Goal: Transaction & Acquisition: Purchase product/service

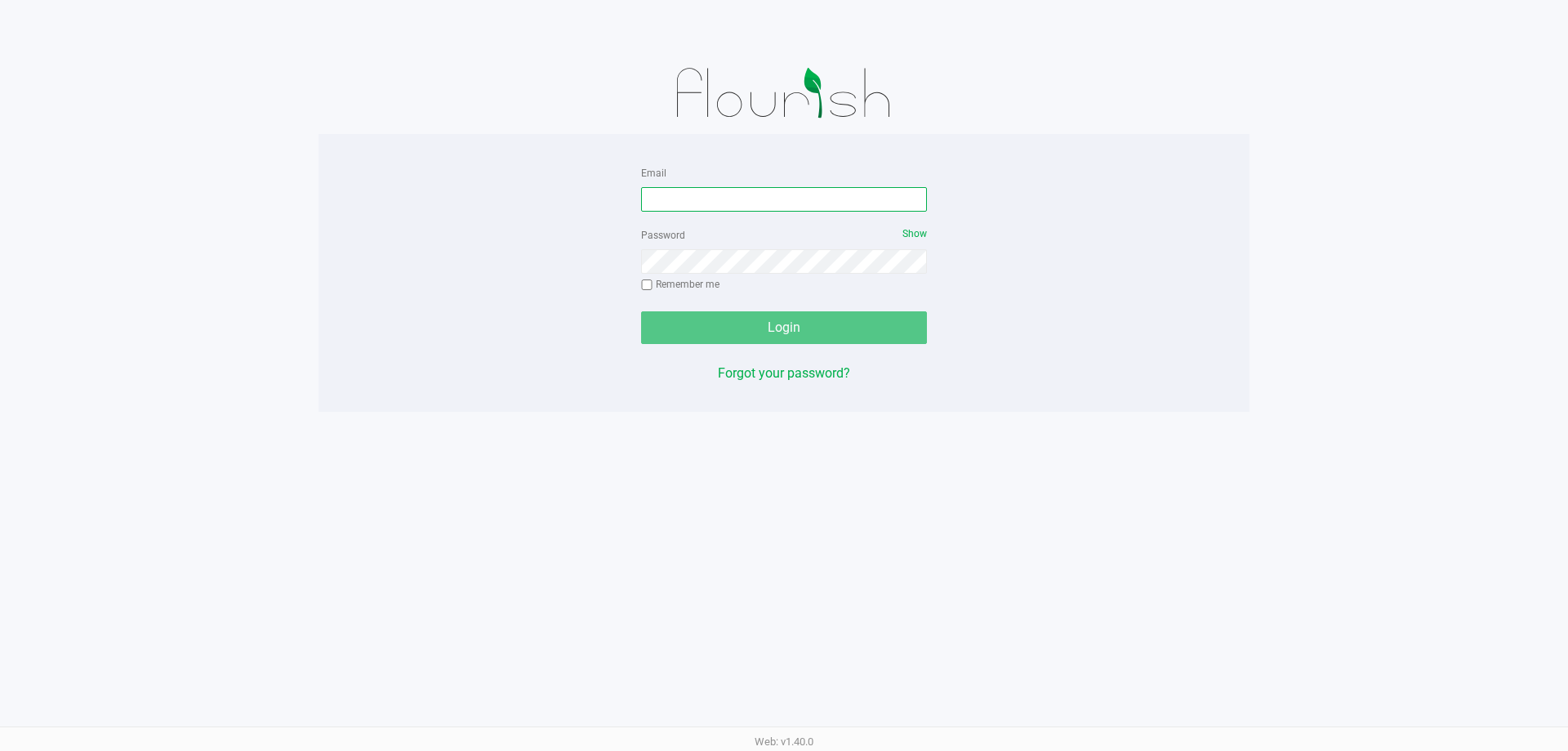
click at [789, 193] on input "Email" at bounding box center [784, 198] width 286 height 24
type input "relewis@liveparallel.com"
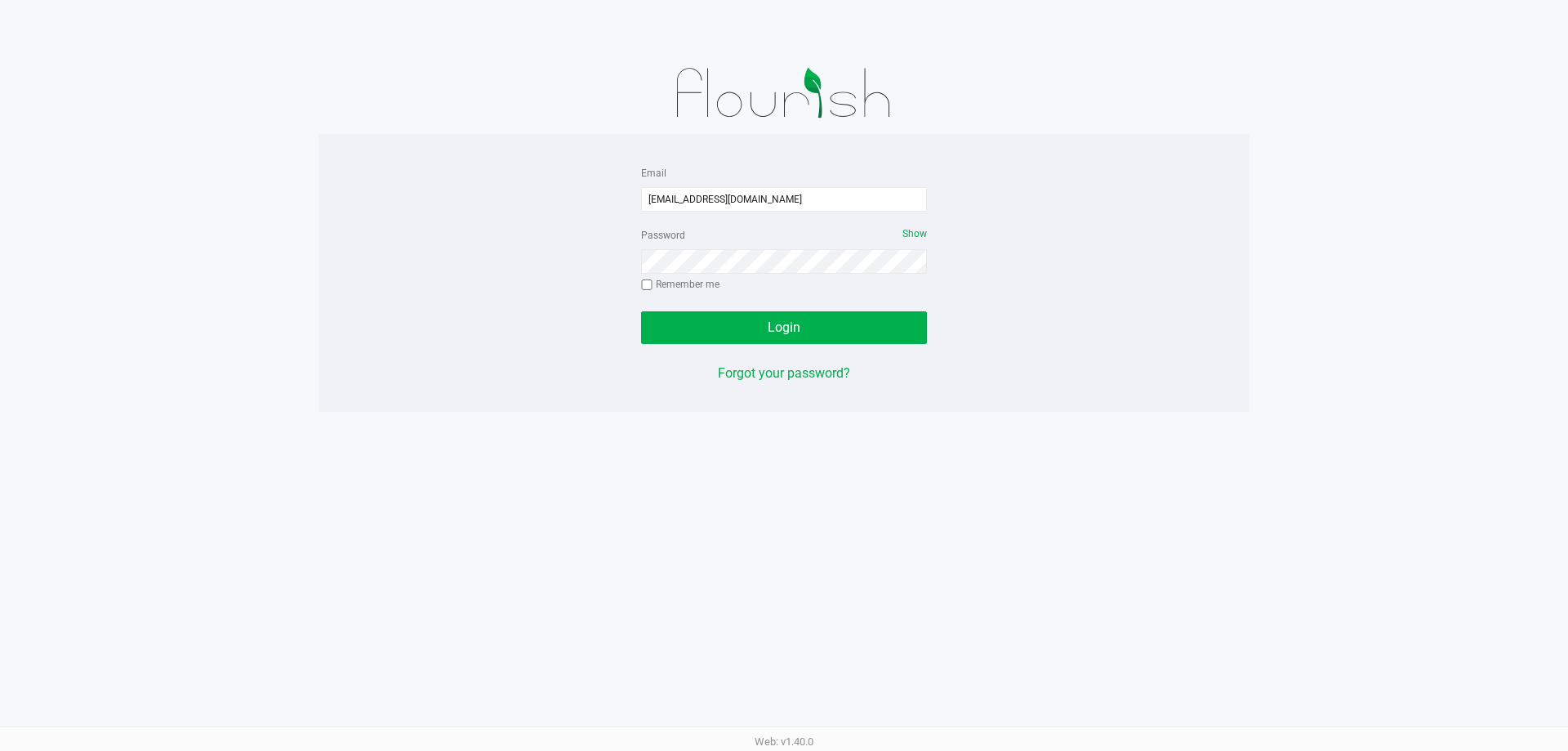
click at [697, 287] on label "Remember me" at bounding box center [680, 283] width 78 height 14
click at [652, 287] on input "Remember me" at bounding box center [647, 285] width 12 height 12
checkbox input "true"
click at [697, 312] on button "Login" at bounding box center [784, 327] width 286 height 33
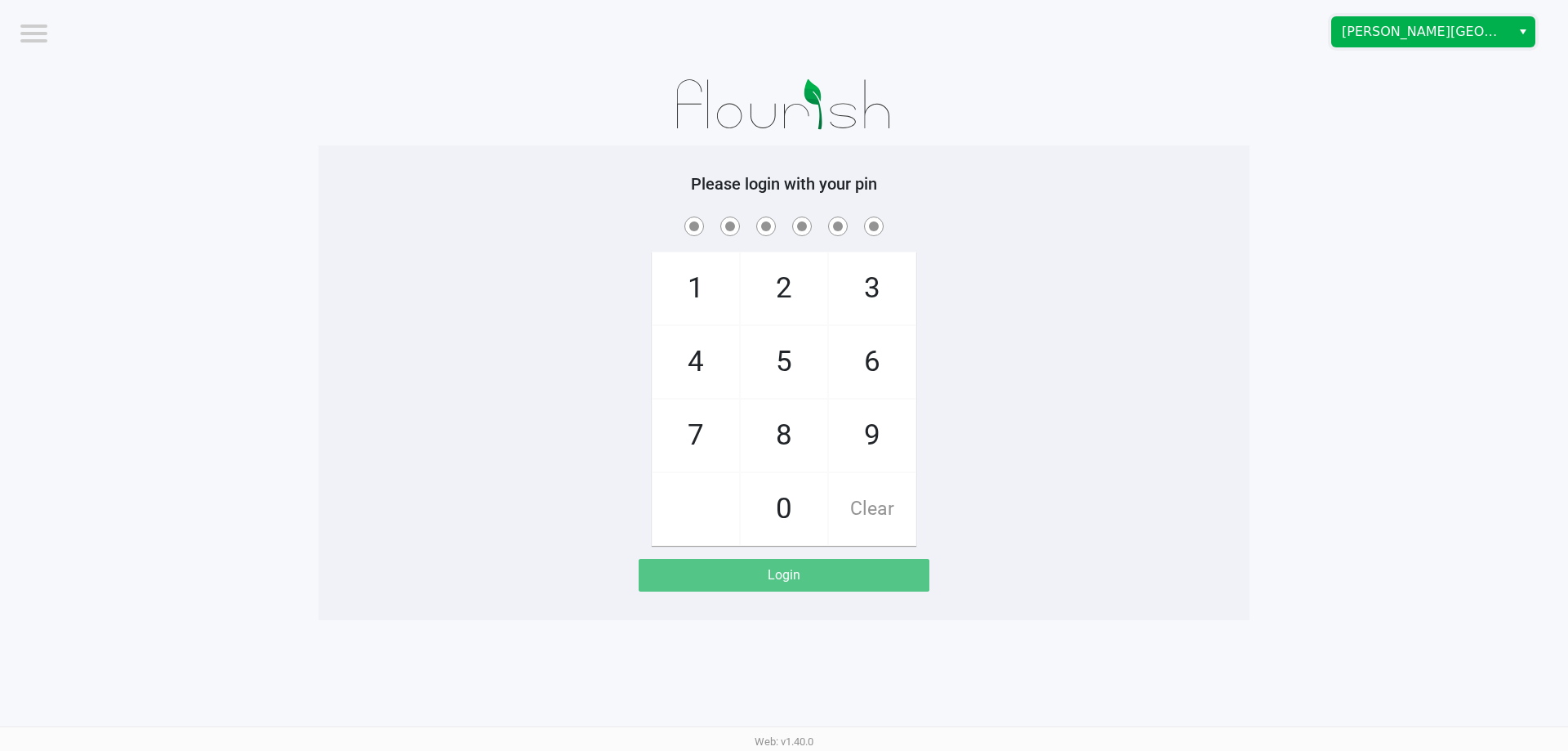
click at [1503, 40] on span "Merritt Island WC" at bounding box center [1421, 31] width 179 height 29
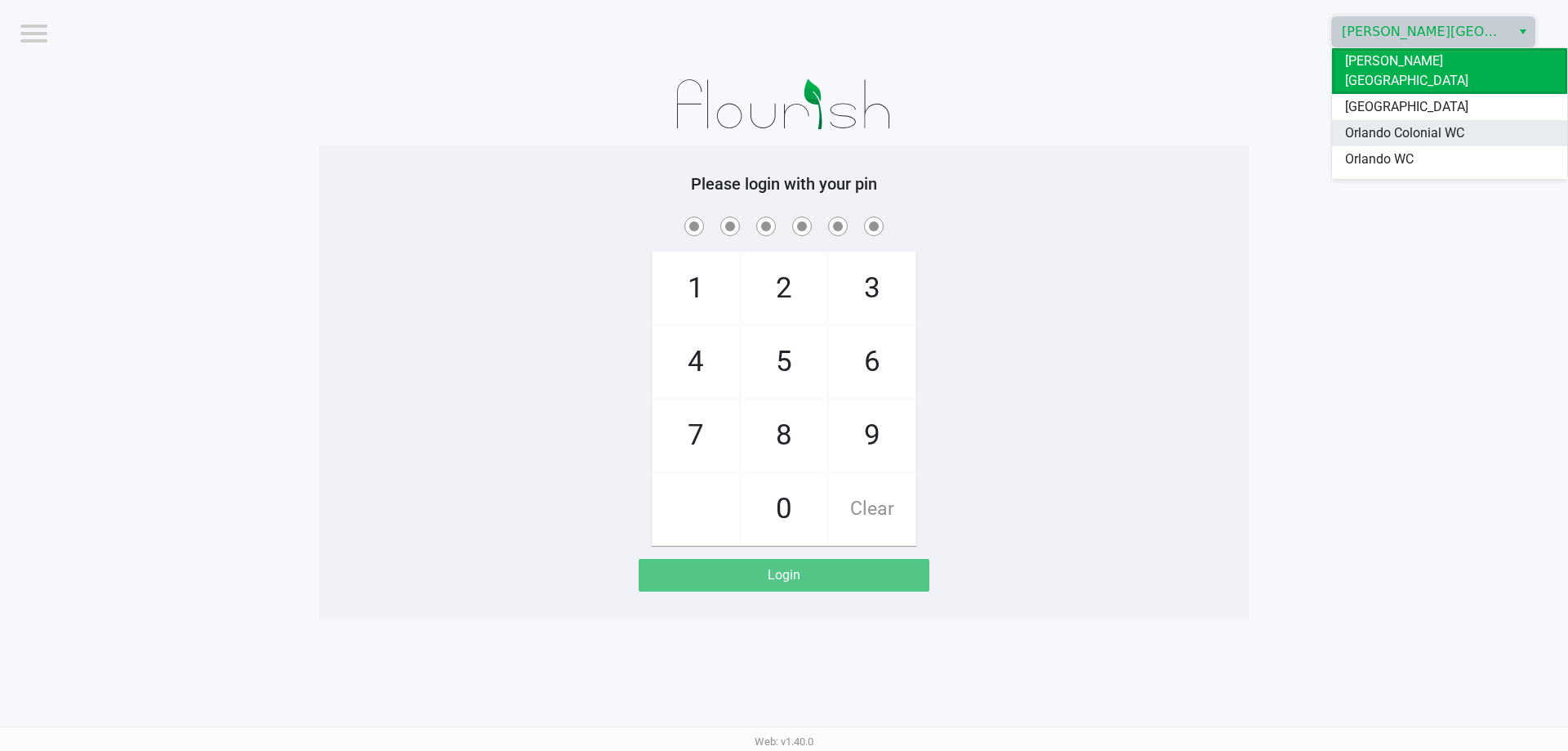
click at [1439, 124] on span "Orlando Colonial WC" at bounding box center [1405, 133] width 119 height 19
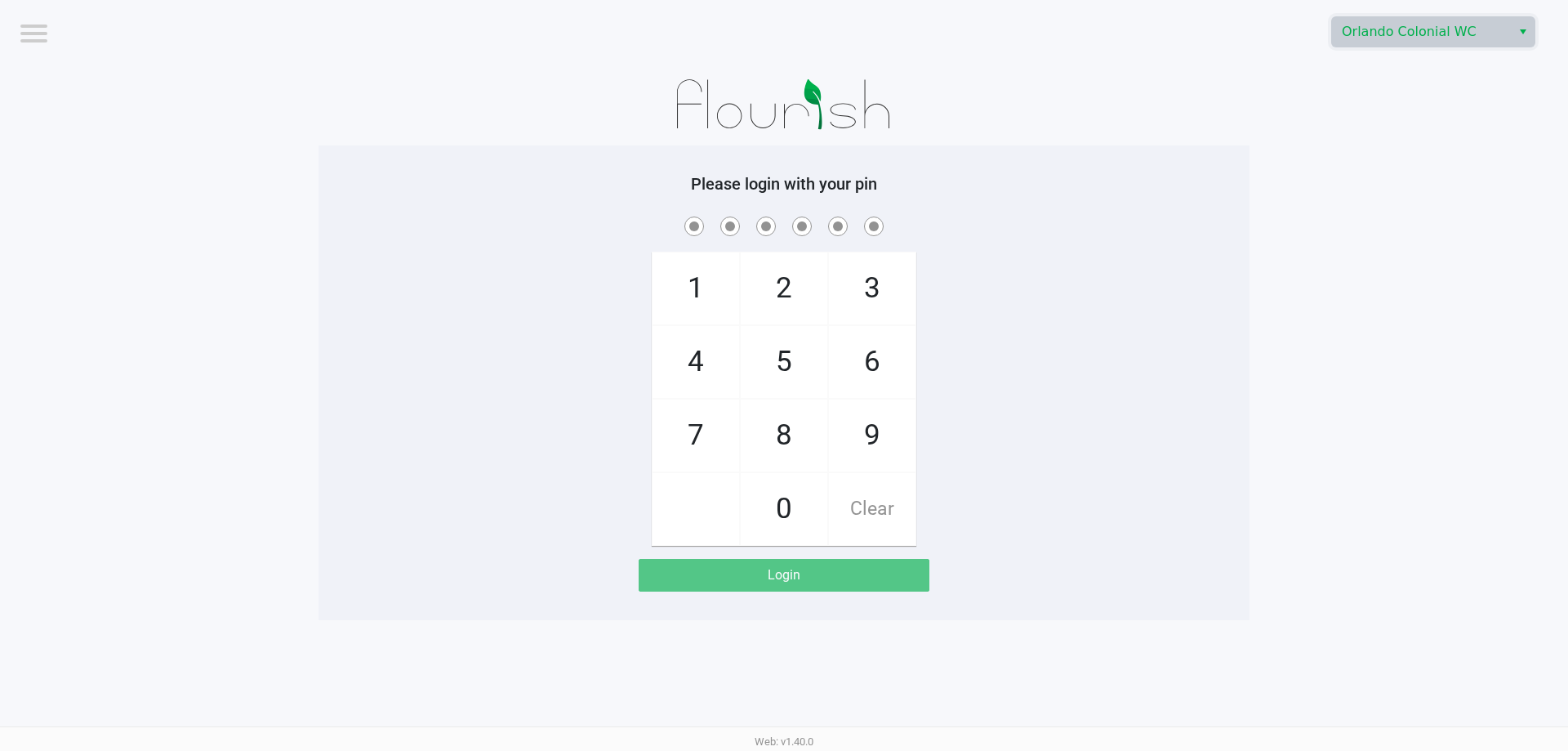
click at [1088, 278] on div "1 4 7 2 5 8 0 3 6 9 Clear" at bounding box center [784, 379] width 931 height 332
checkbox input "true"
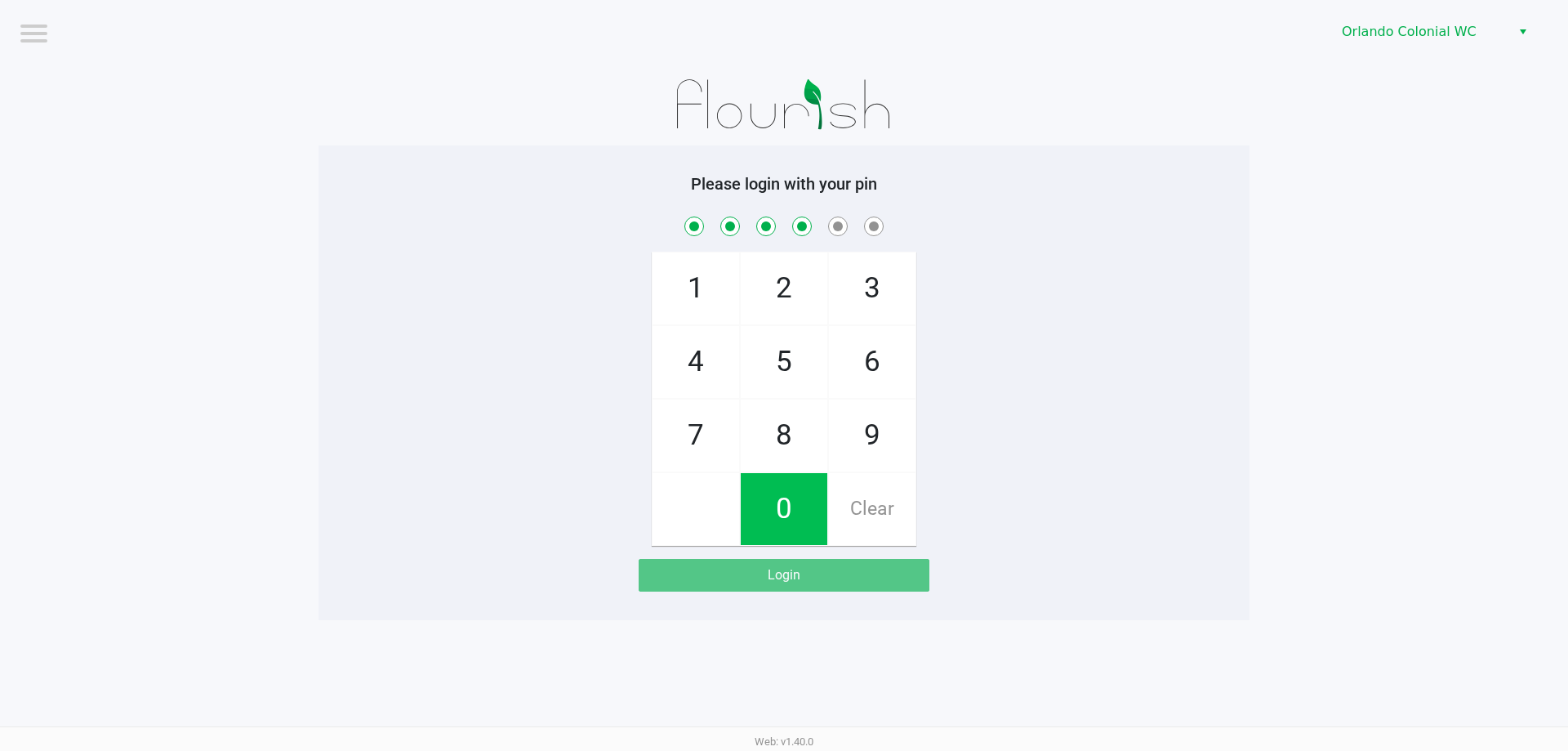
checkbox input "true"
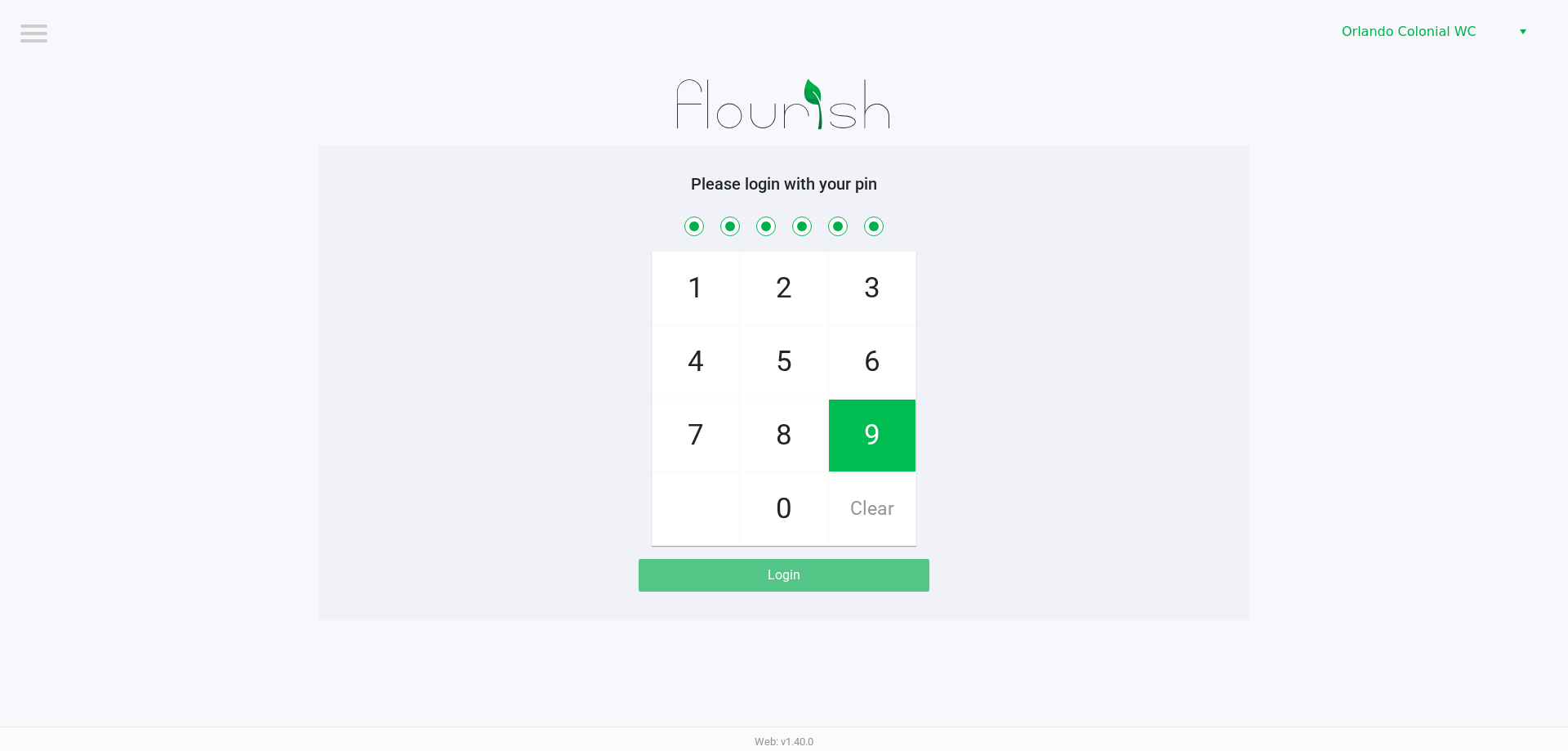
checkbox input "true"
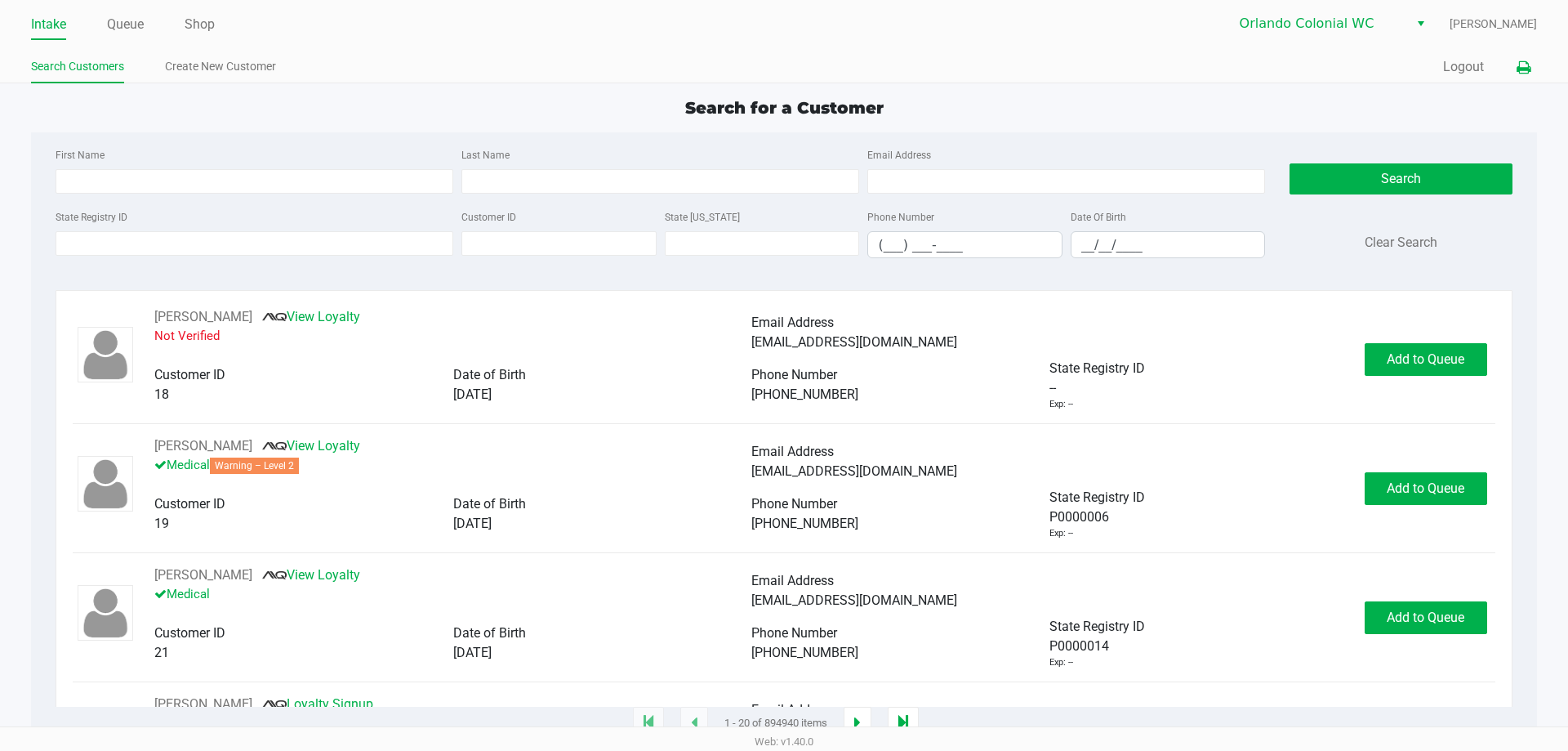
click at [1533, 71] on button at bounding box center [1523, 67] width 27 height 30
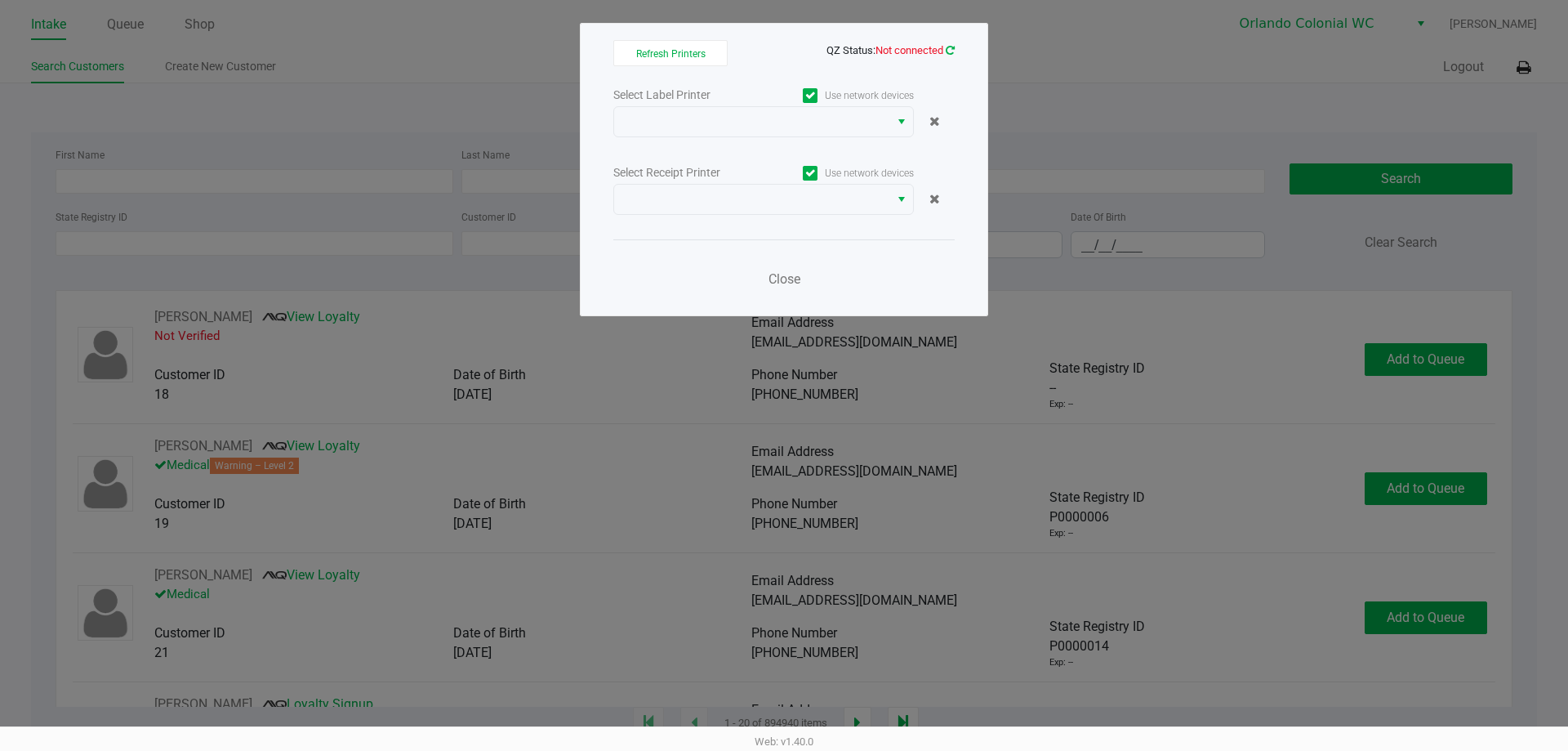
click at [948, 50] on span "QZ Status: Not connected" at bounding box center [890, 50] width 129 height 13
click at [949, 50] on icon at bounding box center [950, 50] width 9 height 11
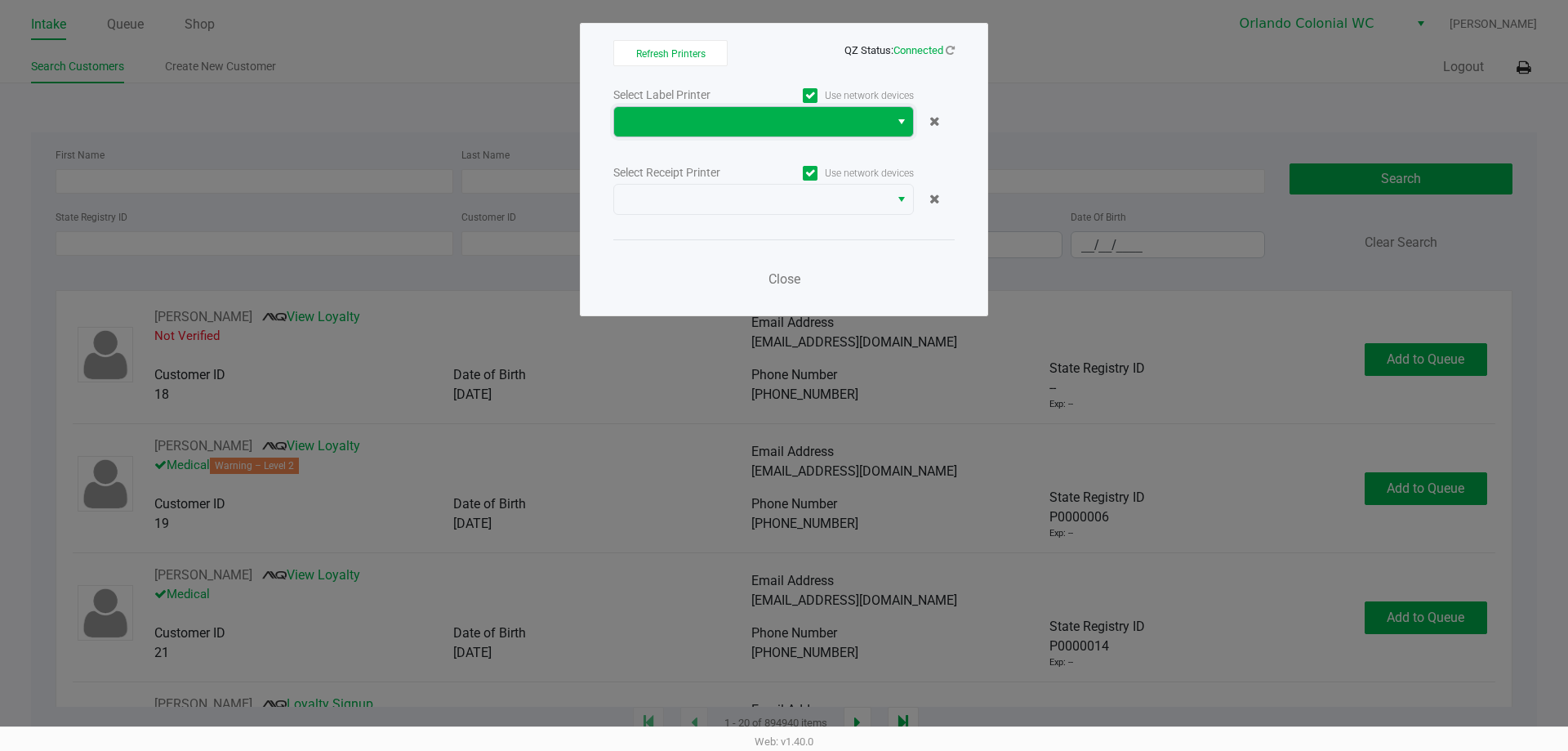
click at [830, 124] on span at bounding box center [752, 121] width 256 height 19
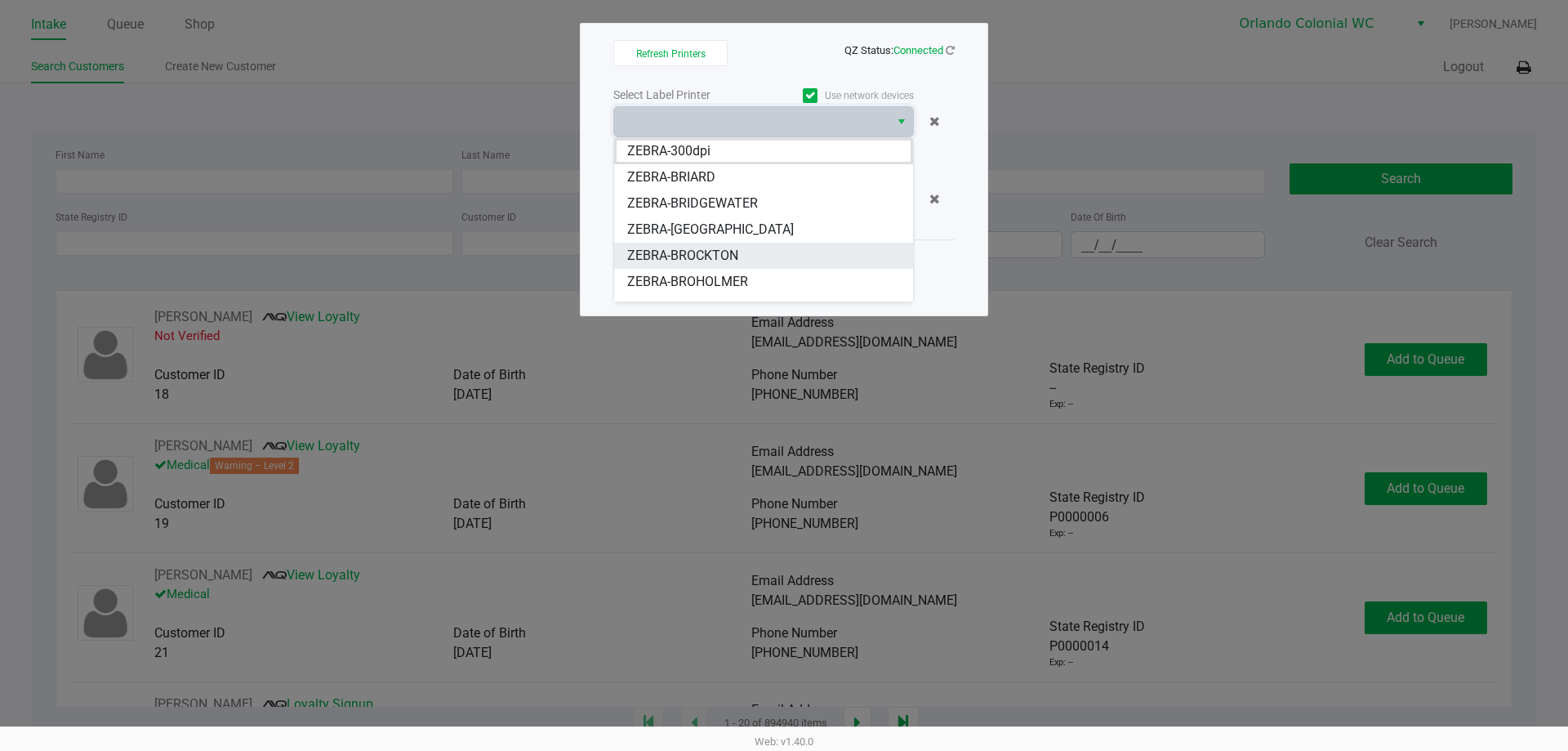
click at [738, 266] on li "ZEBRA-BROCKTON" at bounding box center [763, 256] width 299 height 26
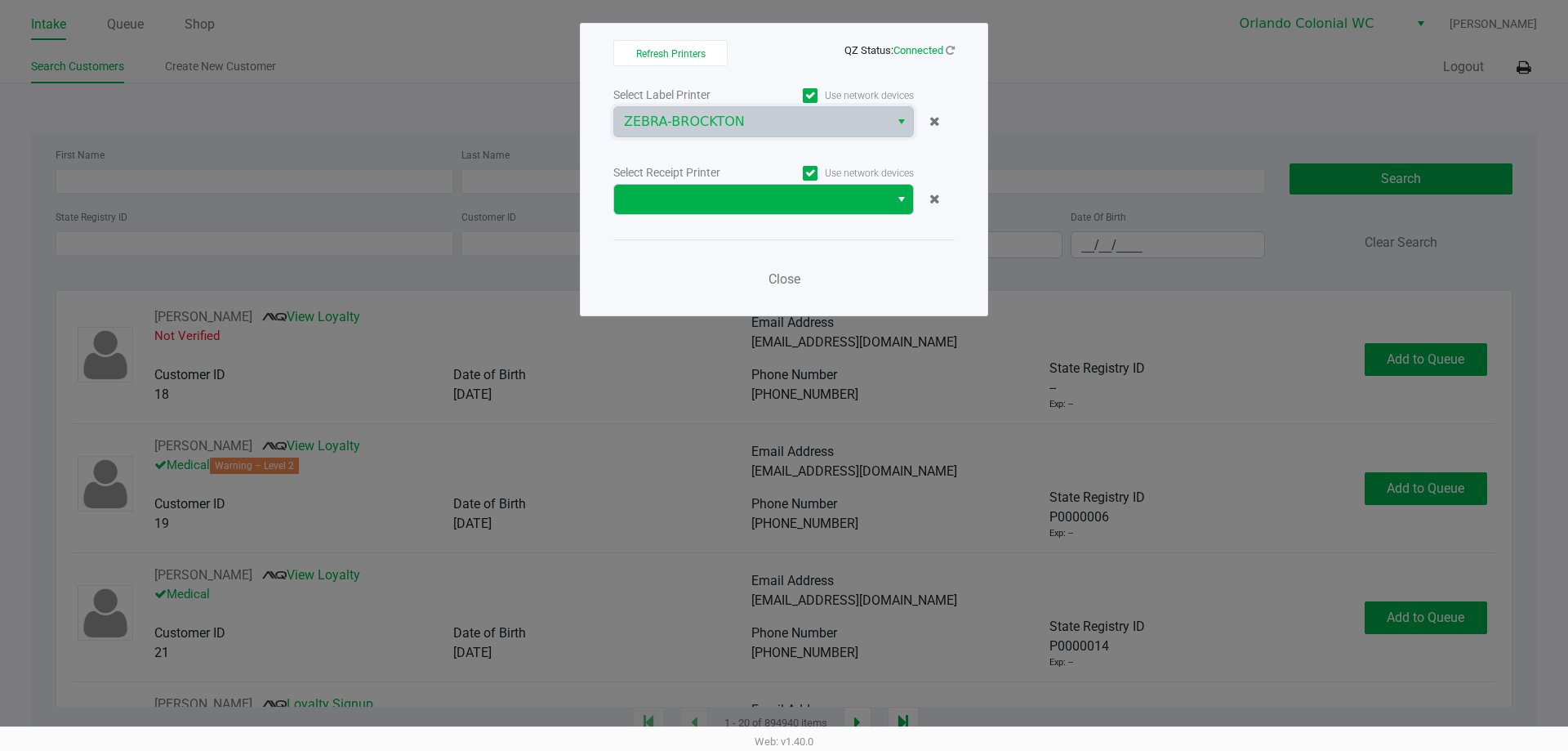
click at [756, 219] on div "Select Label Printer Use network devices ZEBRA-BROCKTON Select Receipt Printer …" at bounding box center [784, 191] width 341 height 214
click at [759, 209] on span at bounding box center [752, 198] width 256 height 19
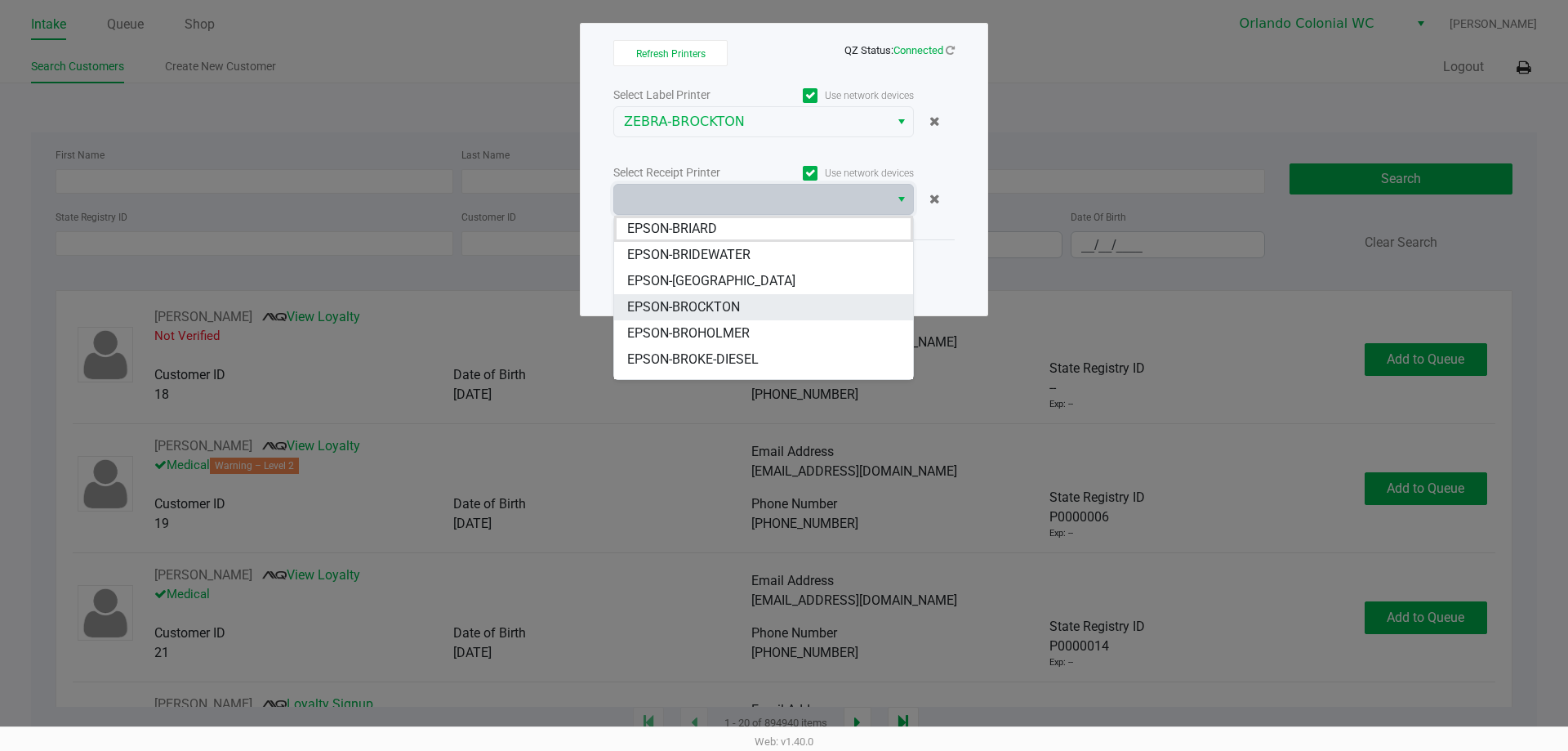
click at [751, 304] on li "EPSON-BROCKTON" at bounding box center [763, 307] width 299 height 26
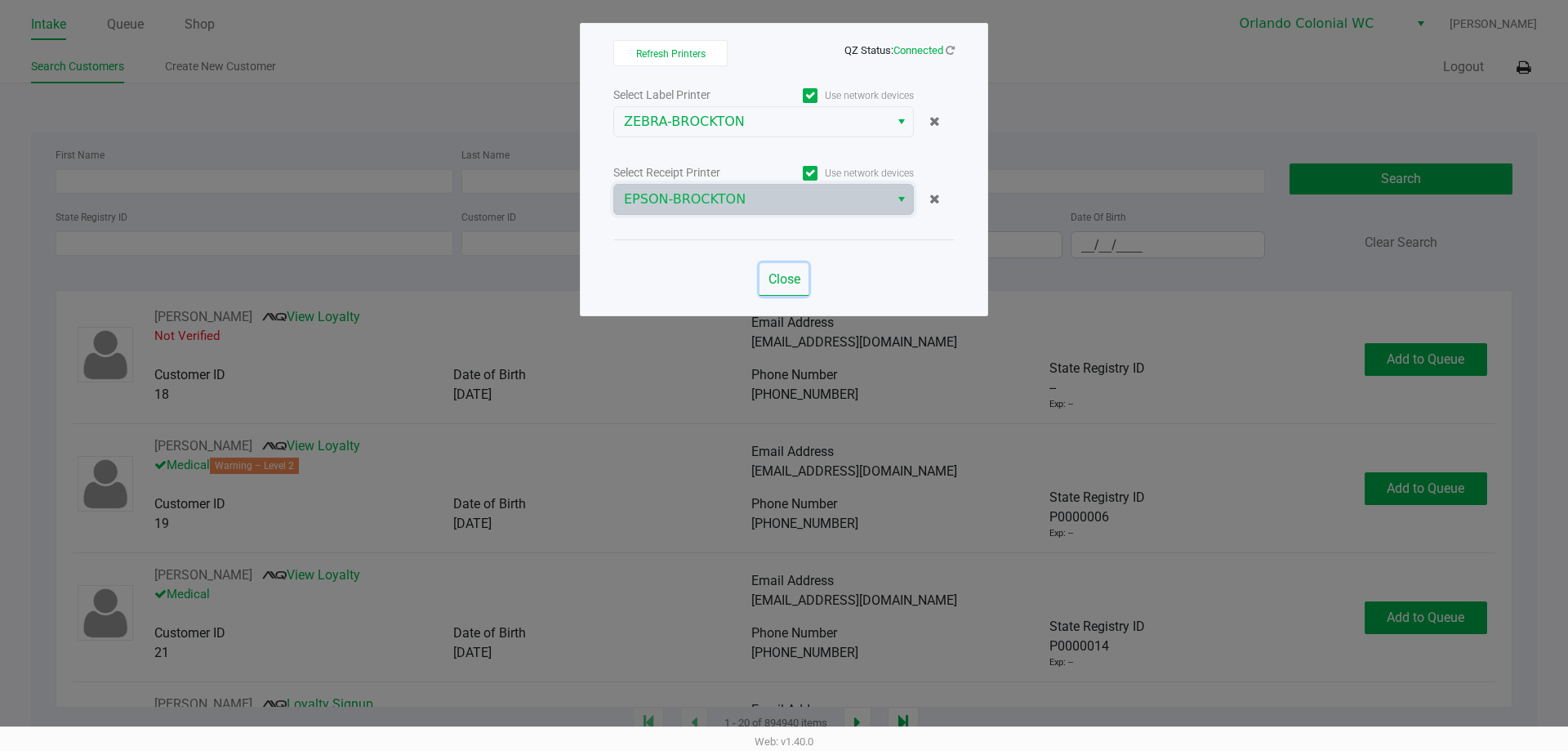
click at [777, 272] on span "Close" at bounding box center [784, 279] width 32 height 15
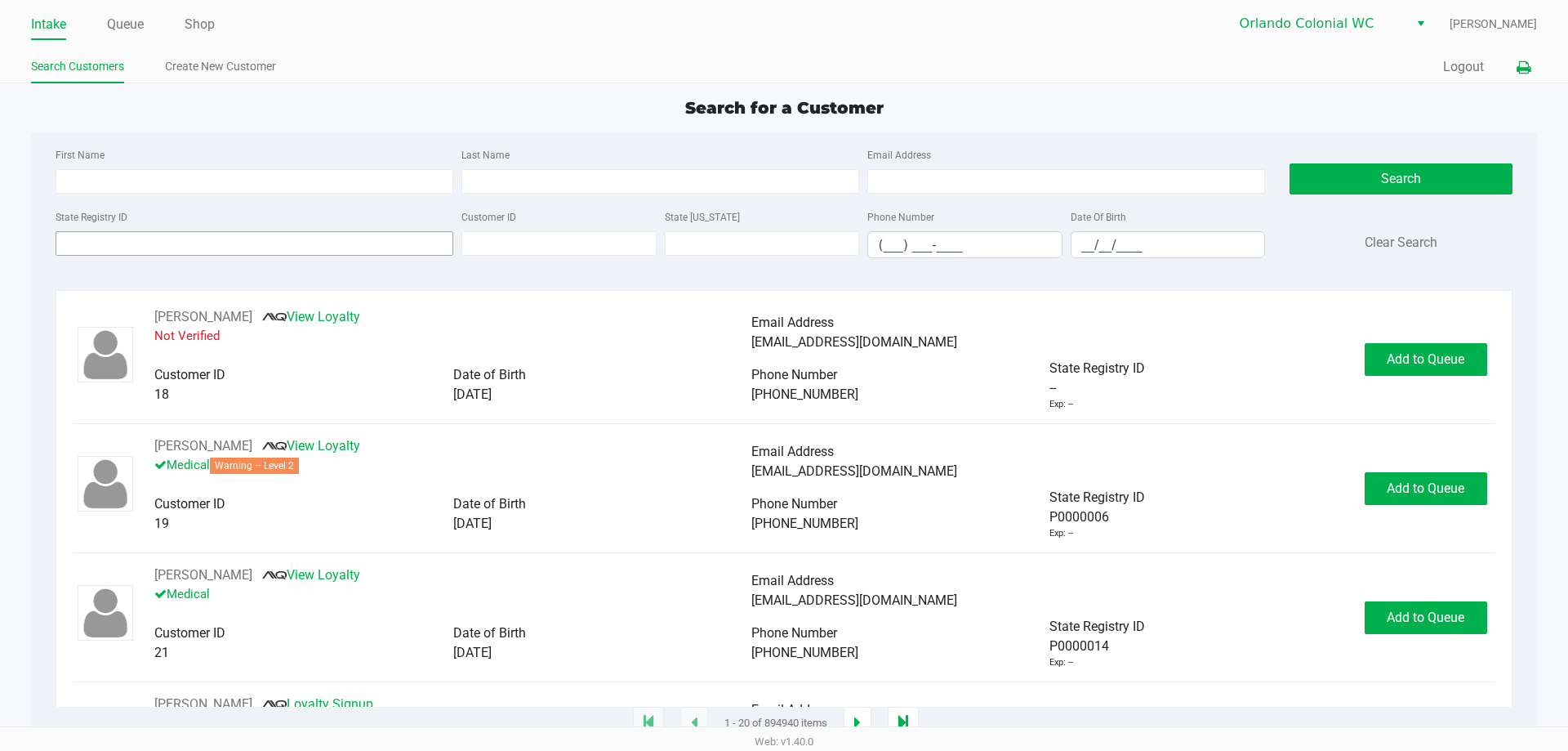
click at [184, 243] on input "State Registry ID" at bounding box center [254, 243] width 398 height 24
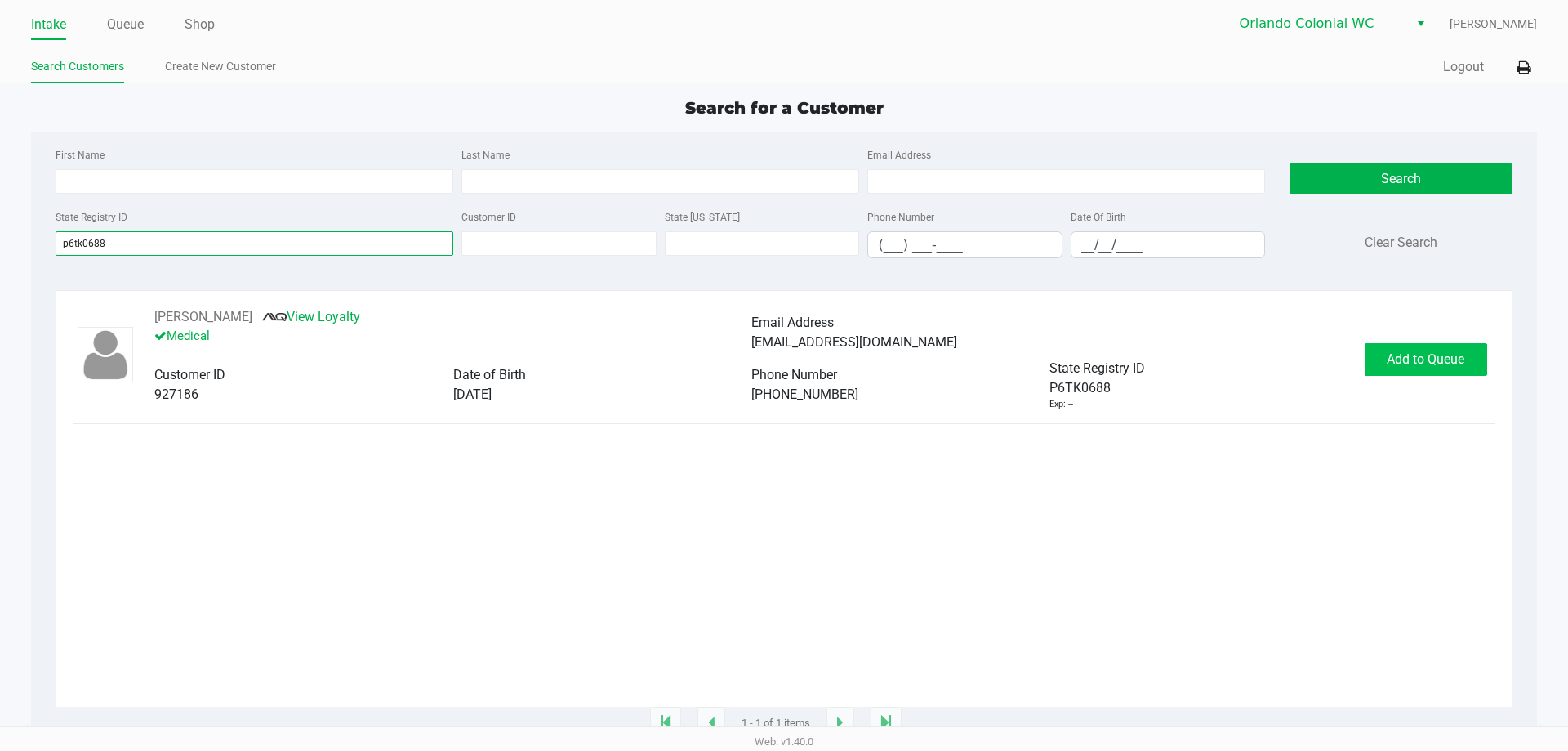
type input "p6tk0688"
click at [1430, 360] on span "Add to Queue" at bounding box center [1425, 359] width 77 height 15
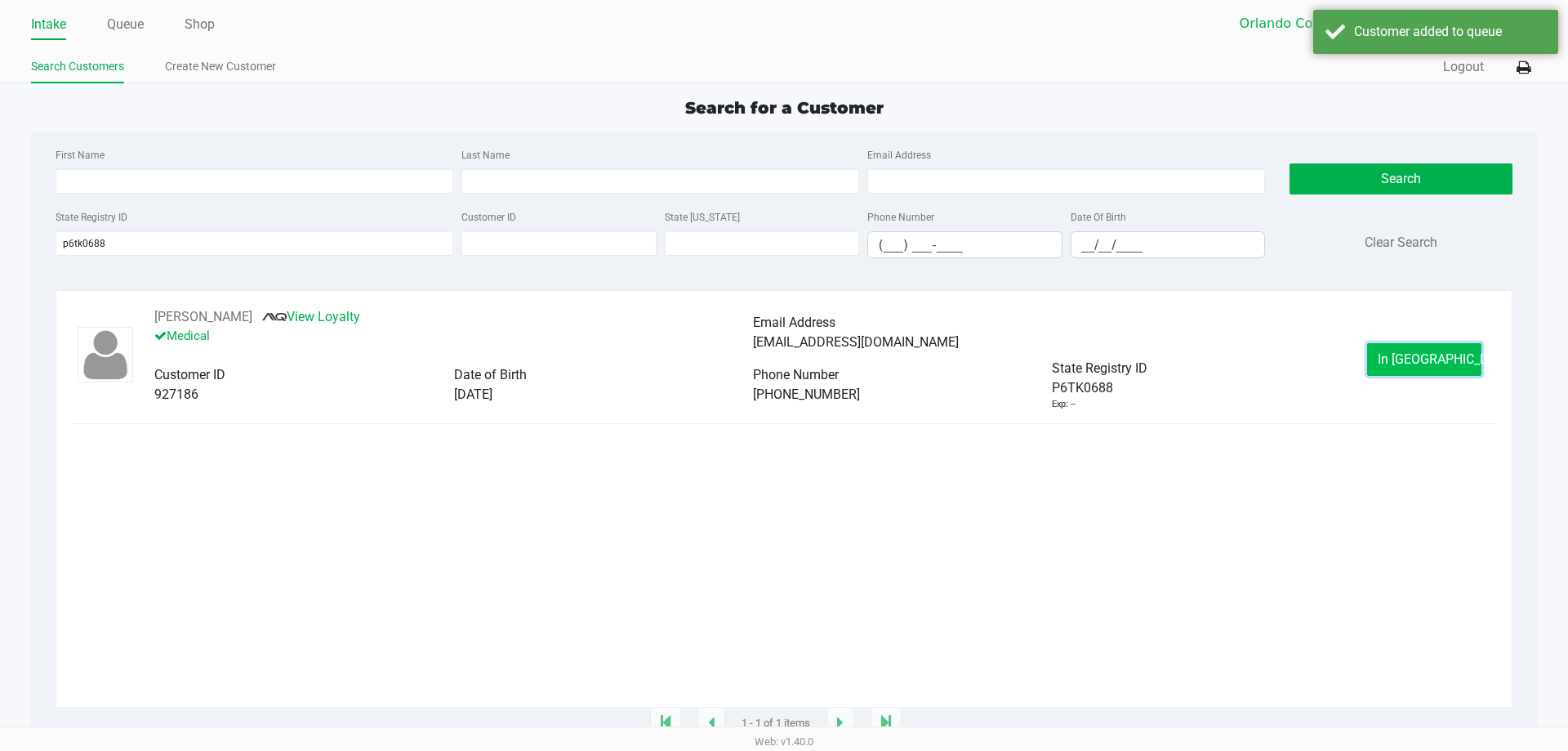
click at [1428, 359] on span "In Queue" at bounding box center [1446, 359] width 137 height 15
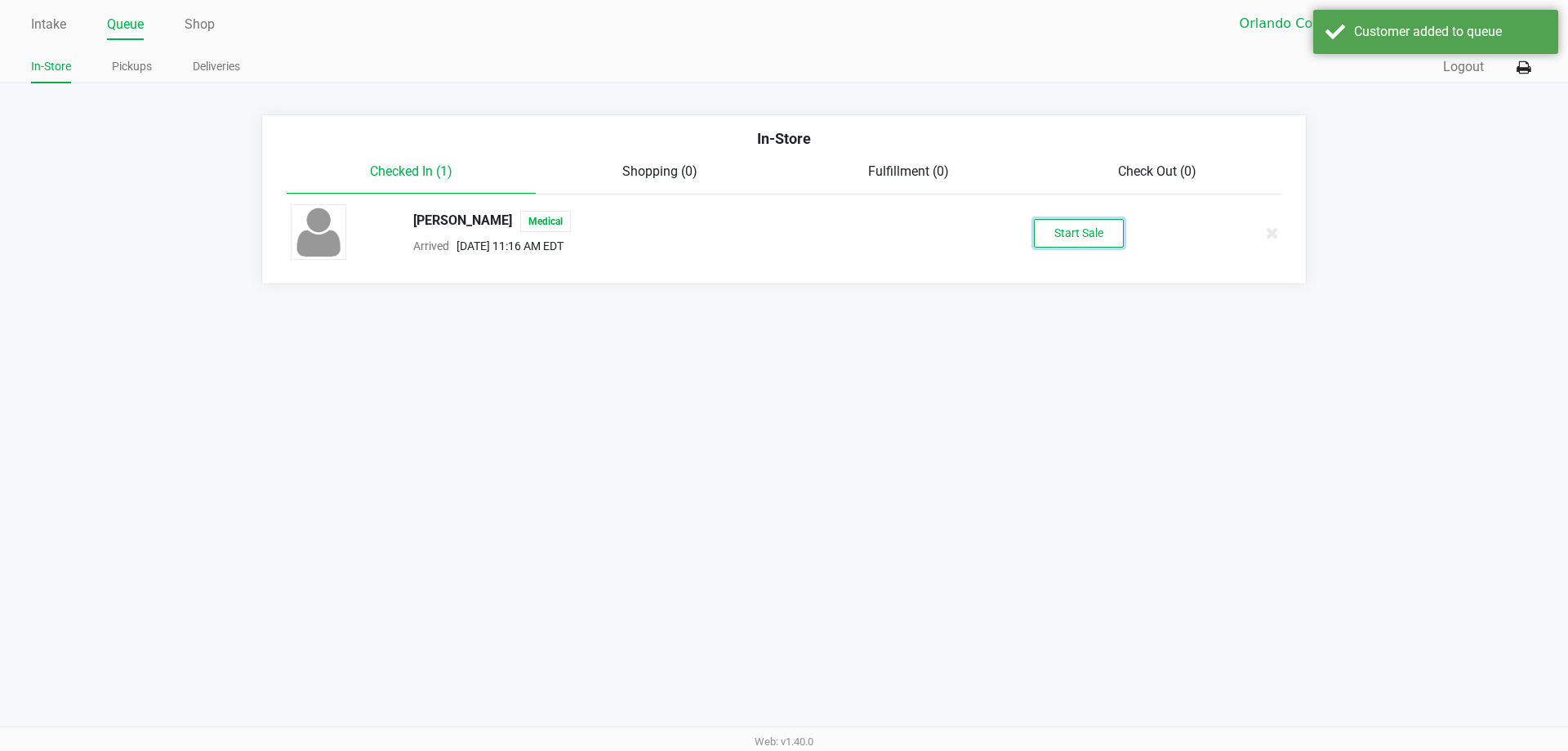
click at [1055, 236] on button "Start Sale" at bounding box center [1079, 233] width 90 height 29
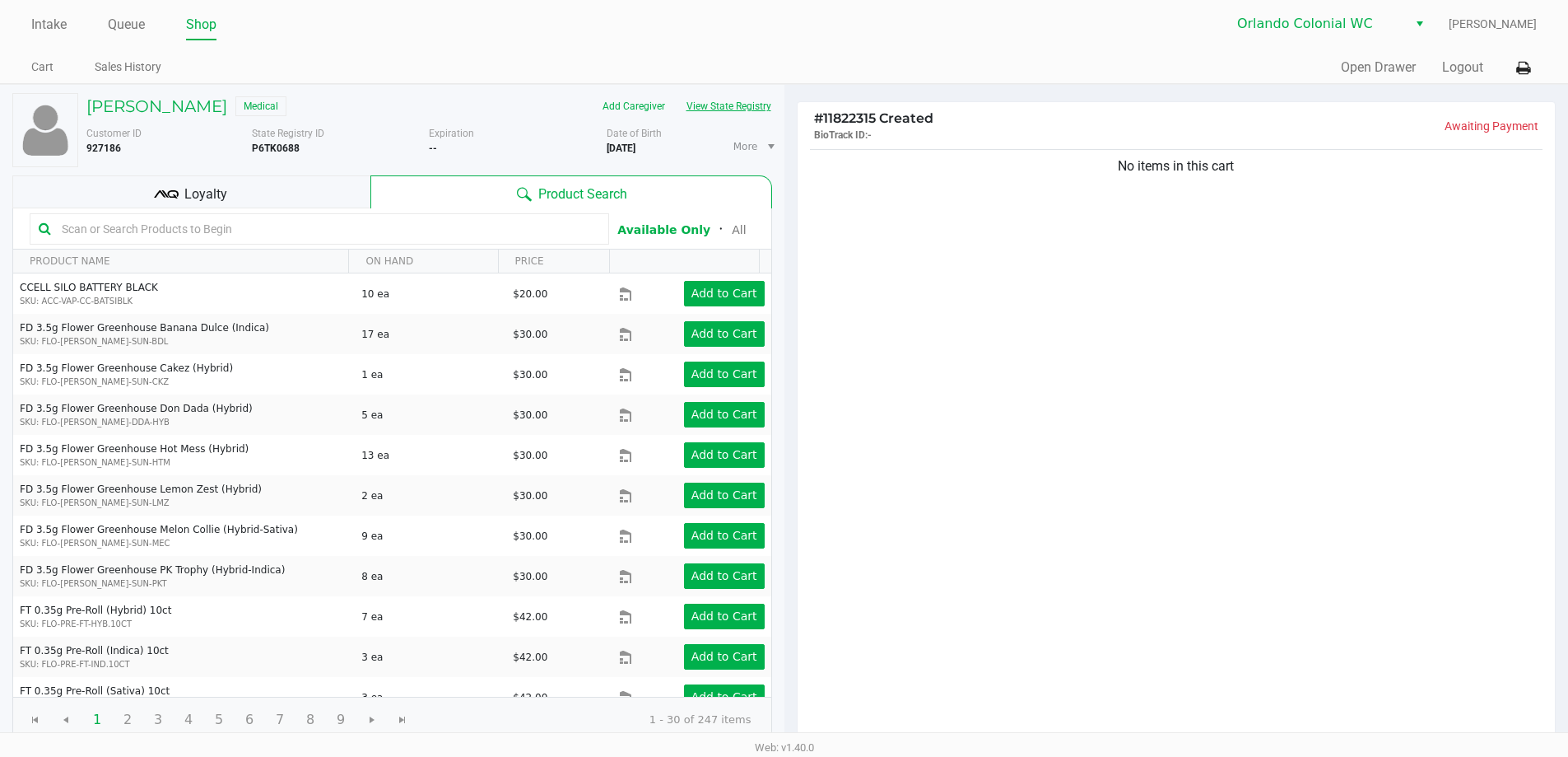
click at [770, 103] on button "View State Registry" at bounding box center [725, 106] width 97 height 26
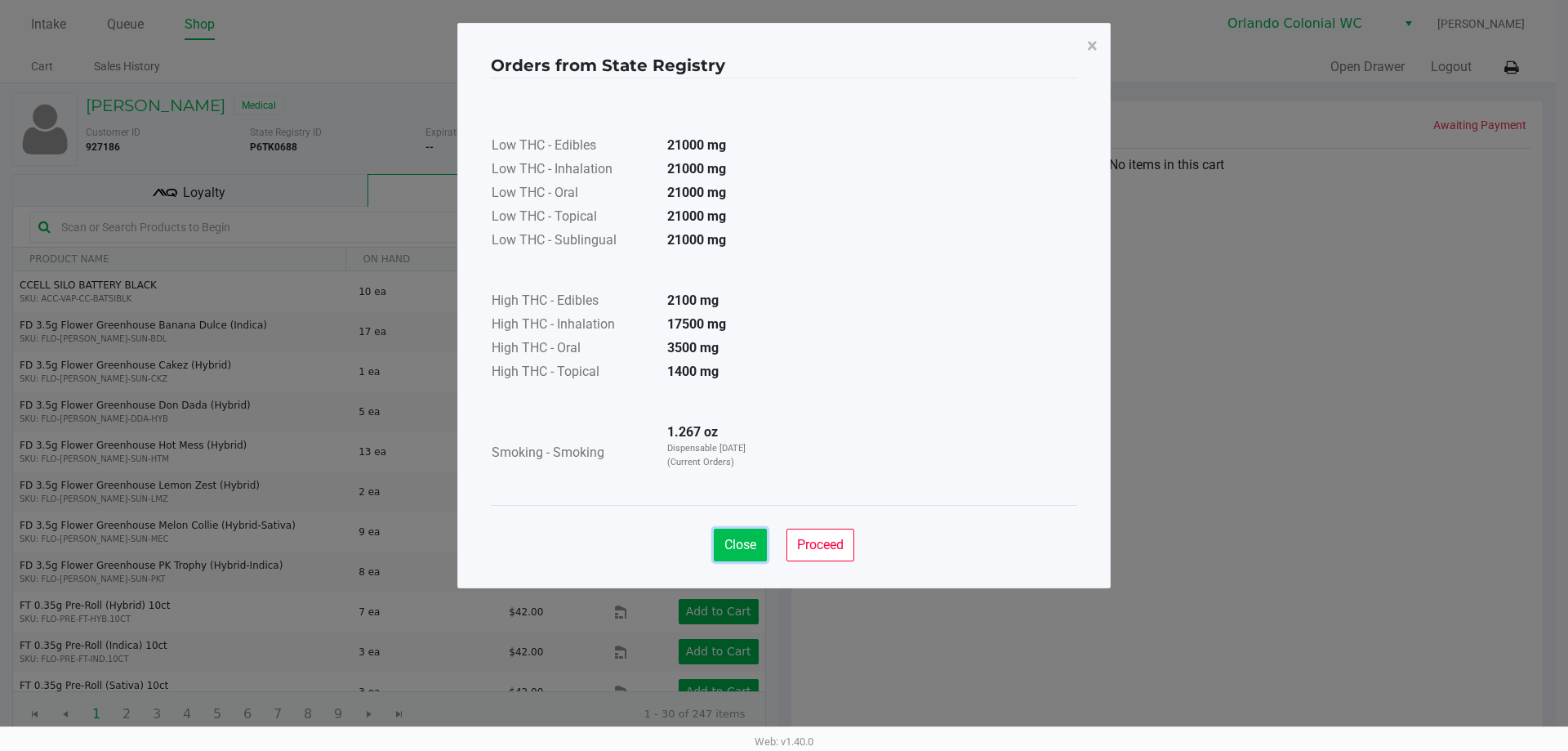
click at [742, 537] on span "Close" at bounding box center [741, 544] width 32 height 15
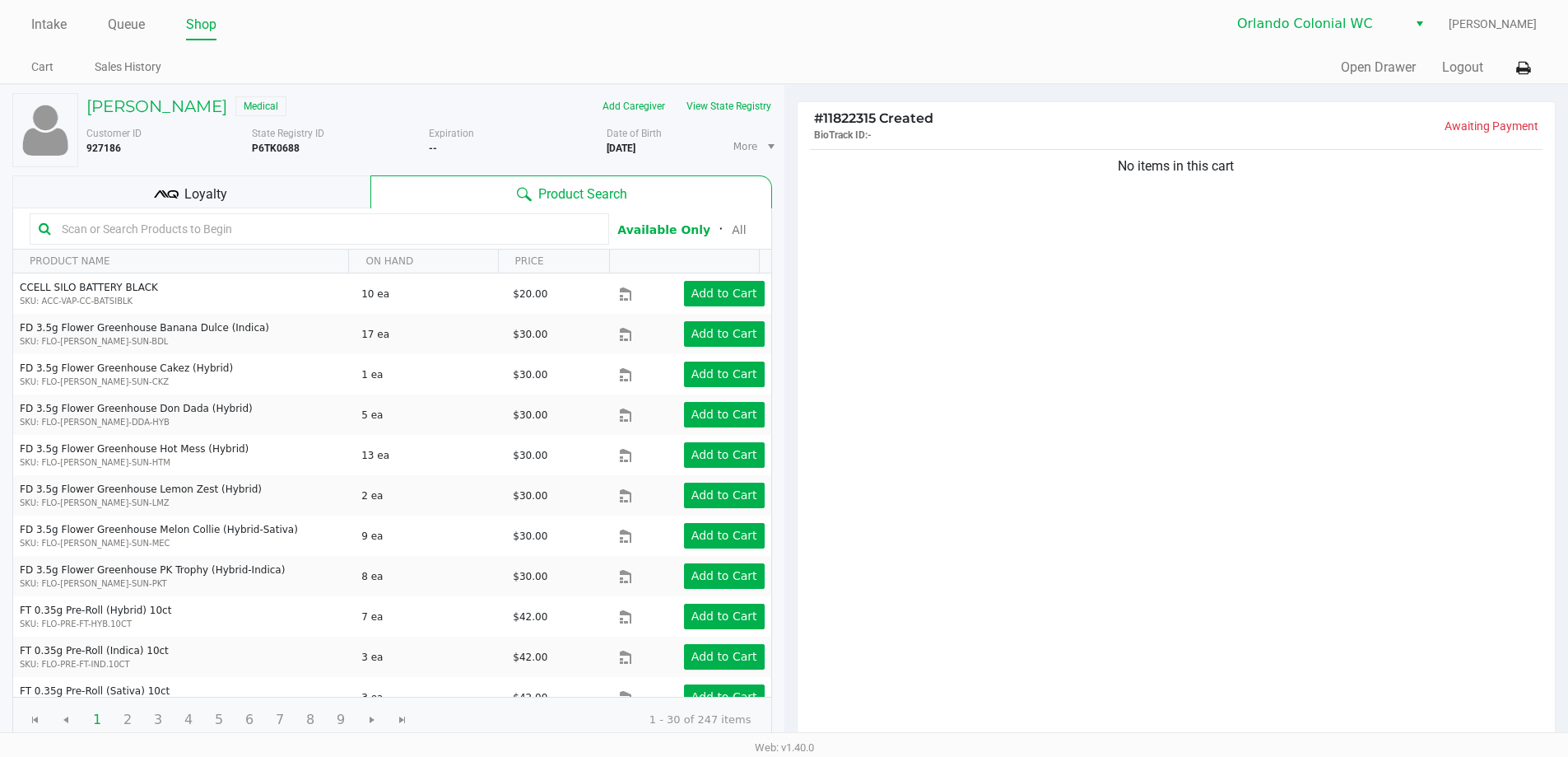
click at [362, 217] on input "text" at bounding box center [327, 228] width 545 height 25
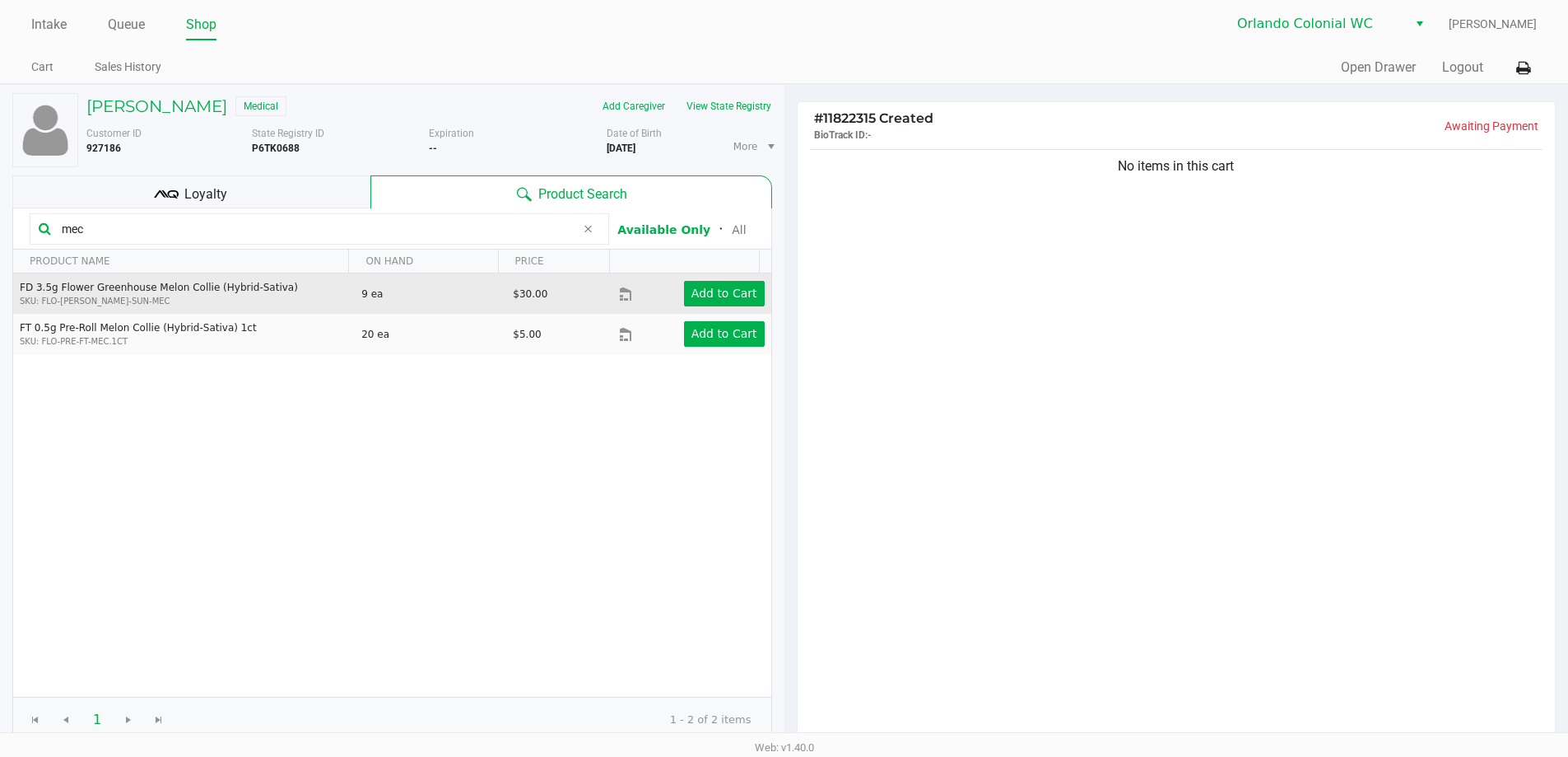
click at [714, 279] on td "Add to Cart" at bounding box center [694, 294] width 152 height 41
click at [714, 283] on button "Add to Cart" at bounding box center [724, 293] width 81 height 25
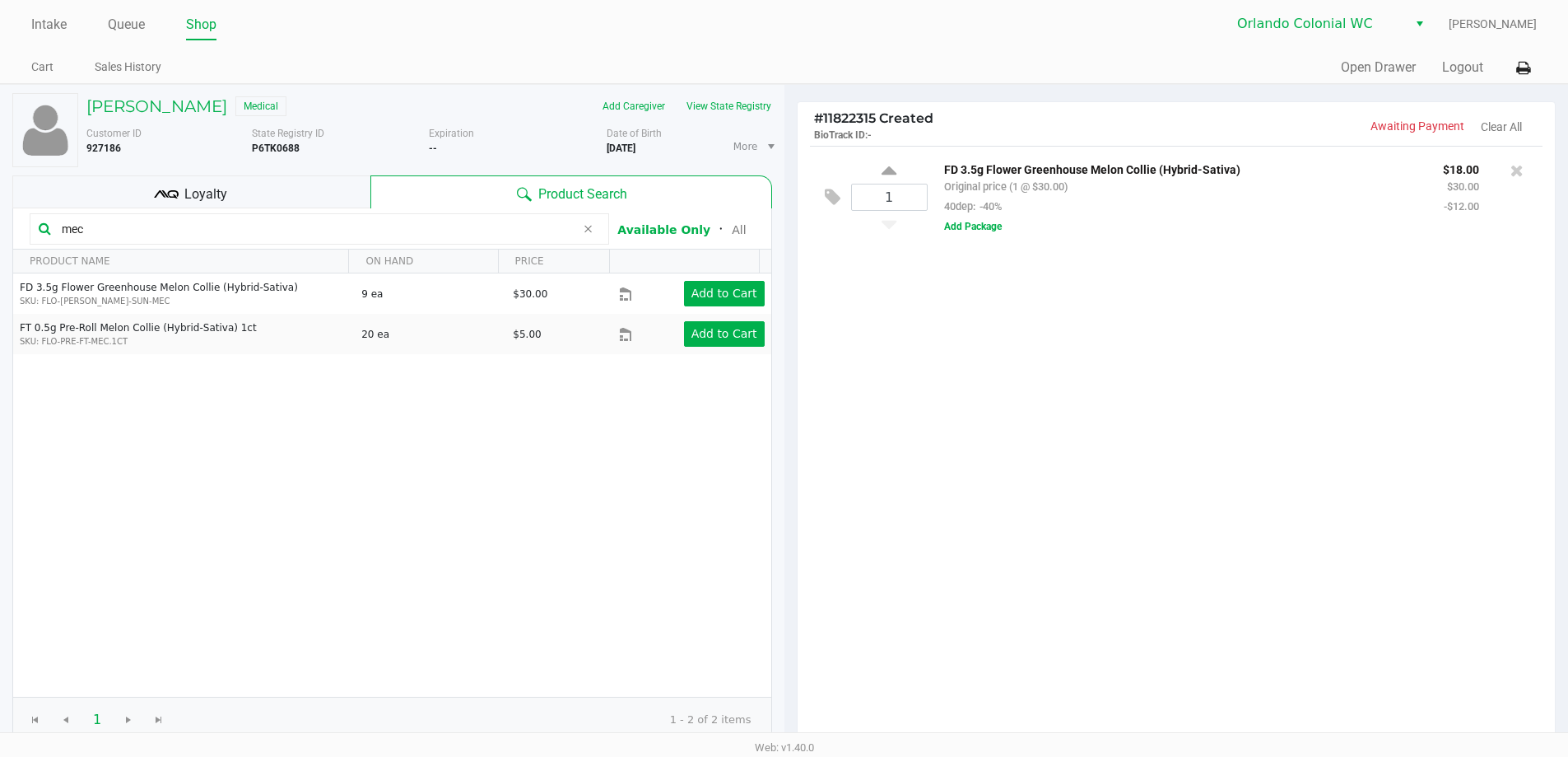
drag, startPoint x: 142, startPoint y: 219, endPoint x: 10, endPoint y: 211, distance: 132.2
click at [36, 214] on div "mec" at bounding box center [320, 229] width 580 height 31
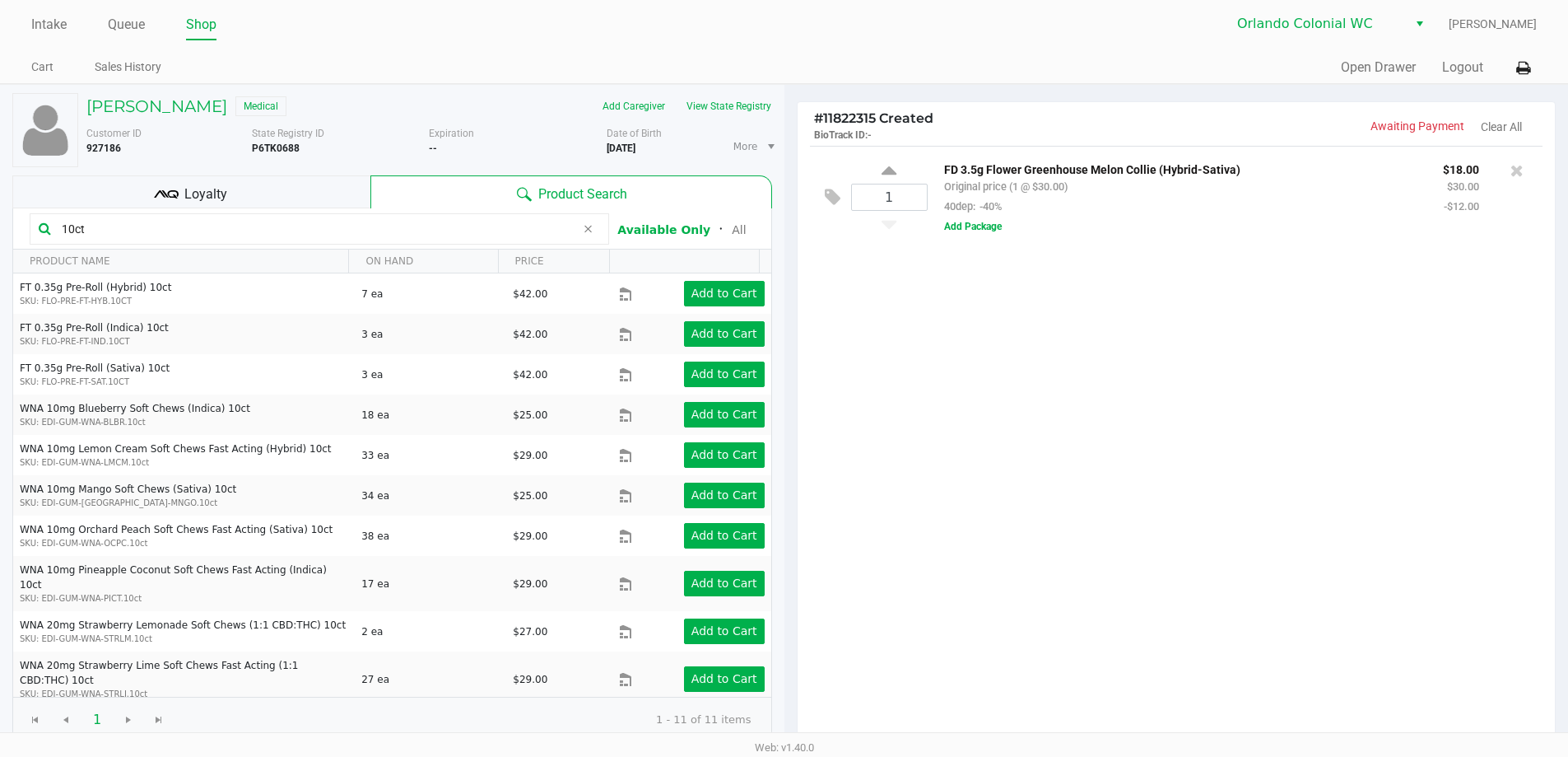
type input "10ct"
click at [753, 270] on th "Data table" at bounding box center [684, 261] width 149 height 24
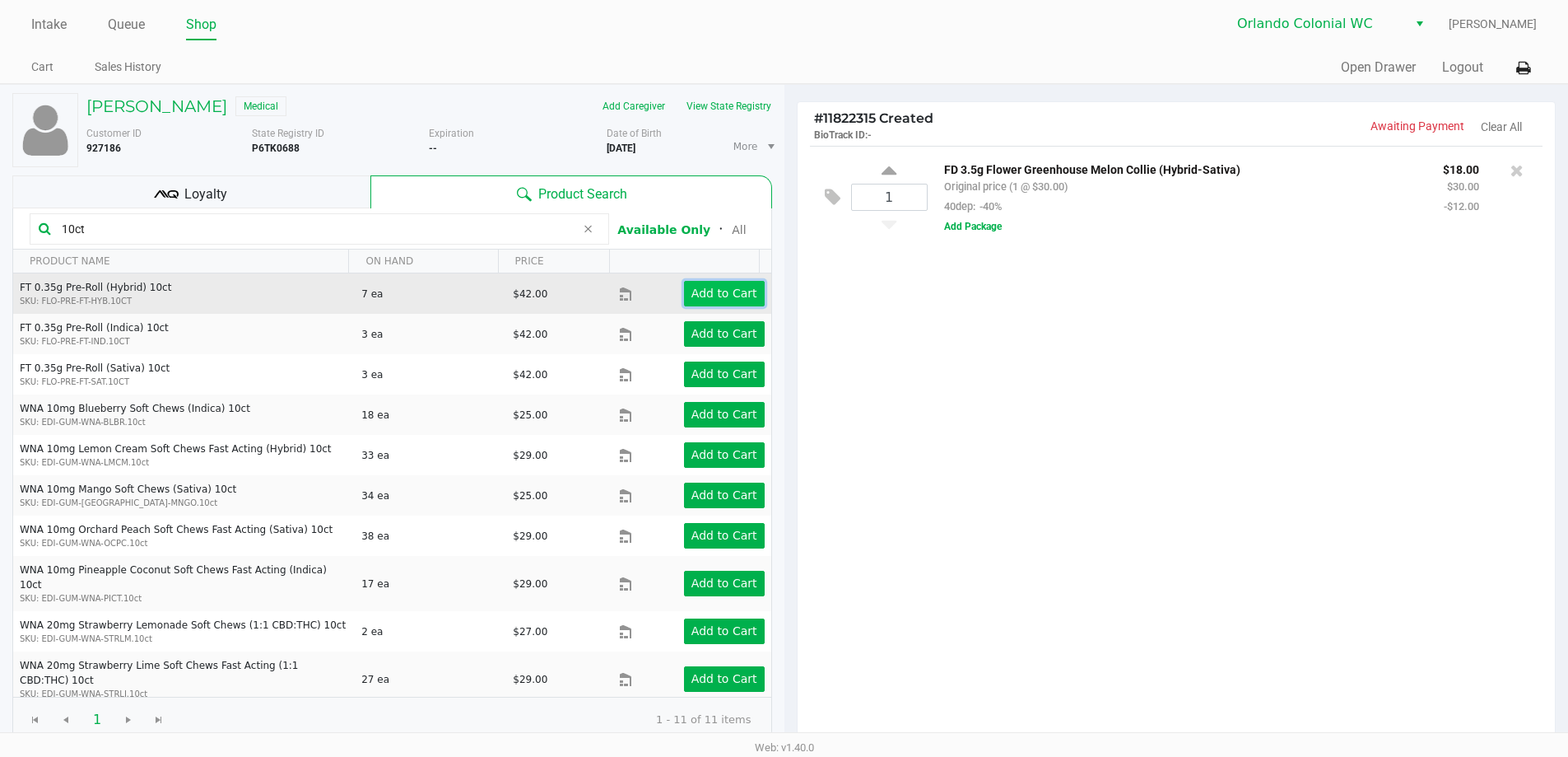
click at [726, 287] on app-button-loader "Add to Cart" at bounding box center [725, 293] width 66 height 14
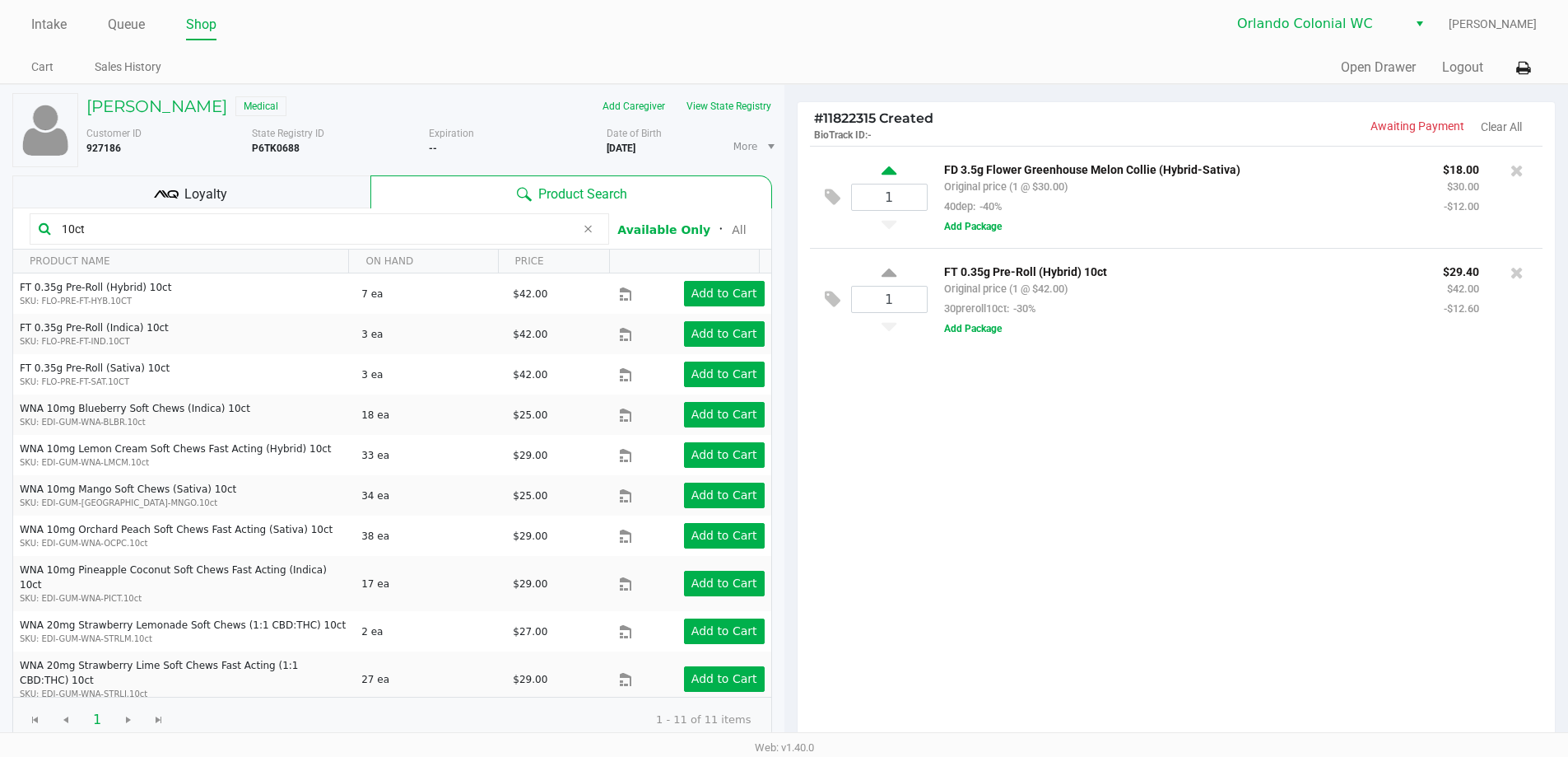
click at [893, 174] on icon at bounding box center [888, 173] width 14 height 20
type input "2"
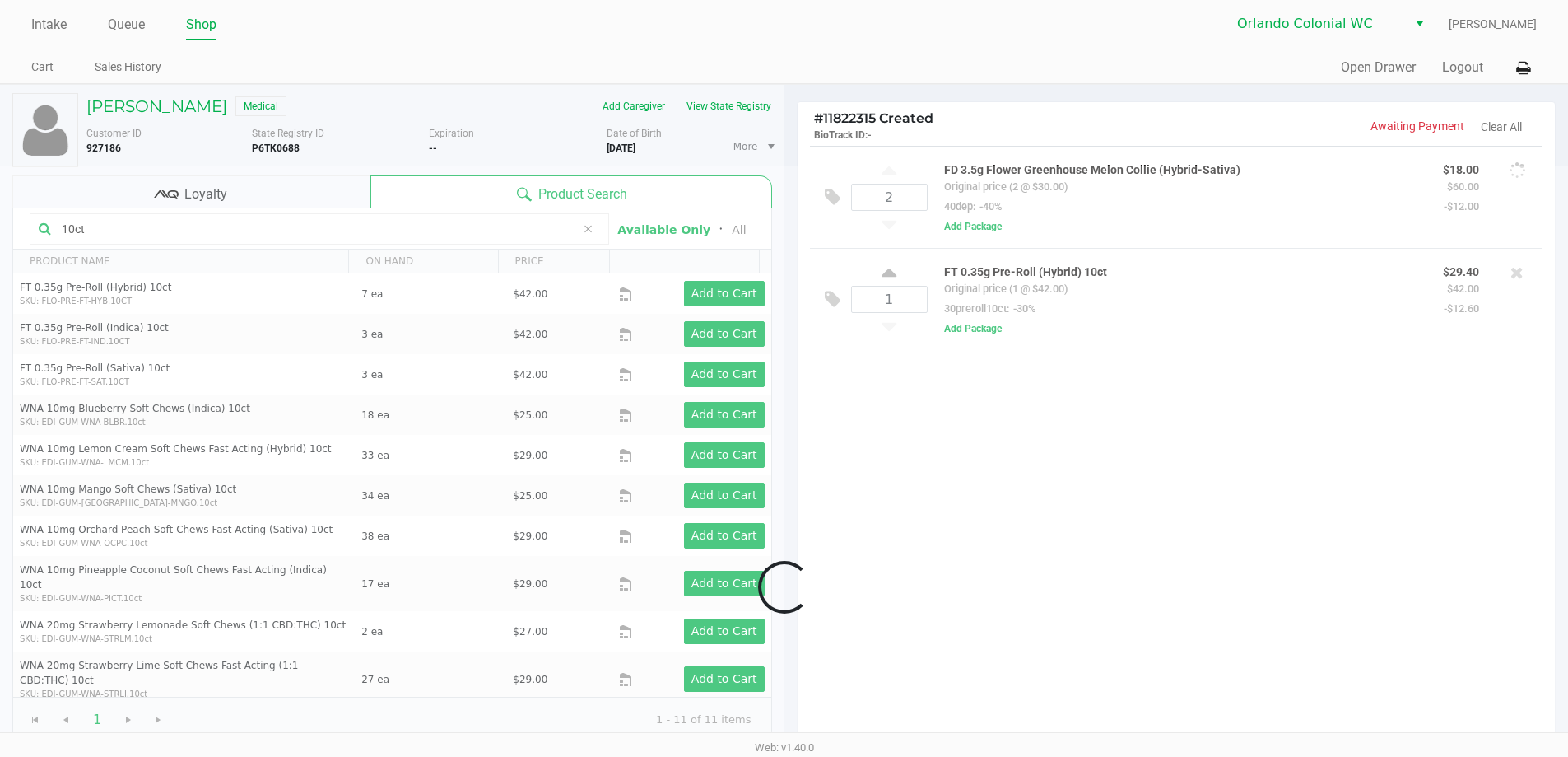
drag, startPoint x: 1063, startPoint y: 451, endPoint x: 1076, endPoint y: 420, distance: 33.6
click at [1064, 452] on div at bounding box center [784, 587] width 1568 height 842
click at [1190, 502] on div "2 FD 3.5g Flower Greenhouse Melon Collie (Hybrid-Sativa) Original price (2 @ $3…" at bounding box center [1176, 444] width 759 height 598
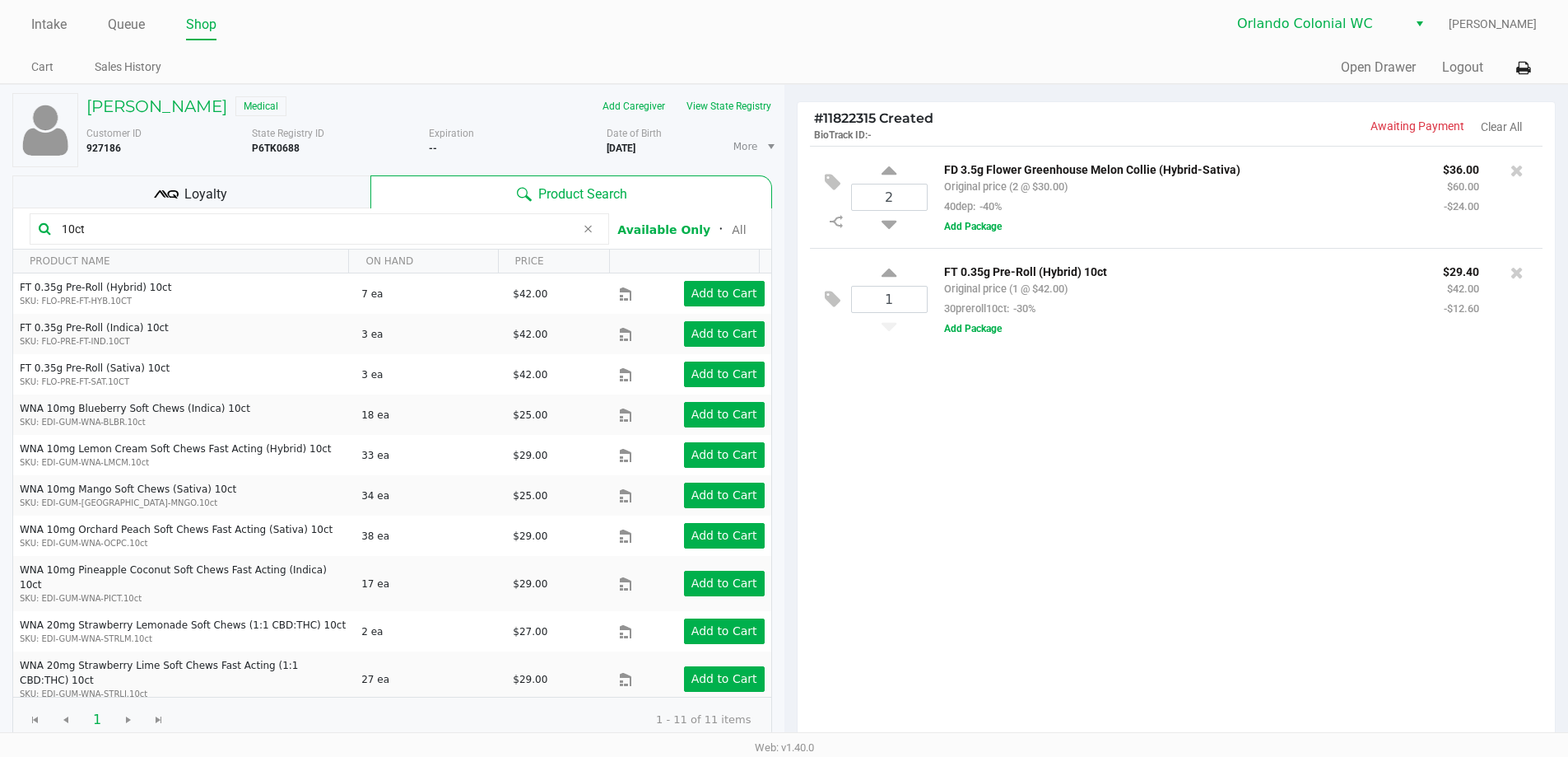
click at [1204, 482] on div "2 FD 3.5g Flower Greenhouse Melon Collie (Hybrid-Sativa) Original price (2 @ $3…" at bounding box center [1176, 444] width 759 height 598
click at [1108, 475] on div "2 FD 3.5g Flower Greenhouse Melon Collie (Hybrid-Sativa) Original price (2 @ $3…" at bounding box center [1176, 444] width 759 height 598
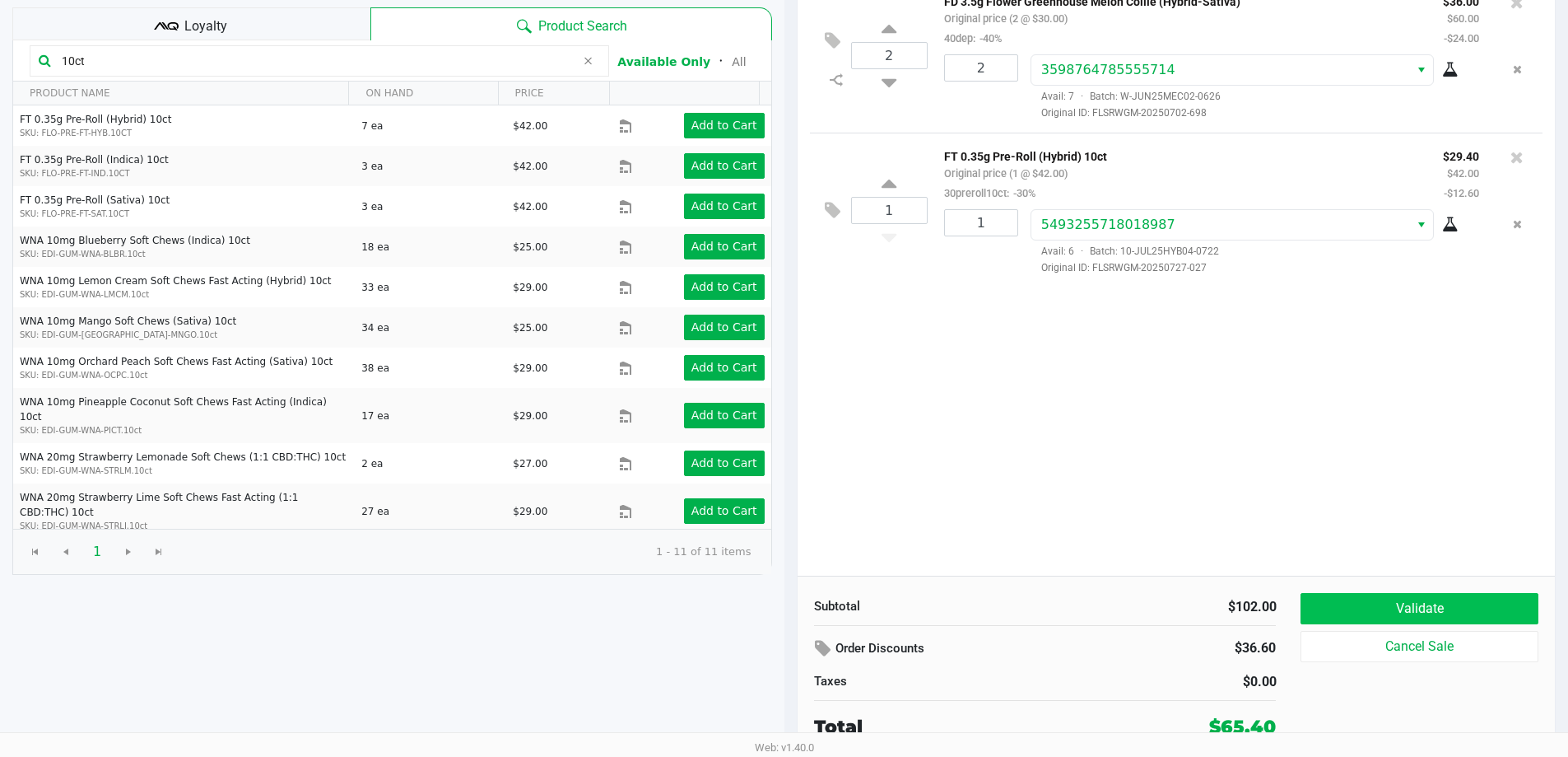
scroll to position [169, 0]
click at [1415, 592] on button "Validate" at bounding box center [1420, 607] width 237 height 31
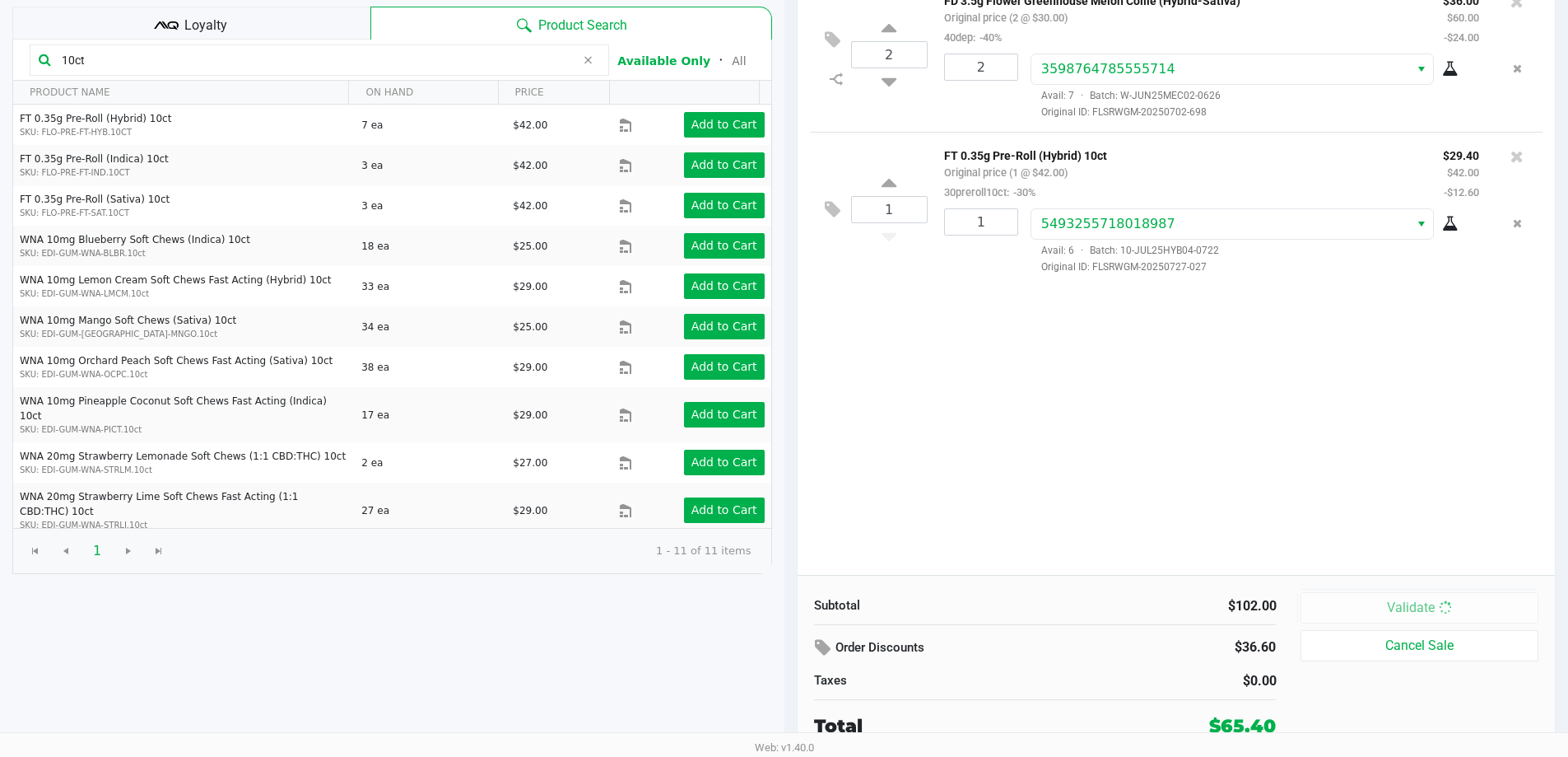
scroll to position [0, 0]
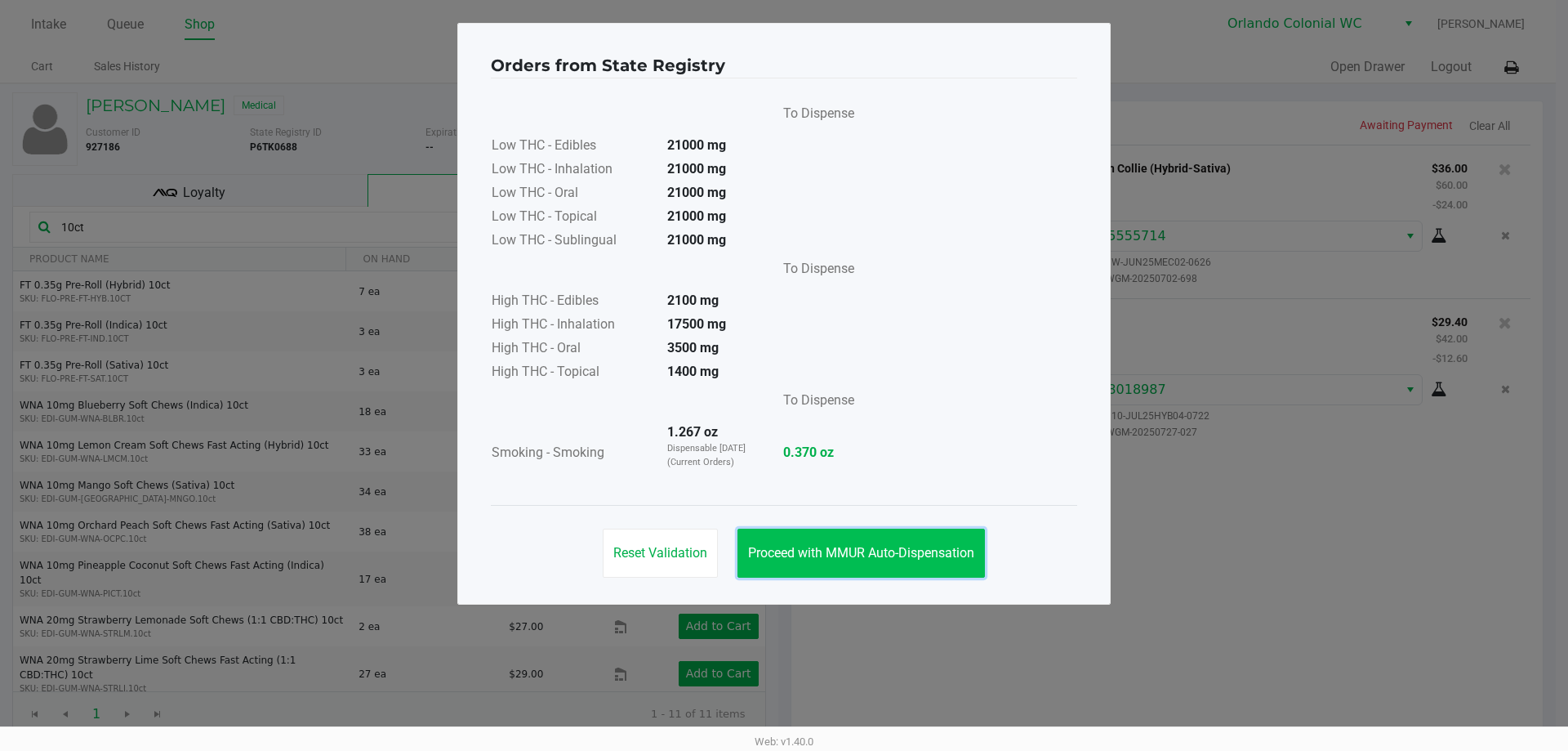
click at [937, 535] on button "Proceed with MMUR Auto-Dispensation" at bounding box center [861, 553] width 247 height 49
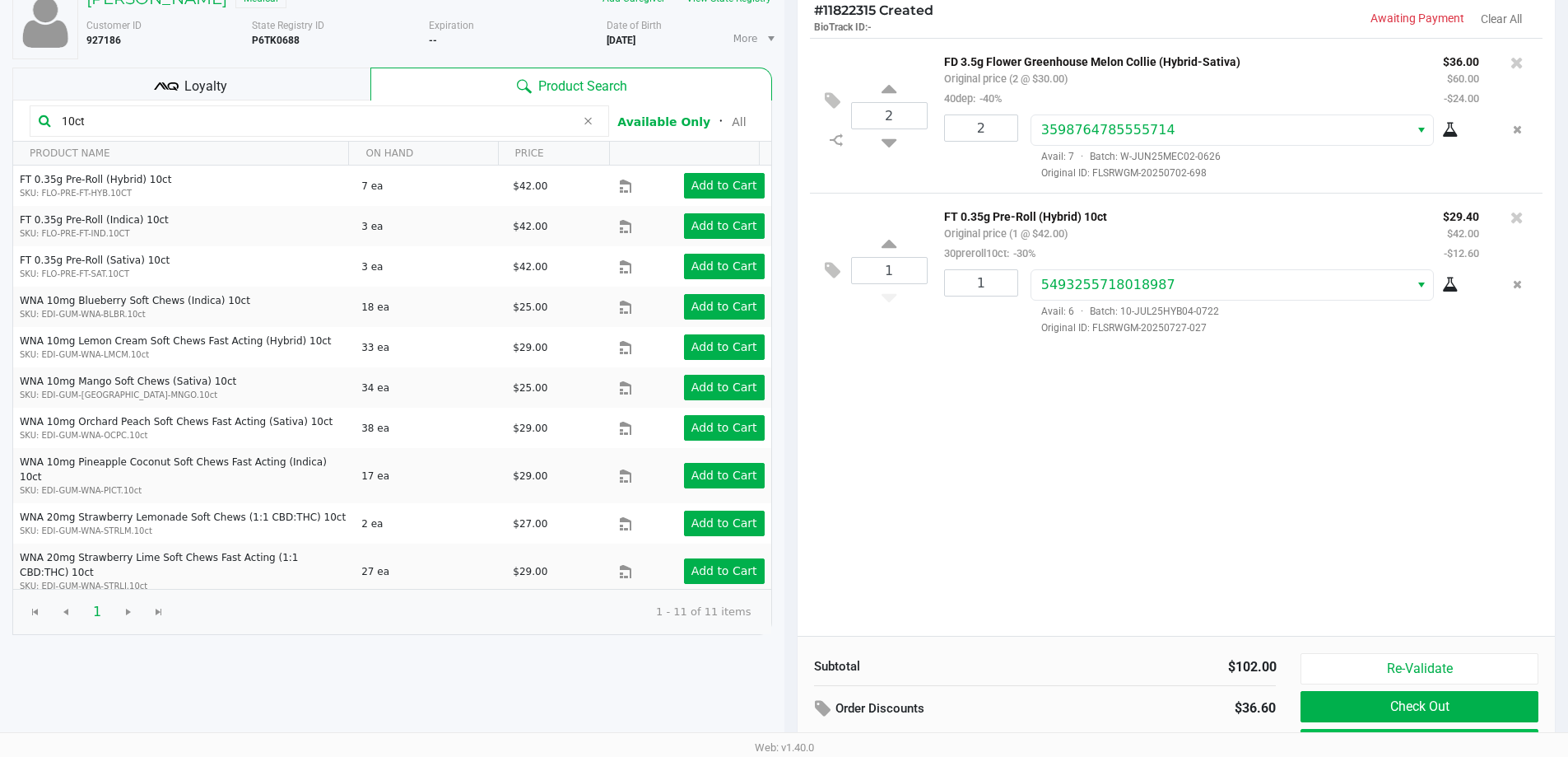
scroll to position [169, 0]
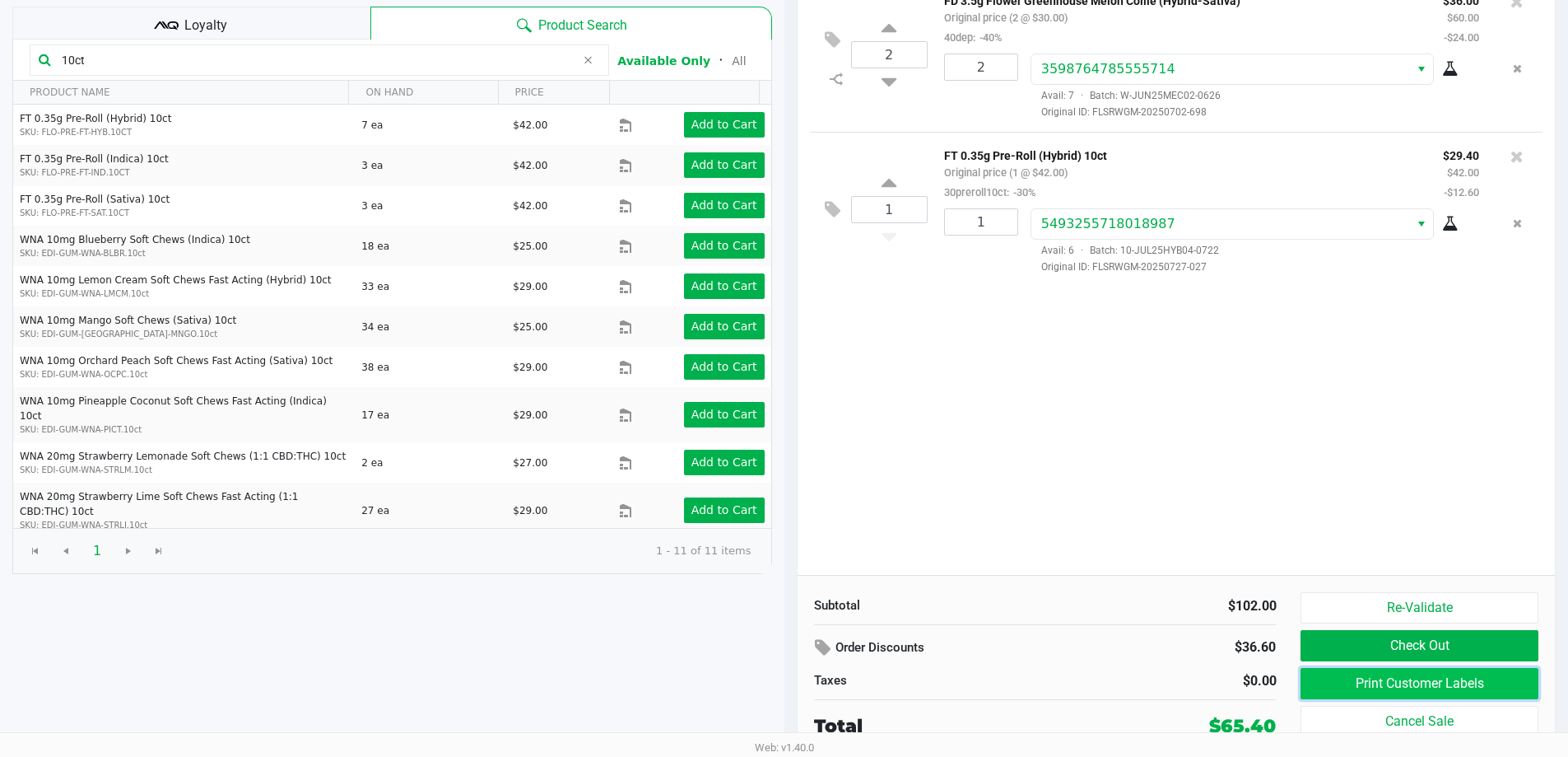
click at [1487, 679] on button "Print Customer Labels" at bounding box center [1420, 683] width 237 height 31
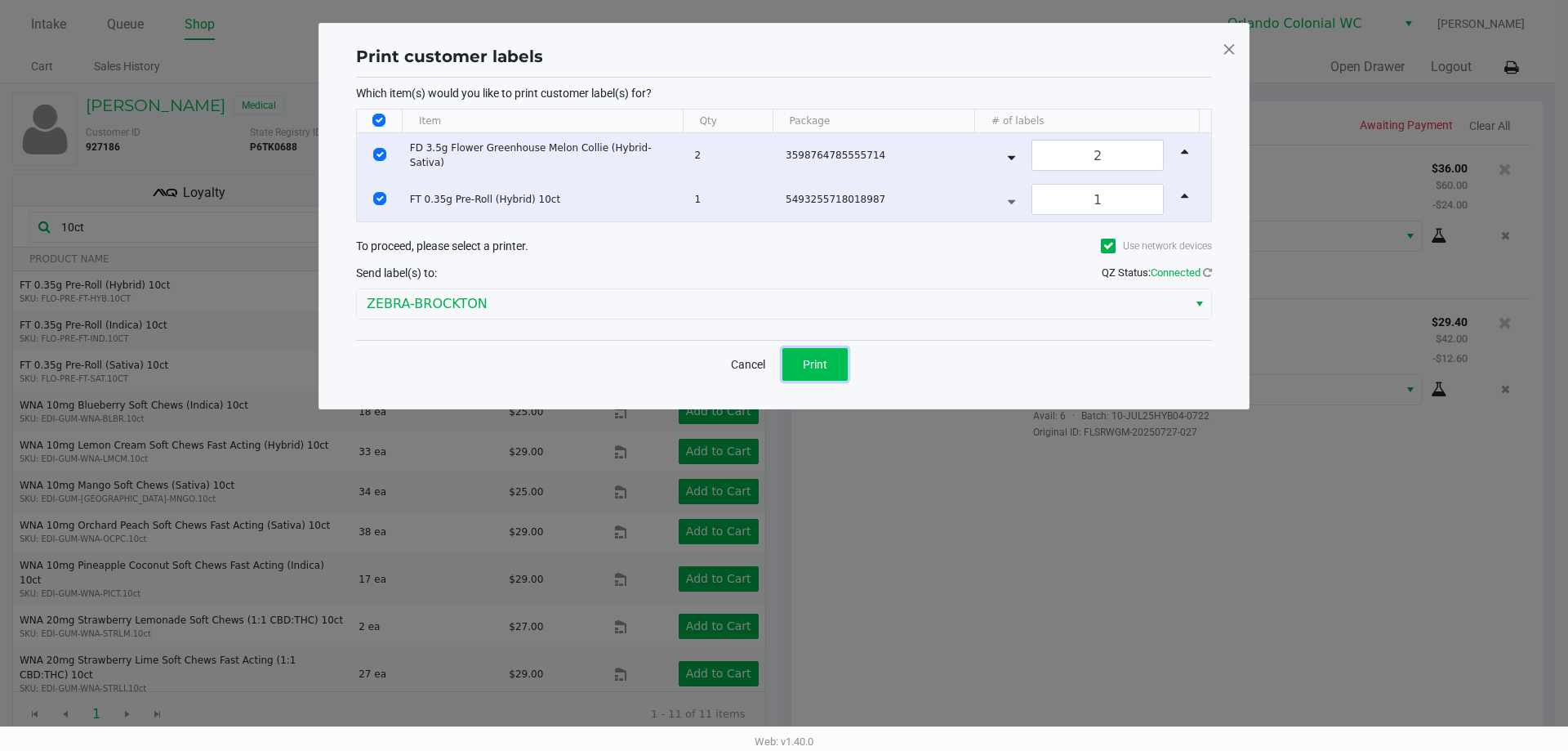
click at [824, 368] on span "Print" at bounding box center [815, 364] width 24 height 13
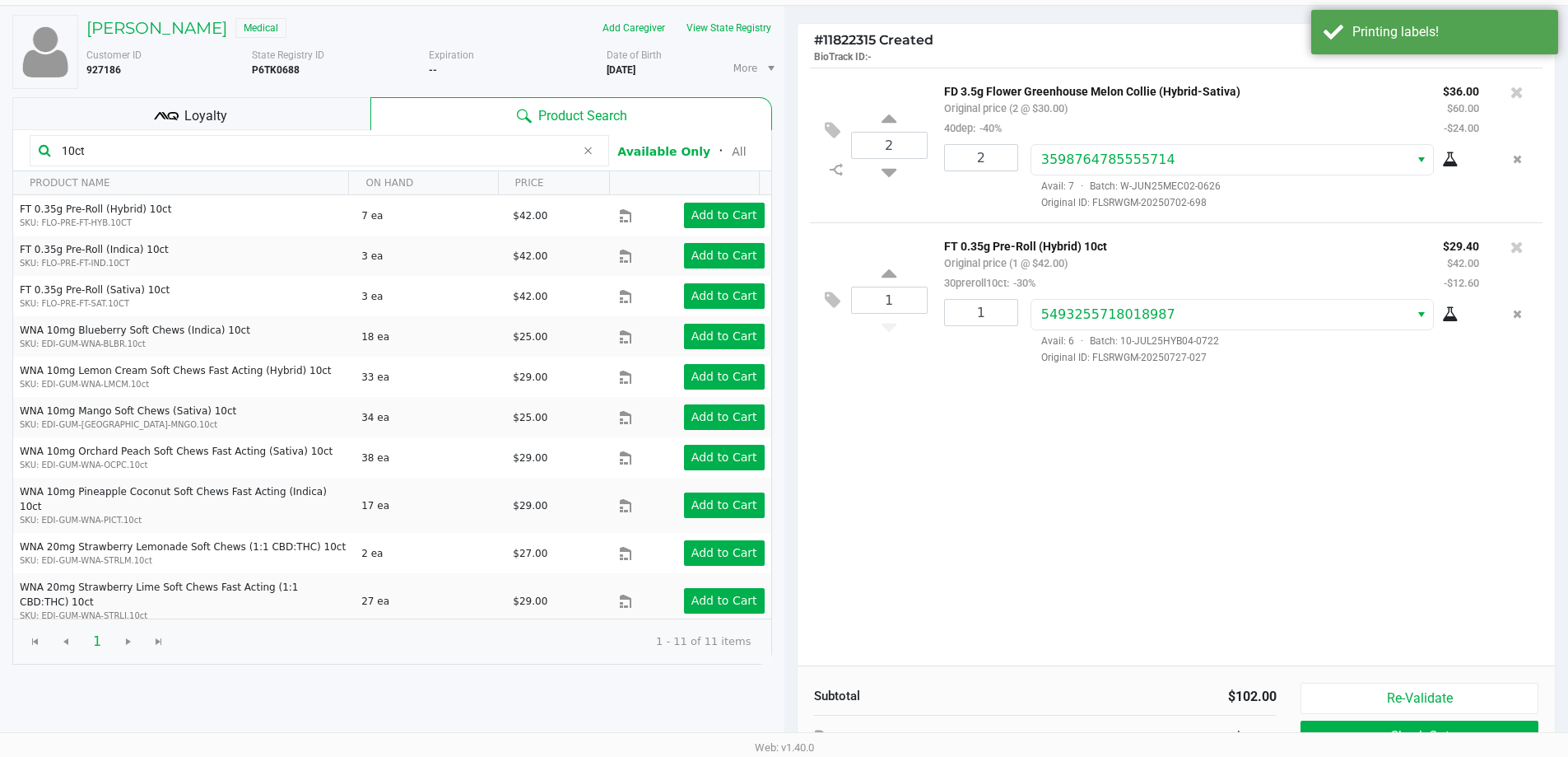
scroll to position [164, 0]
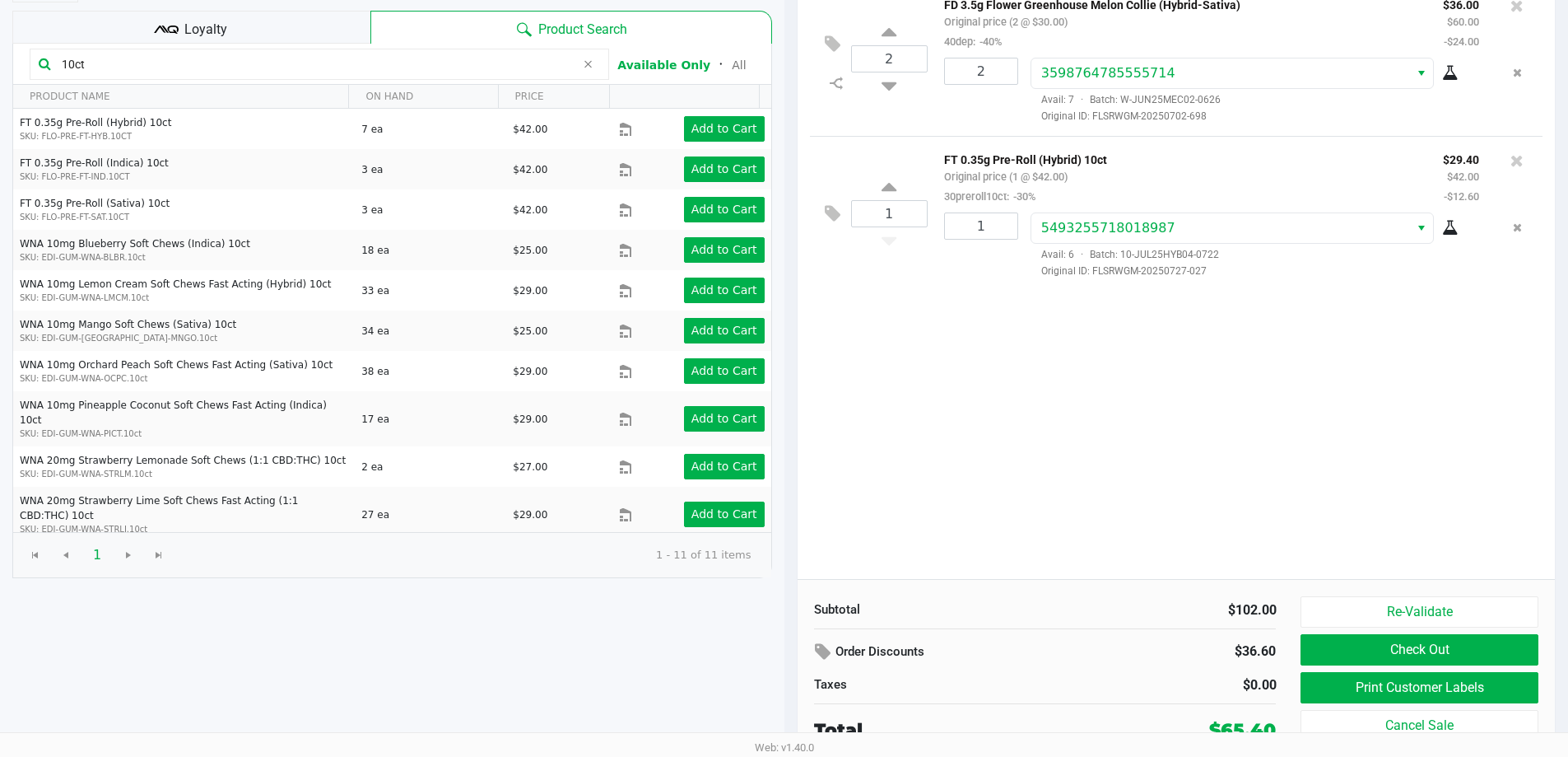
click at [1389, 648] on button "Check Out" at bounding box center [1420, 649] width 237 height 31
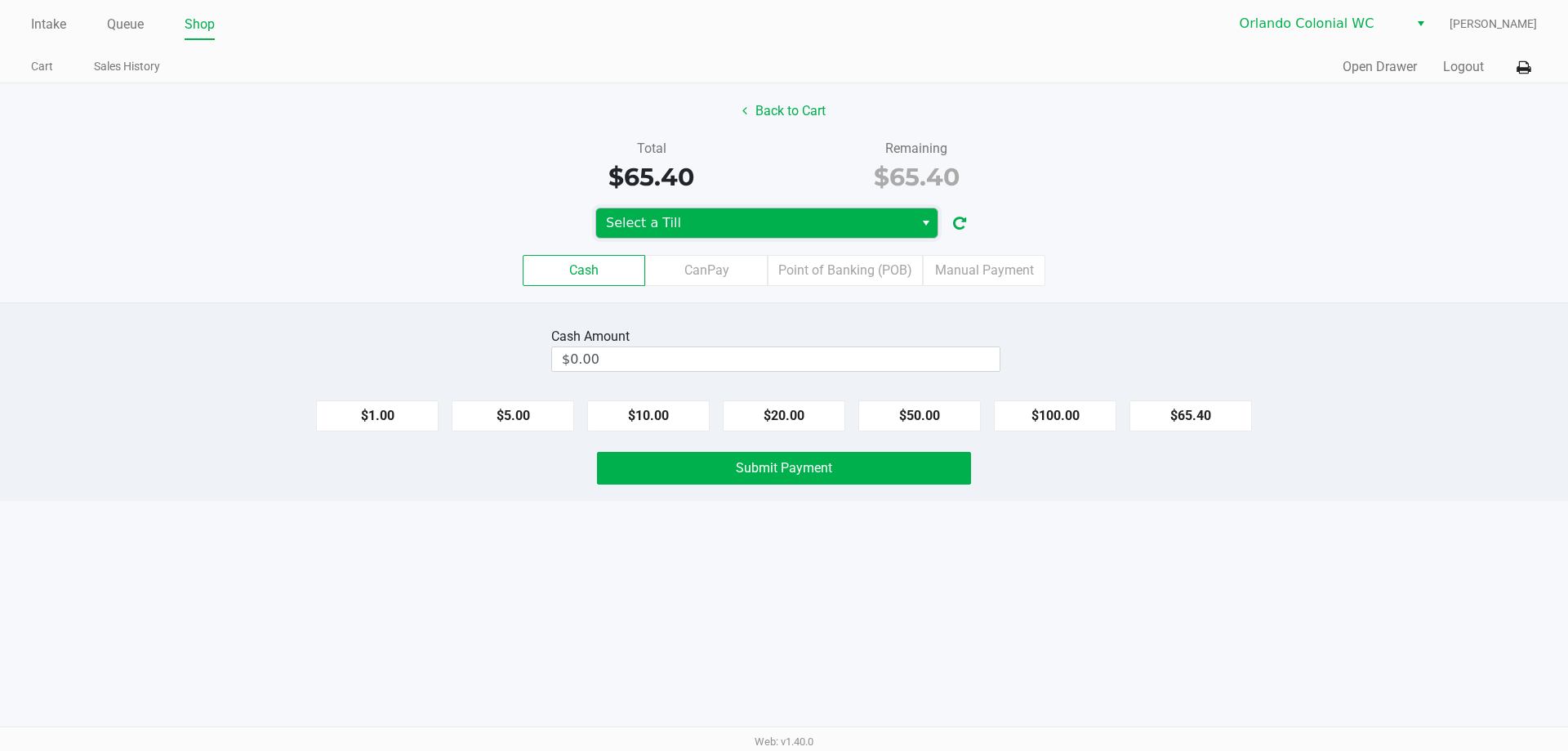
click at [721, 223] on span "Select a Till" at bounding box center [755, 223] width 298 height 19
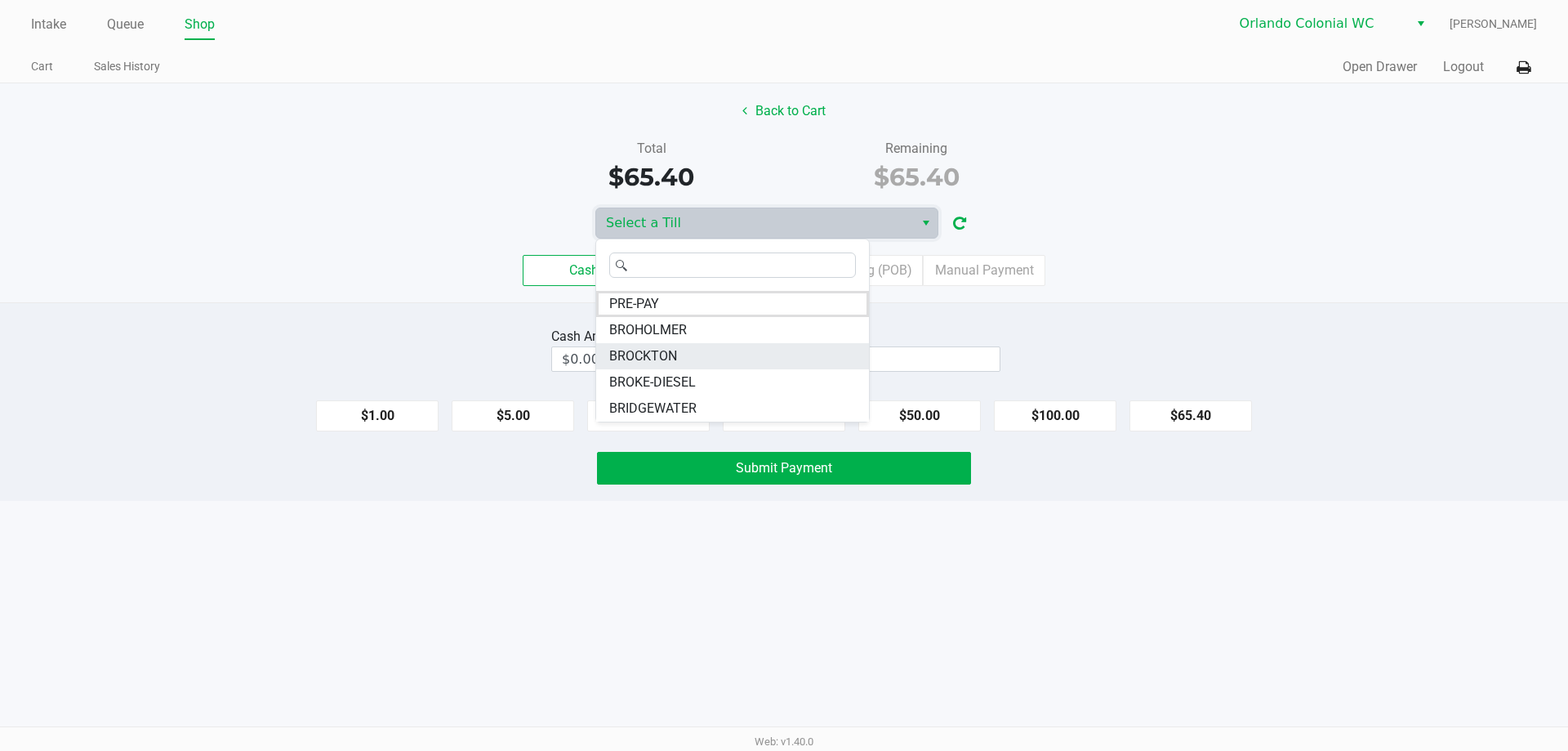
click at [663, 357] on span "BROCKTON" at bounding box center [643, 356] width 68 height 19
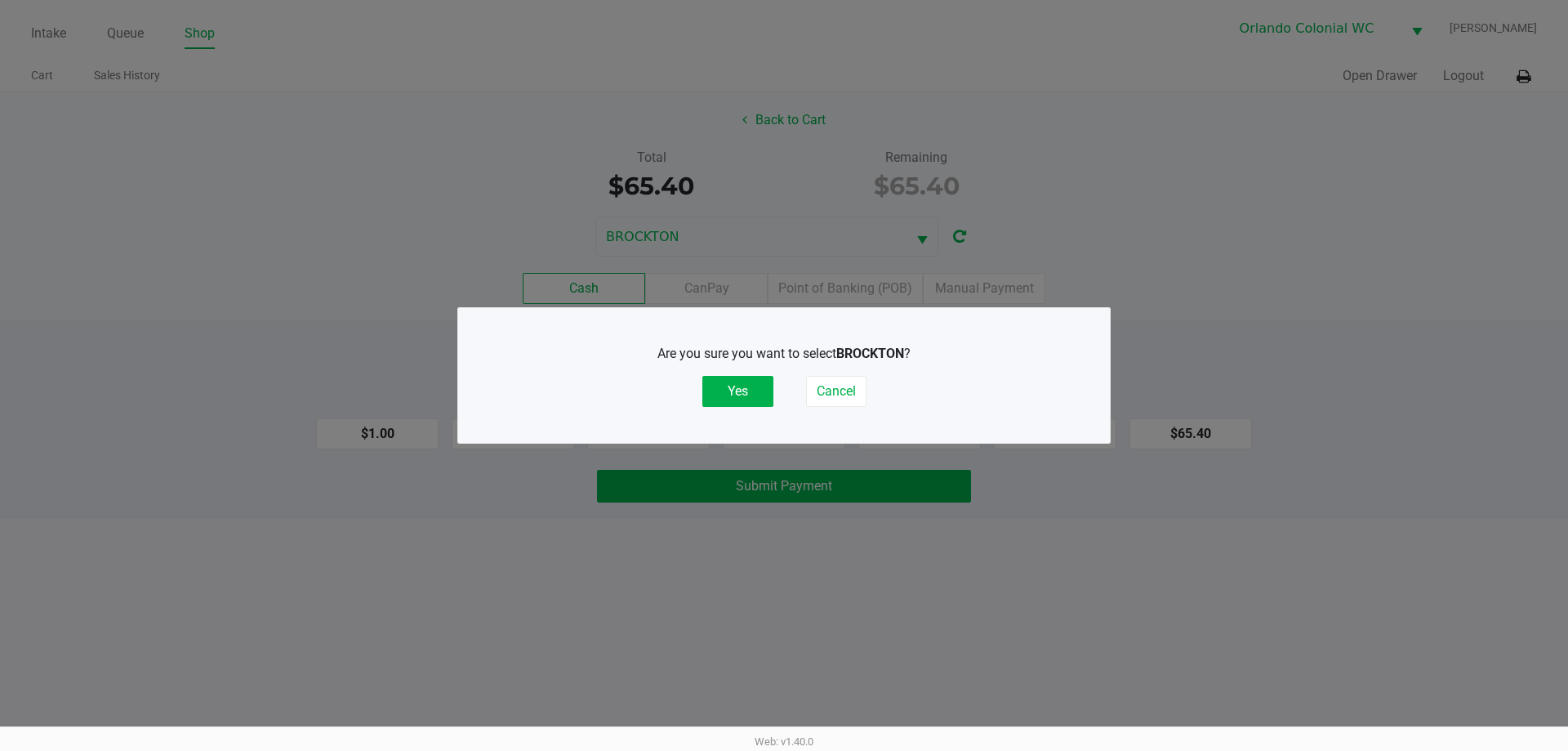
click at [727, 392] on button "Yes" at bounding box center [737, 391] width 71 height 31
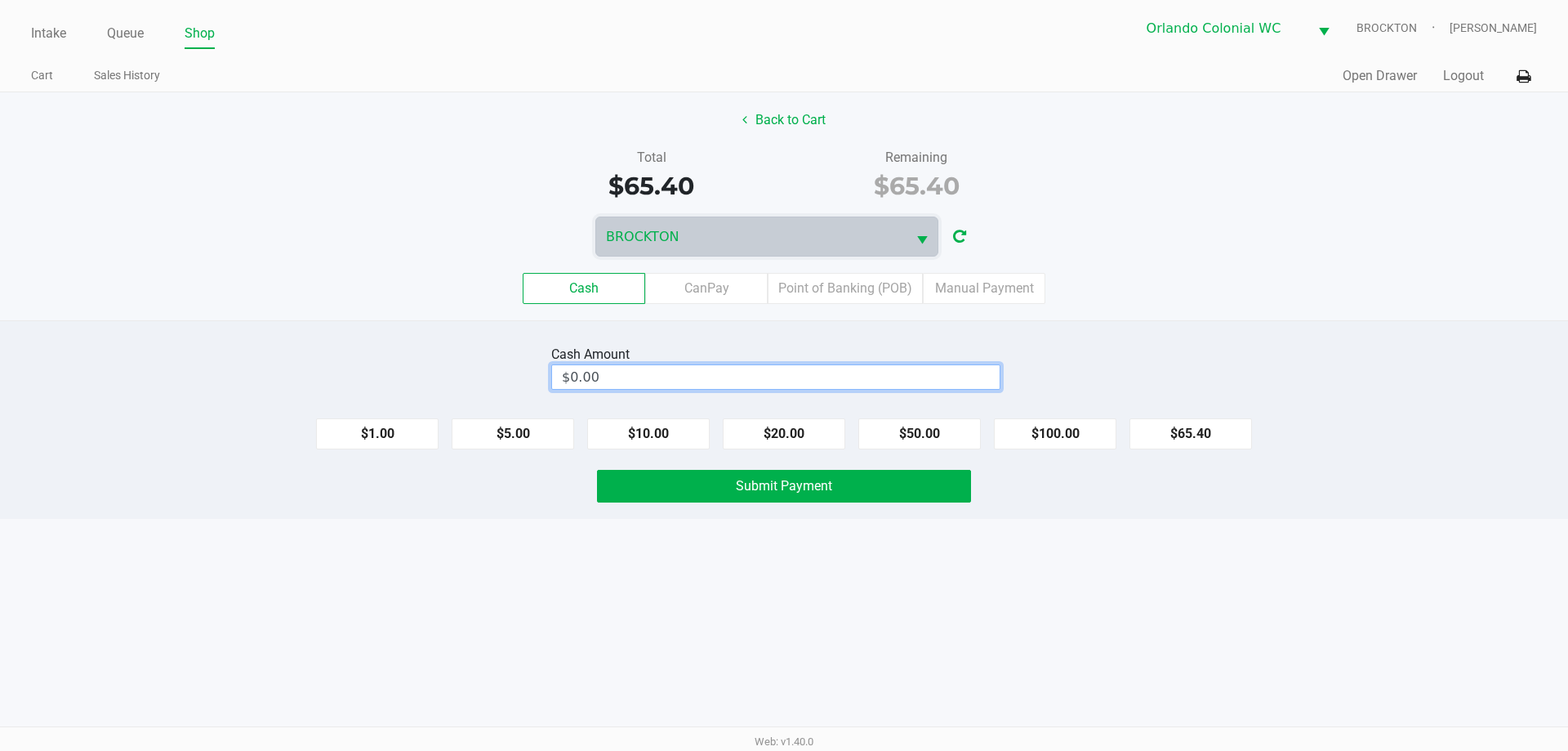
click at [623, 366] on input "$0.00" at bounding box center [776, 377] width 447 height 24
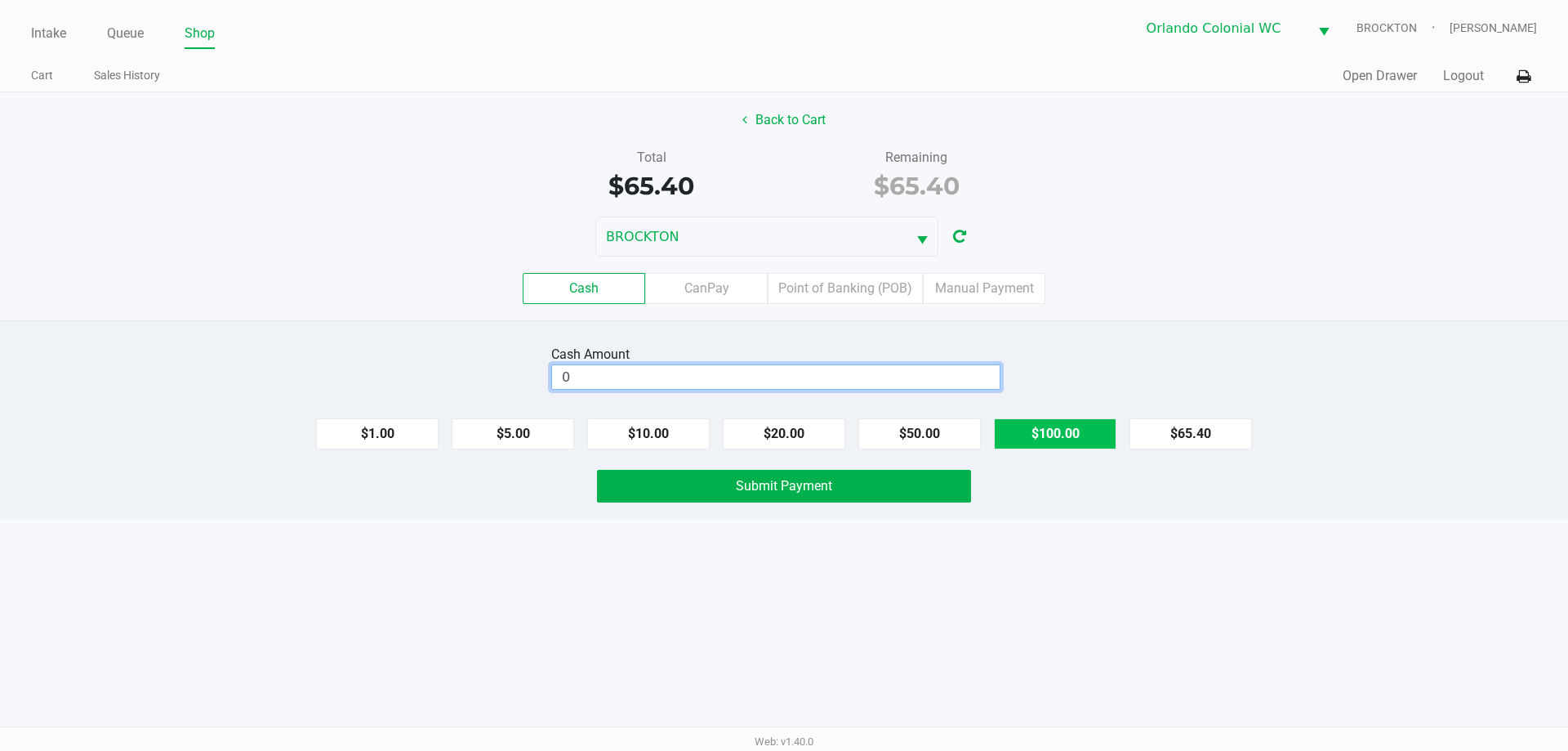
click at [1058, 424] on button "$100.00" at bounding box center [1055, 433] width 123 height 31
type input "$100.00"
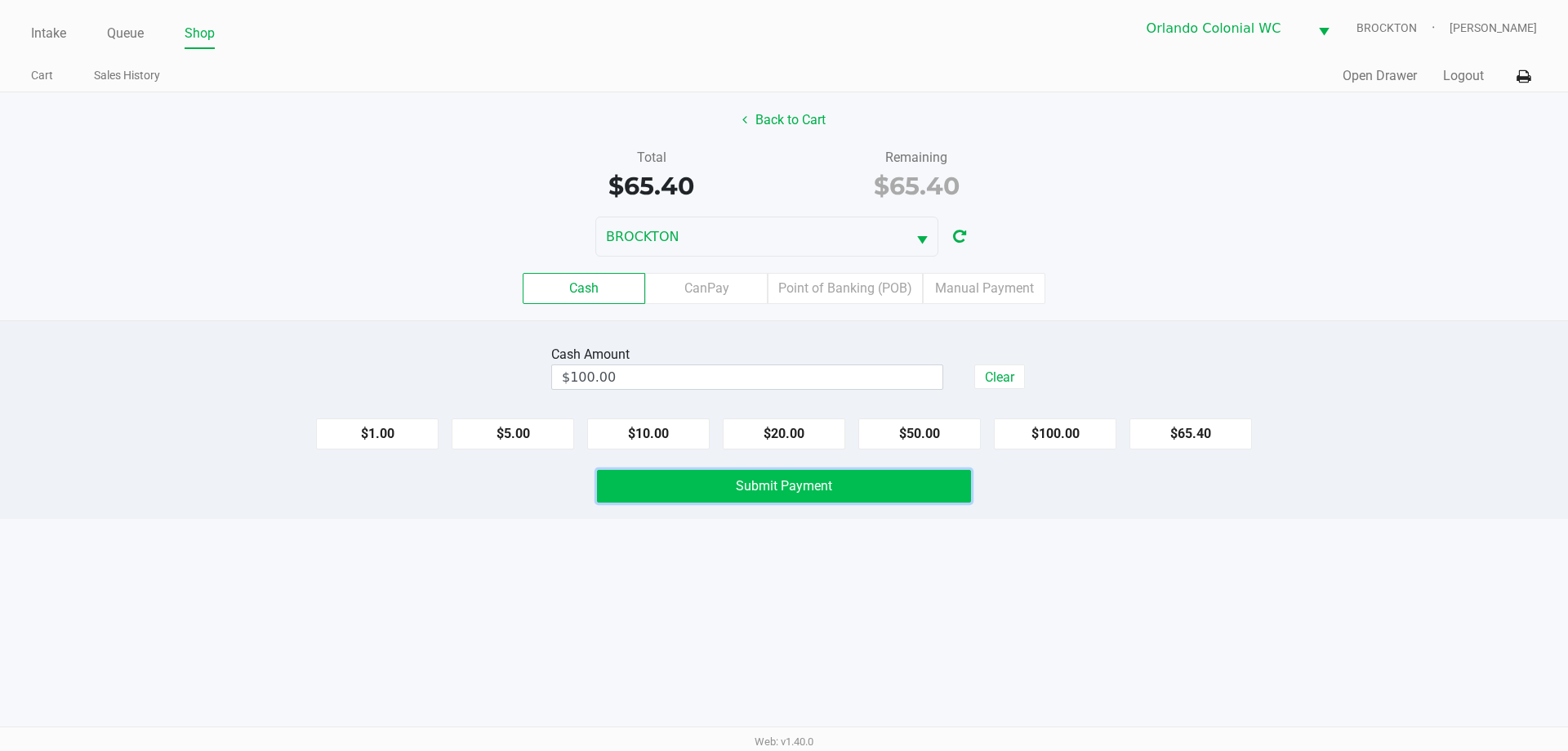
click at [763, 475] on button "Submit Payment" at bounding box center [784, 486] width 374 height 33
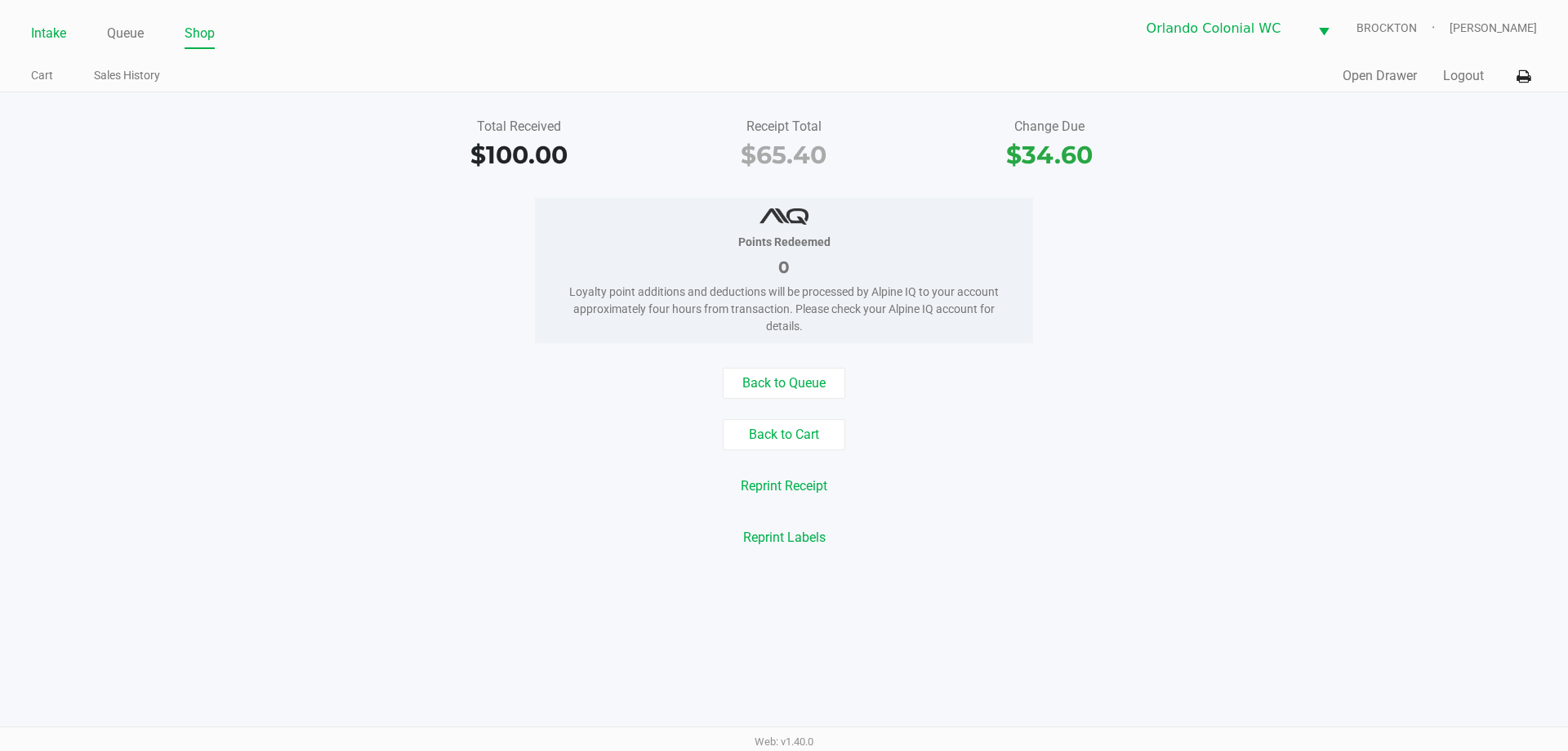
click at [48, 29] on link "Intake" at bounding box center [49, 33] width 35 height 23
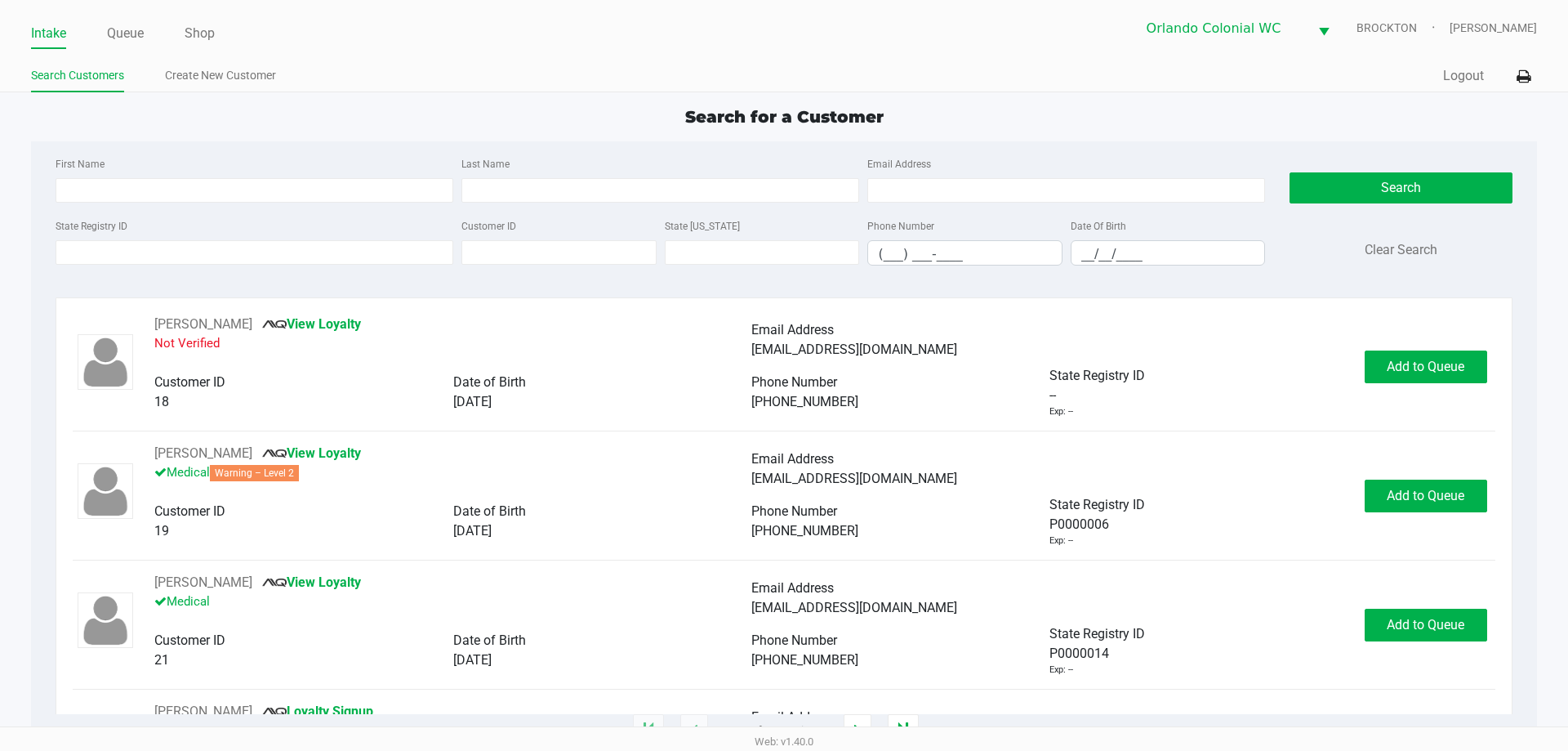
click at [172, 255] on input "State Registry ID" at bounding box center [254, 252] width 398 height 24
click at [135, 186] on input "First Name" at bounding box center [254, 190] width 398 height 24
type input "gabriel"
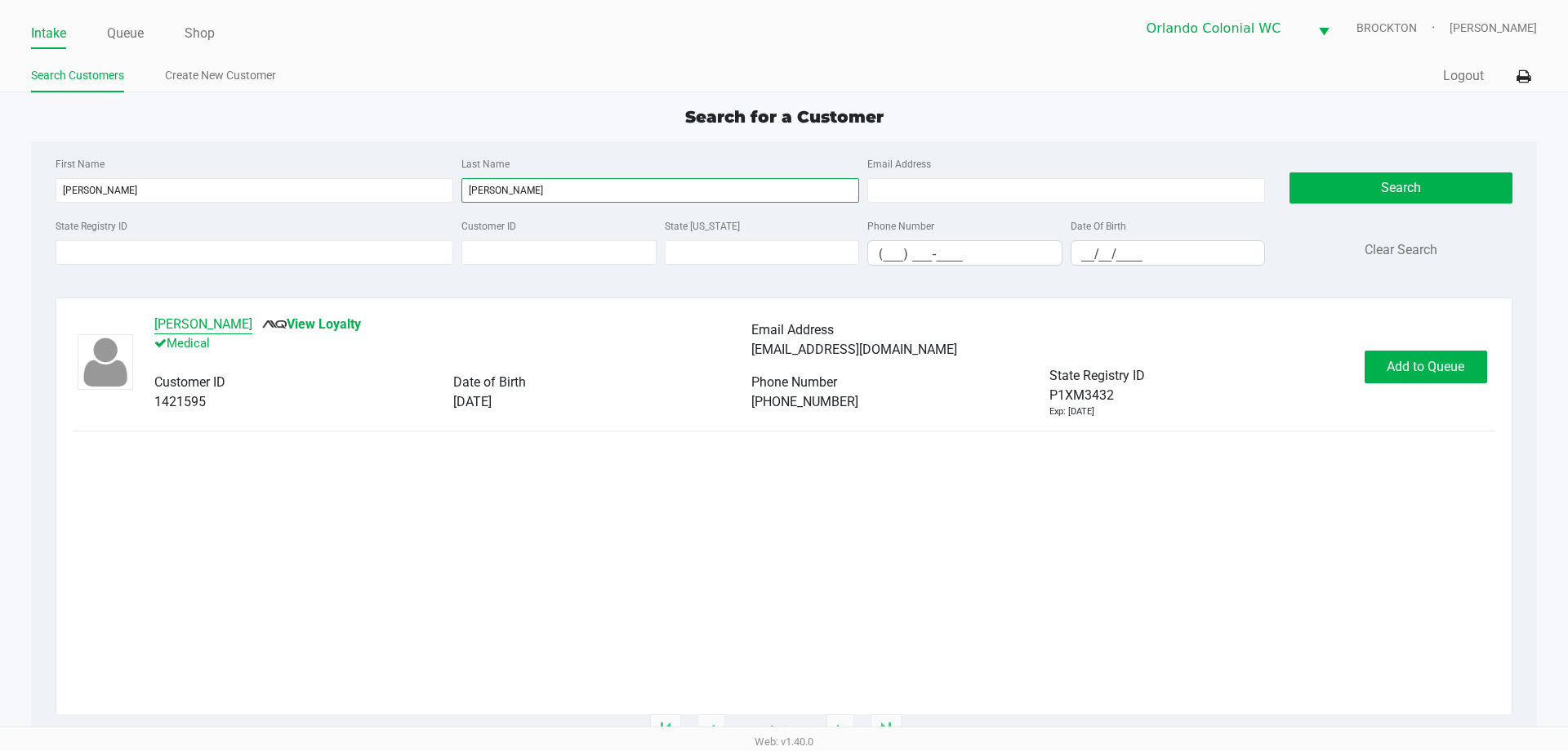
type input "behm"
click at [209, 322] on button "Gabe BEHM" at bounding box center [203, 324] width 98 height 19
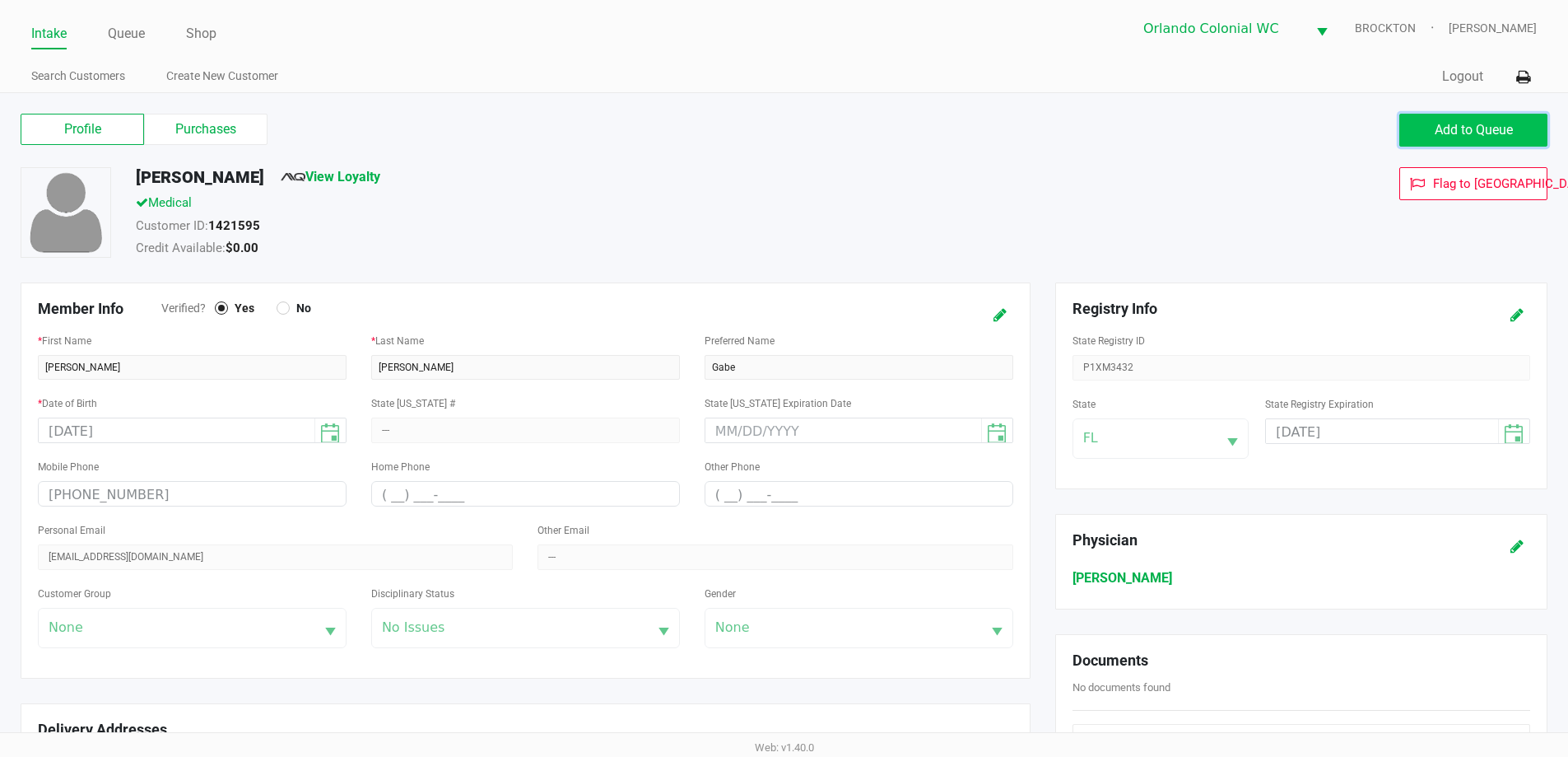
click at [1456, 142] on button "Add to Queue" at bounding box center [1473, 130] width 148 height 33
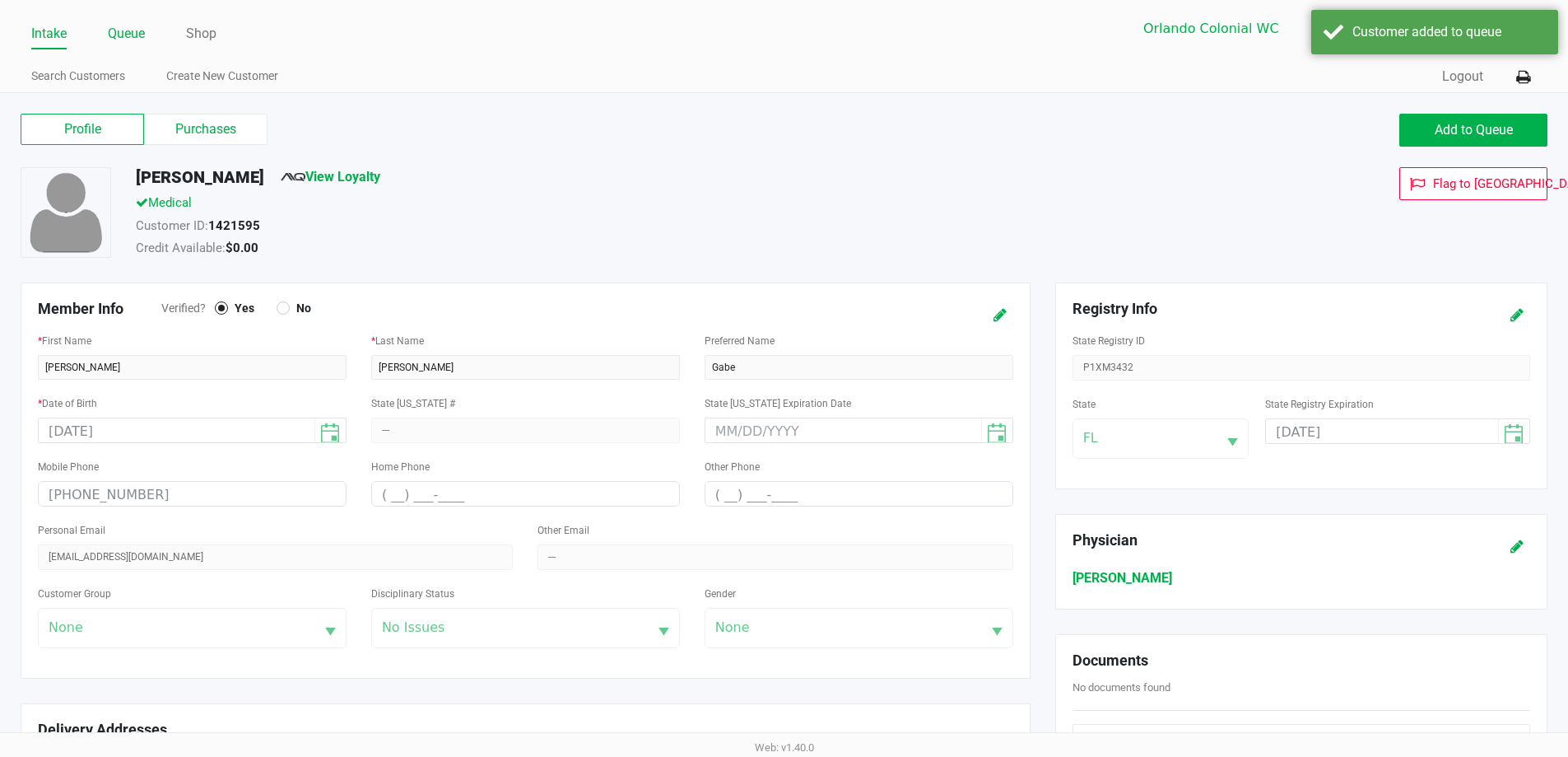
click at [139, 23] on link "Queue" at bounding box center [126, 33] width 37 height 23
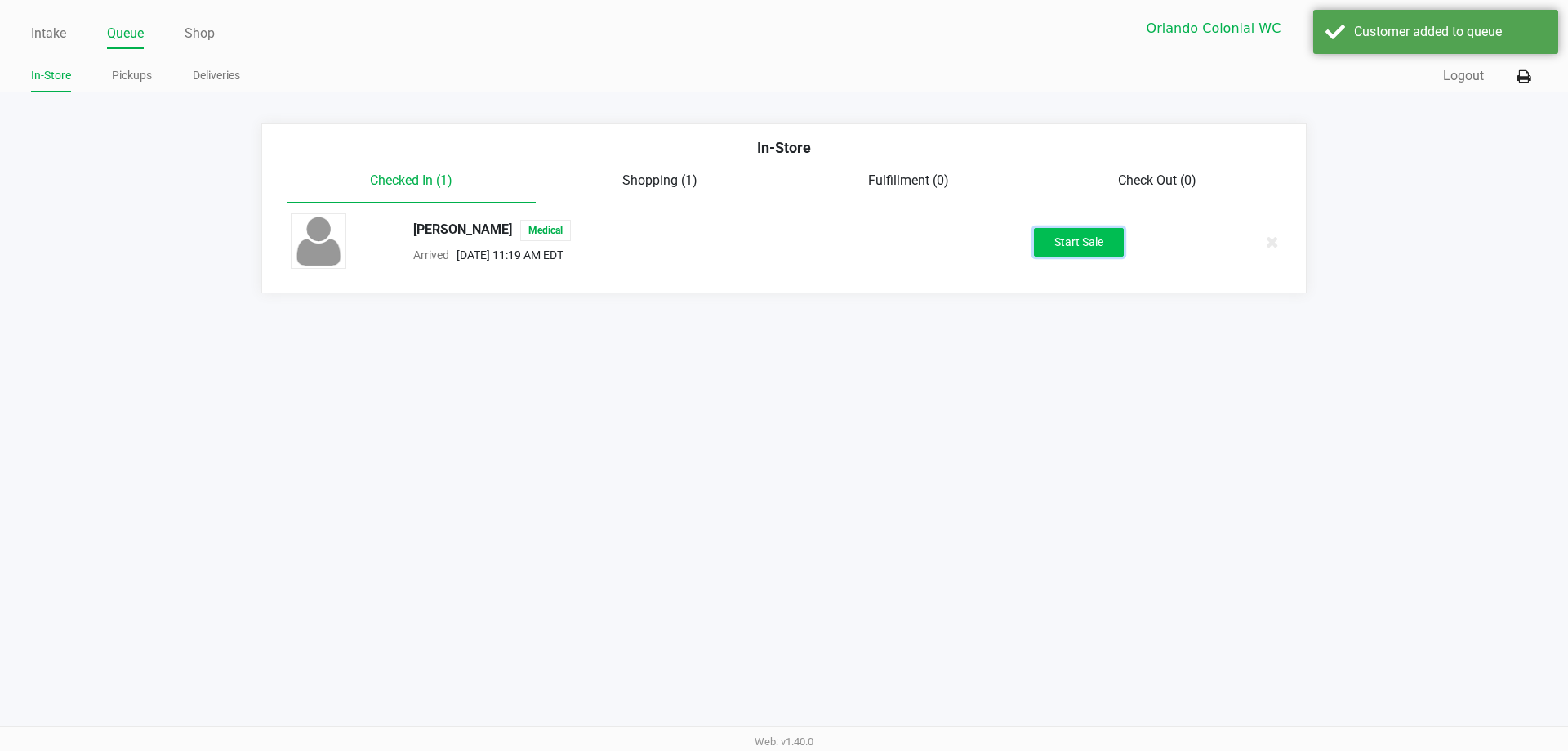
click at [1065, 241] on button "Start Sale" at bounding box center [1079, 242] width 90 height 29
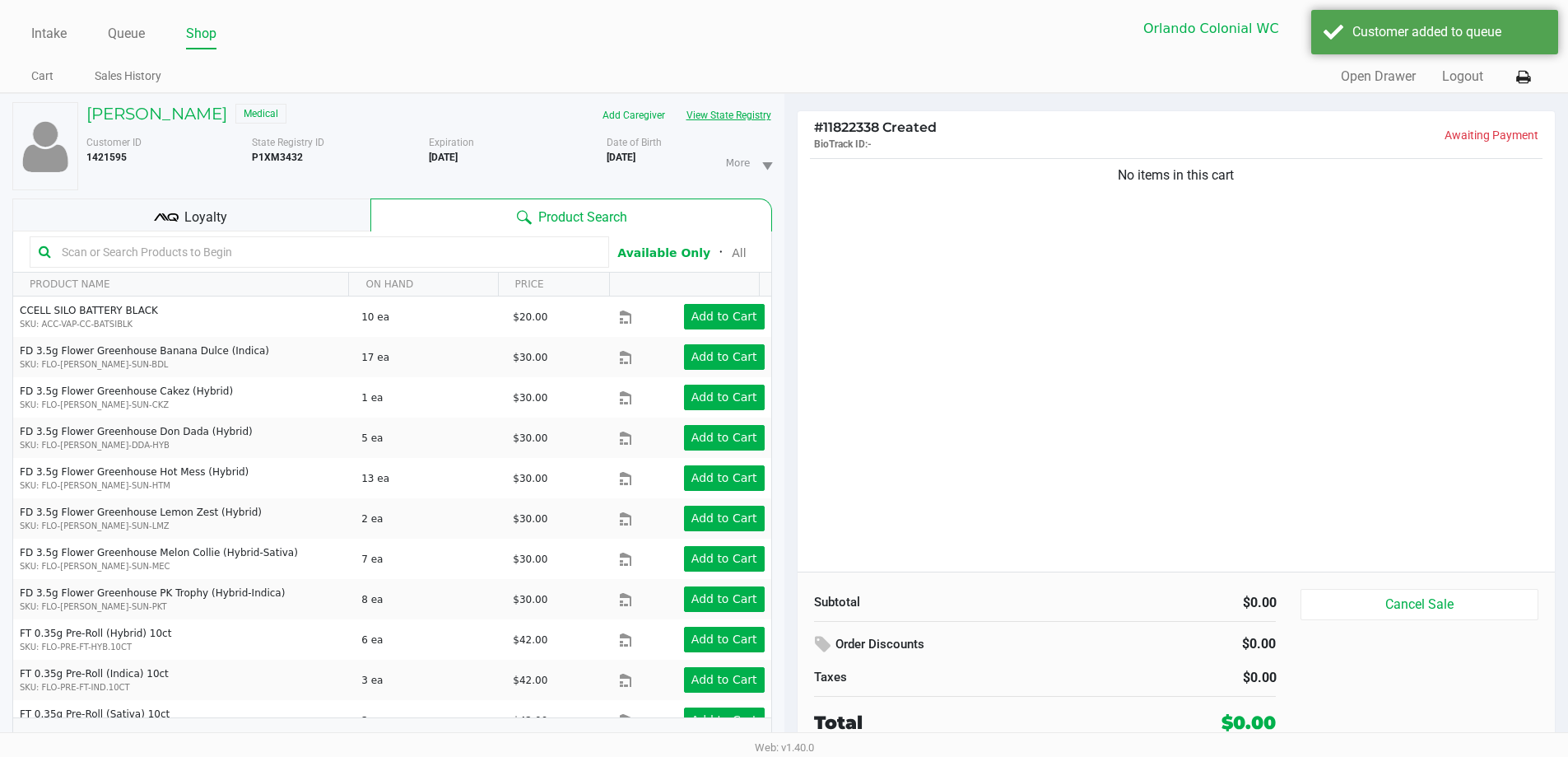
click at [724, 122] on button "View State Registry" at bounding box center [725, 114] width 97 height 26
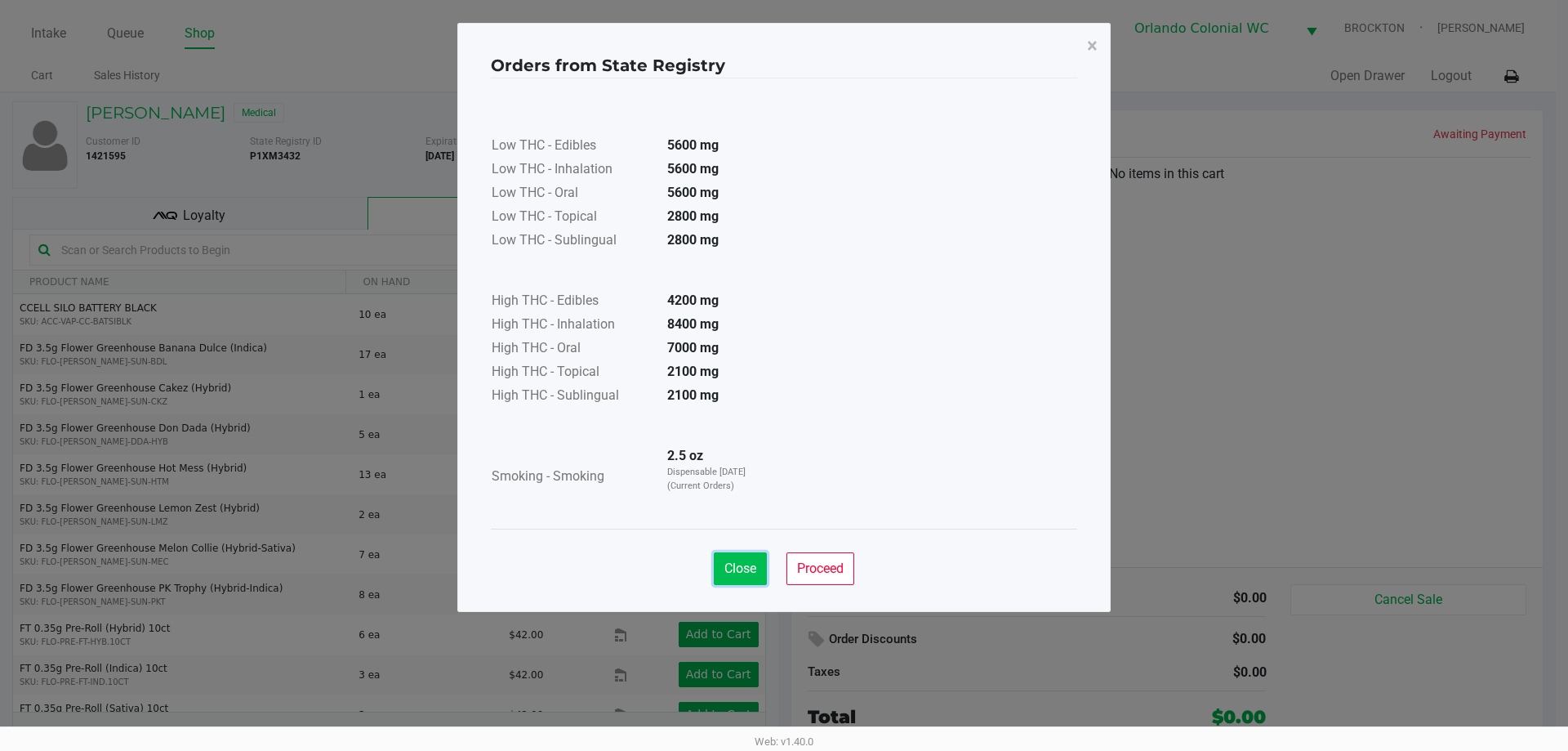
click at [739, 573] on span "Close" at bounding box center [741, 568] width 32 height 15
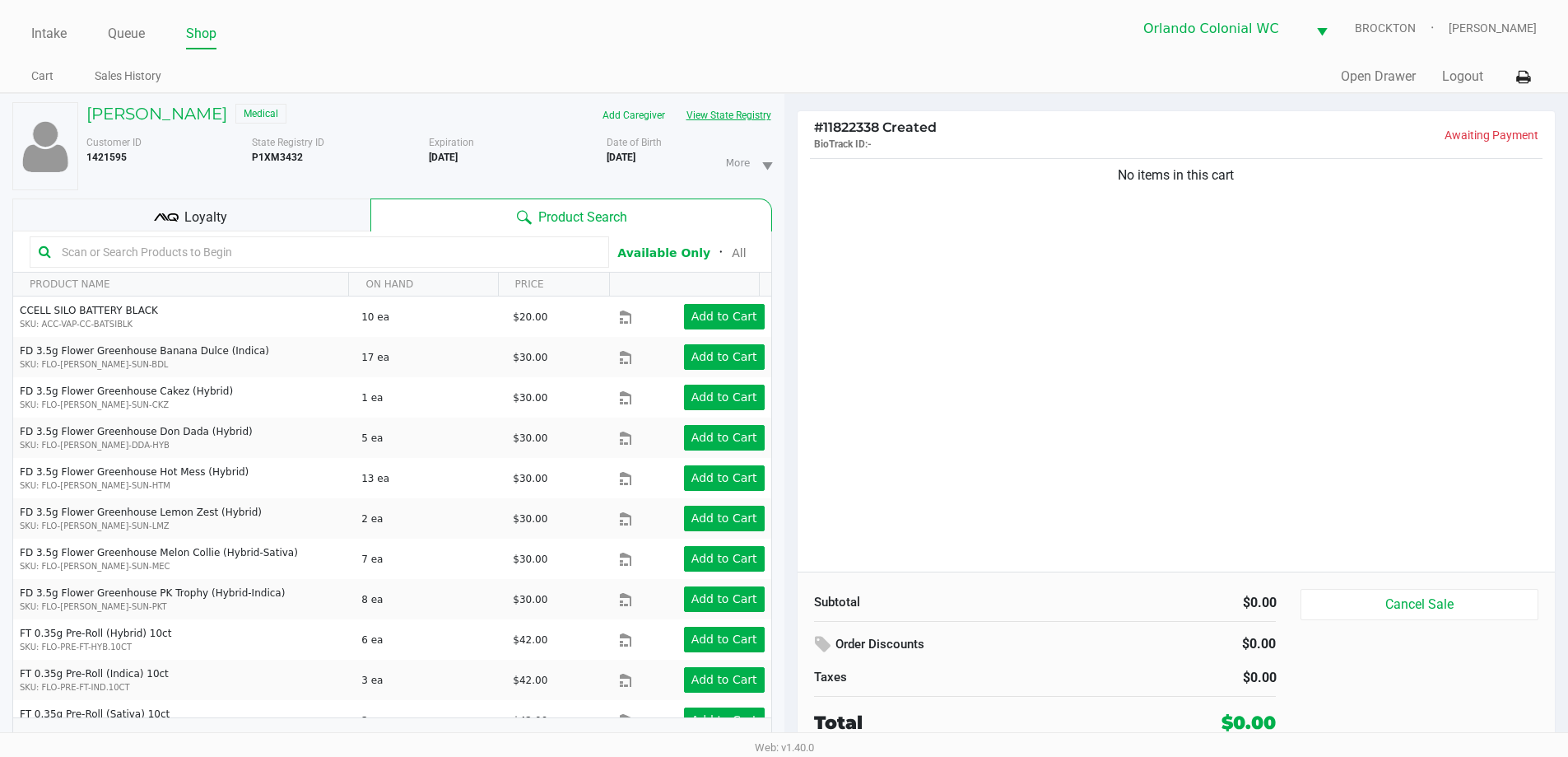
click at [716, 114] on button "View State Registry" at bounding box center [725, 114] width 97 height 26
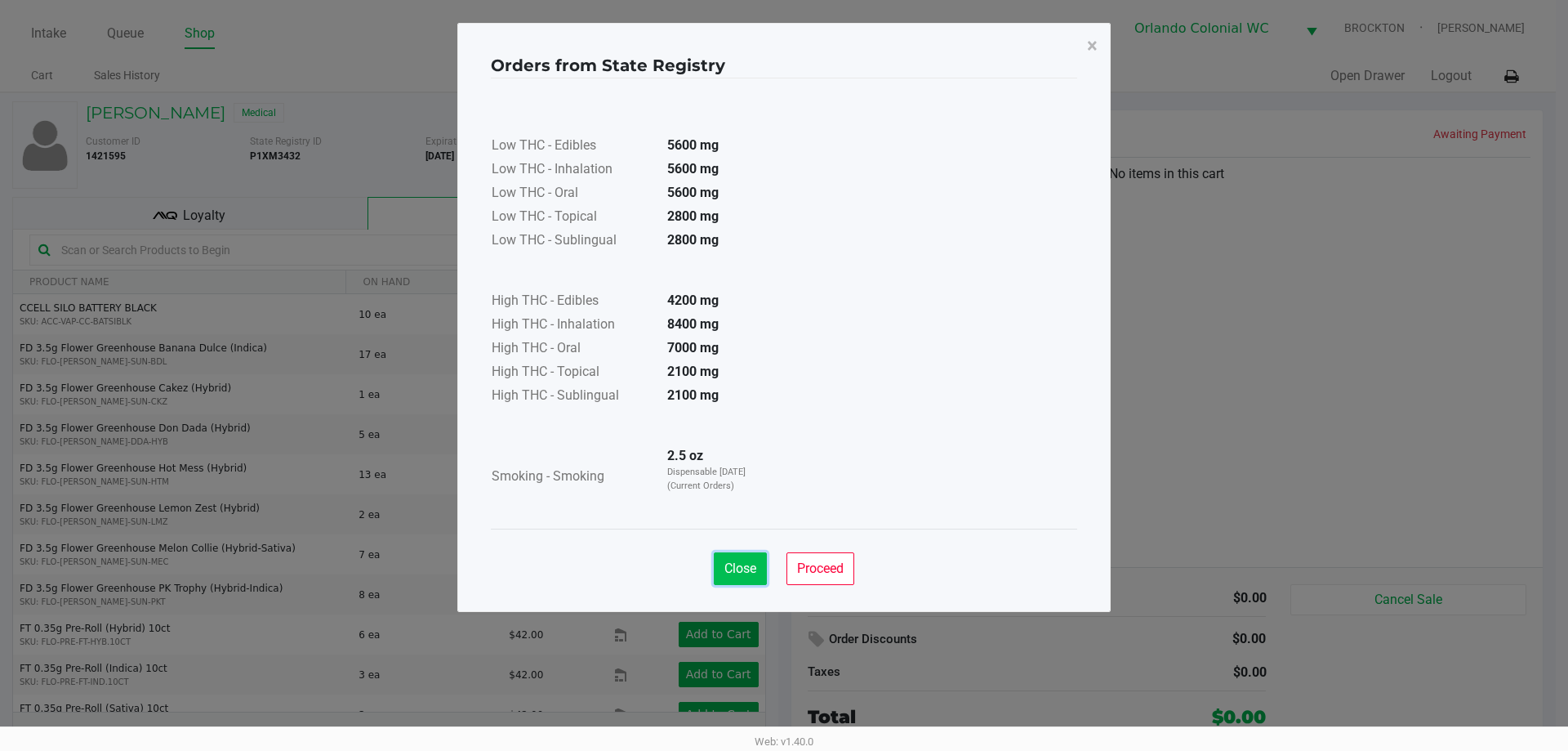
click at [747, 567] on span "Close" at bounding box center [741, 568] width 32 height 15
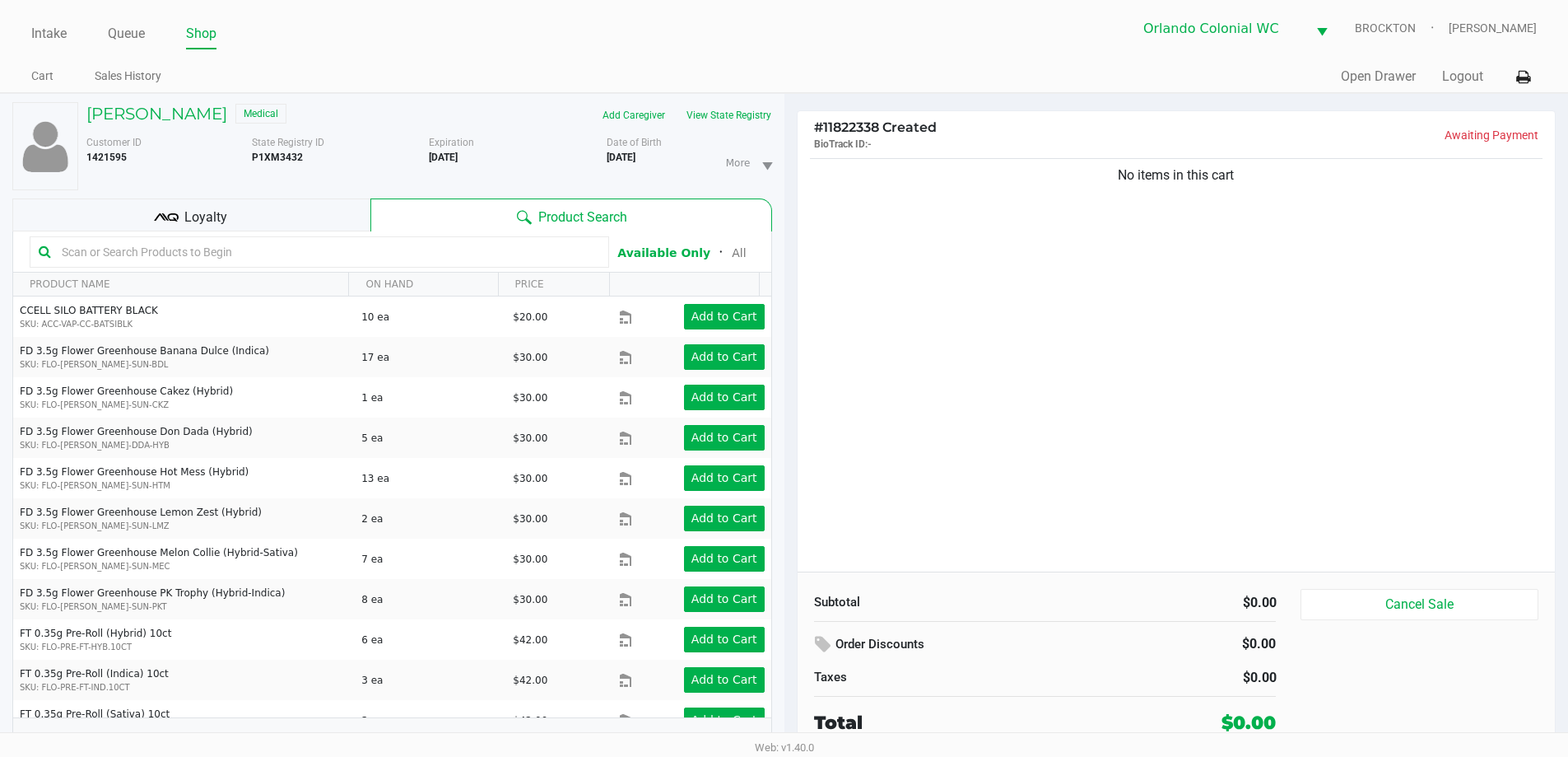
click at [153, 252] on input "text" at bounding box center [327, 252] width 545 height 25
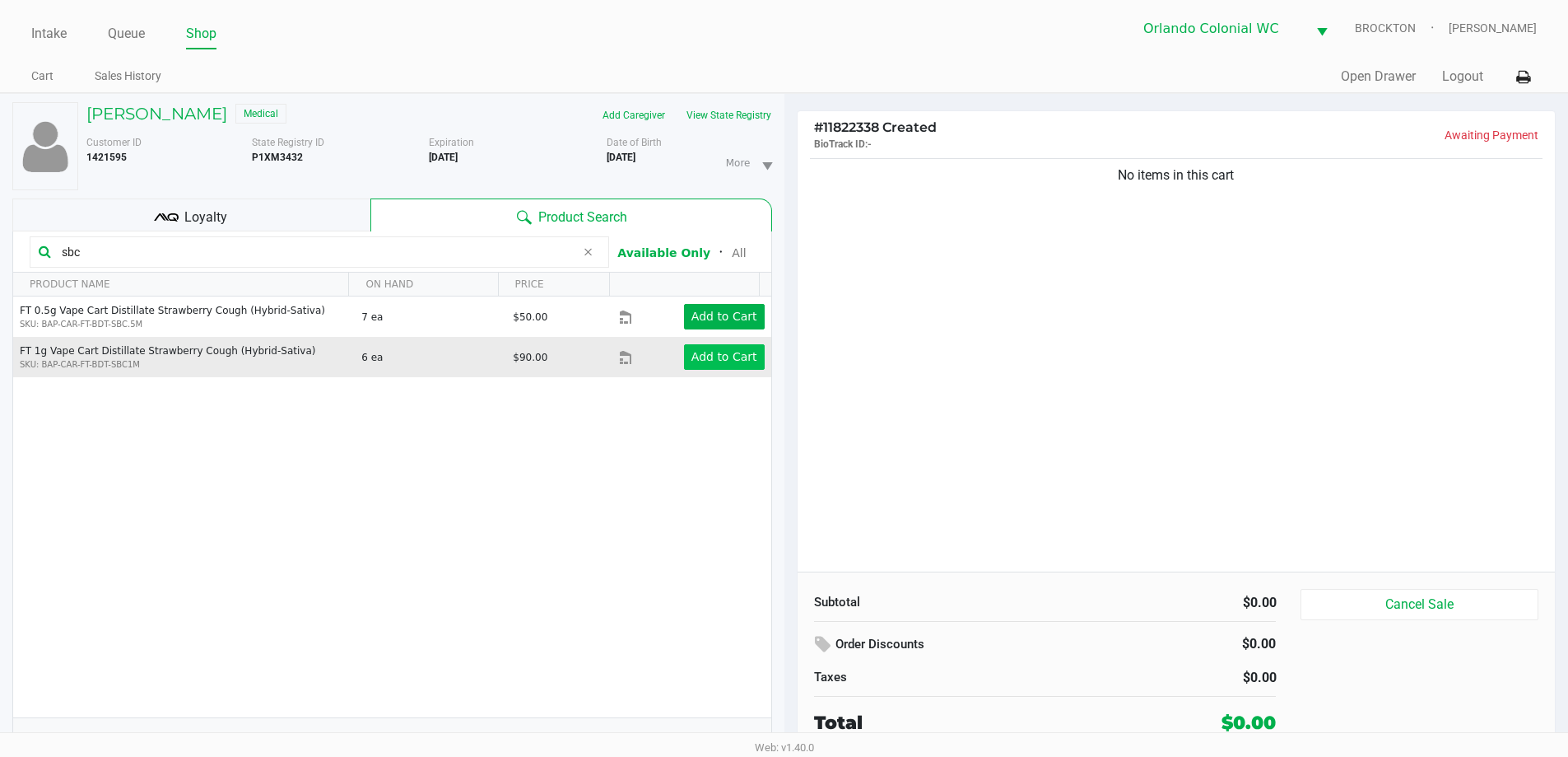
type input "sbc"
click at [698, 357] on app-button-loader "Add to Cart" at bounding box center [725, 357] width 66 height 14
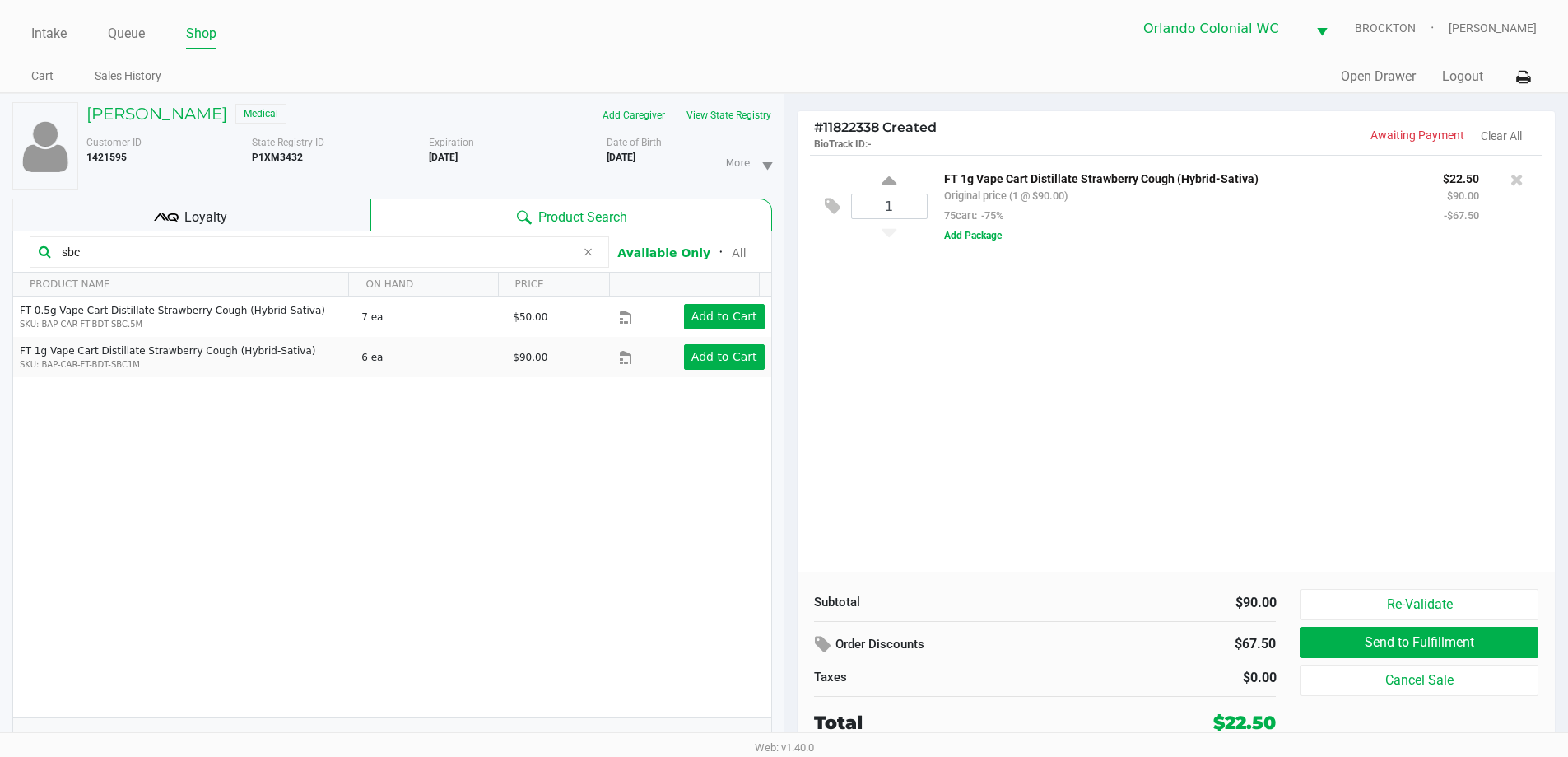
click at [475, 253] on input "sbc" at bounding box center [315, 252] width 520 height 25
click at [583, 259] on icon at bounding box center [588, 252] width 10 height 14
click at [493, 251] on input "text" at bounding box center [327, 252] width 545 height 25
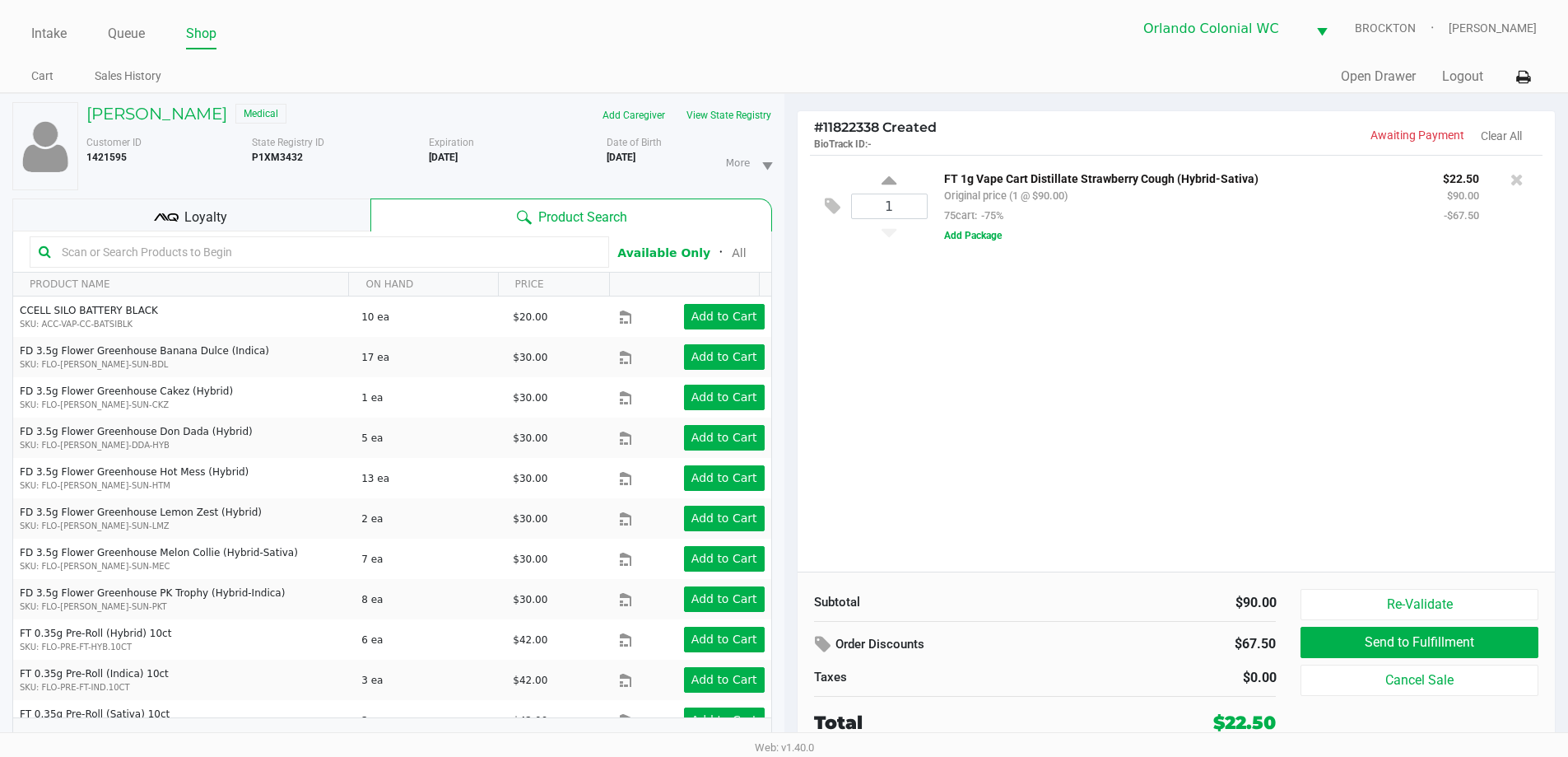
click at [919, 364] on div "1 FT 1g Vape Cart Distillate Strawberry Cough (Hybrid-Sativa) Original price (1…" at bounding box center [1176, 364] width 759 height 417
click at [236, 245] on input "text" at bounding box center [327, 252] width 545 height 25
drag, startPoint x: 348, startPoint y: 255, endPoint x: 0, endPoint y: 260, distance: 348.0
click at [0, 258] on div "Gabe BEHM Medical Add Caregiver View State Registry Customer ID 1421595 State R…" at bounding box center [392, 434] width 785 height 680
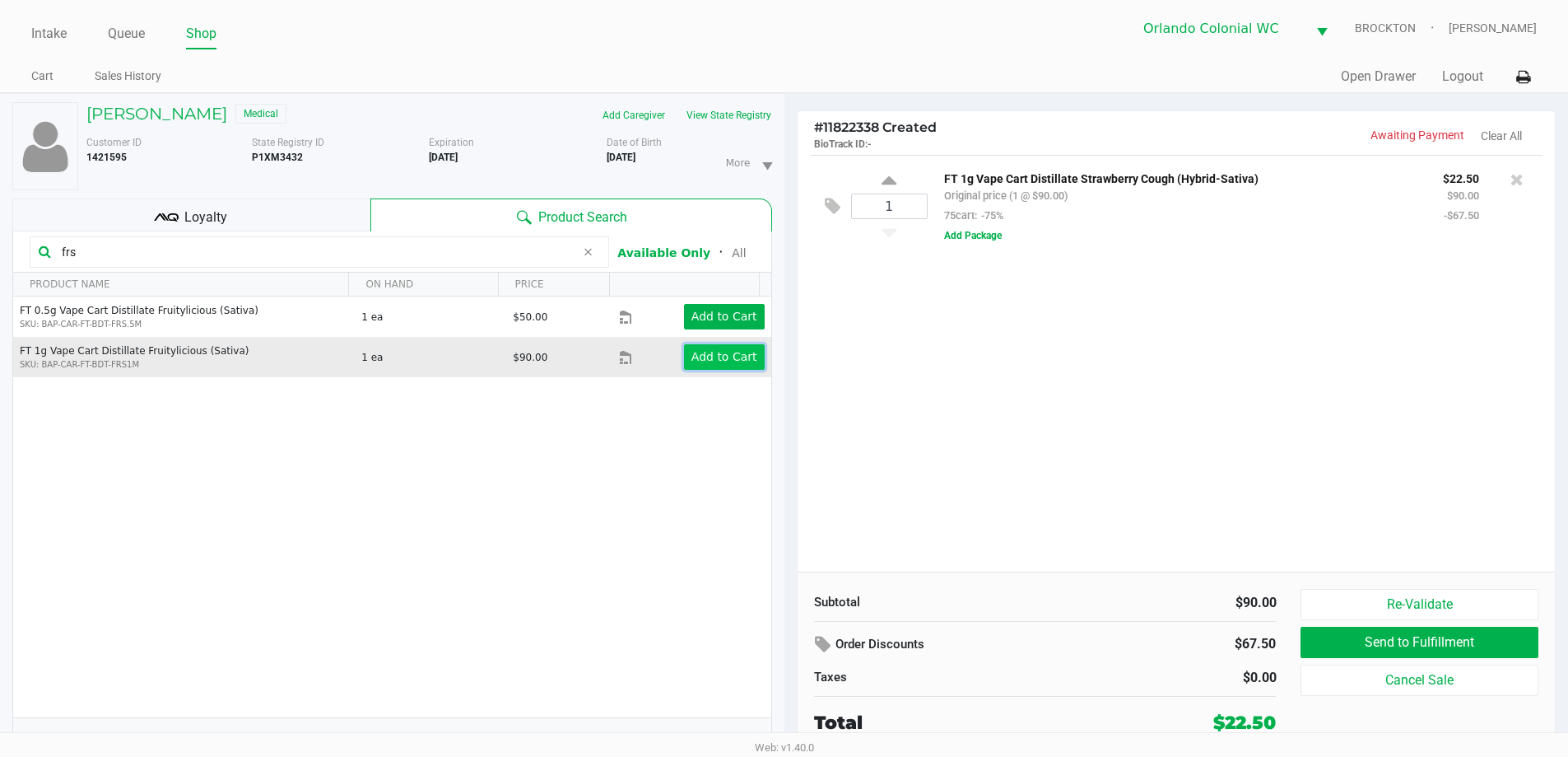
click at [714, 359] on app-button-loader "Add to Cart" at bounding box center [725, 357] width 66 height 14
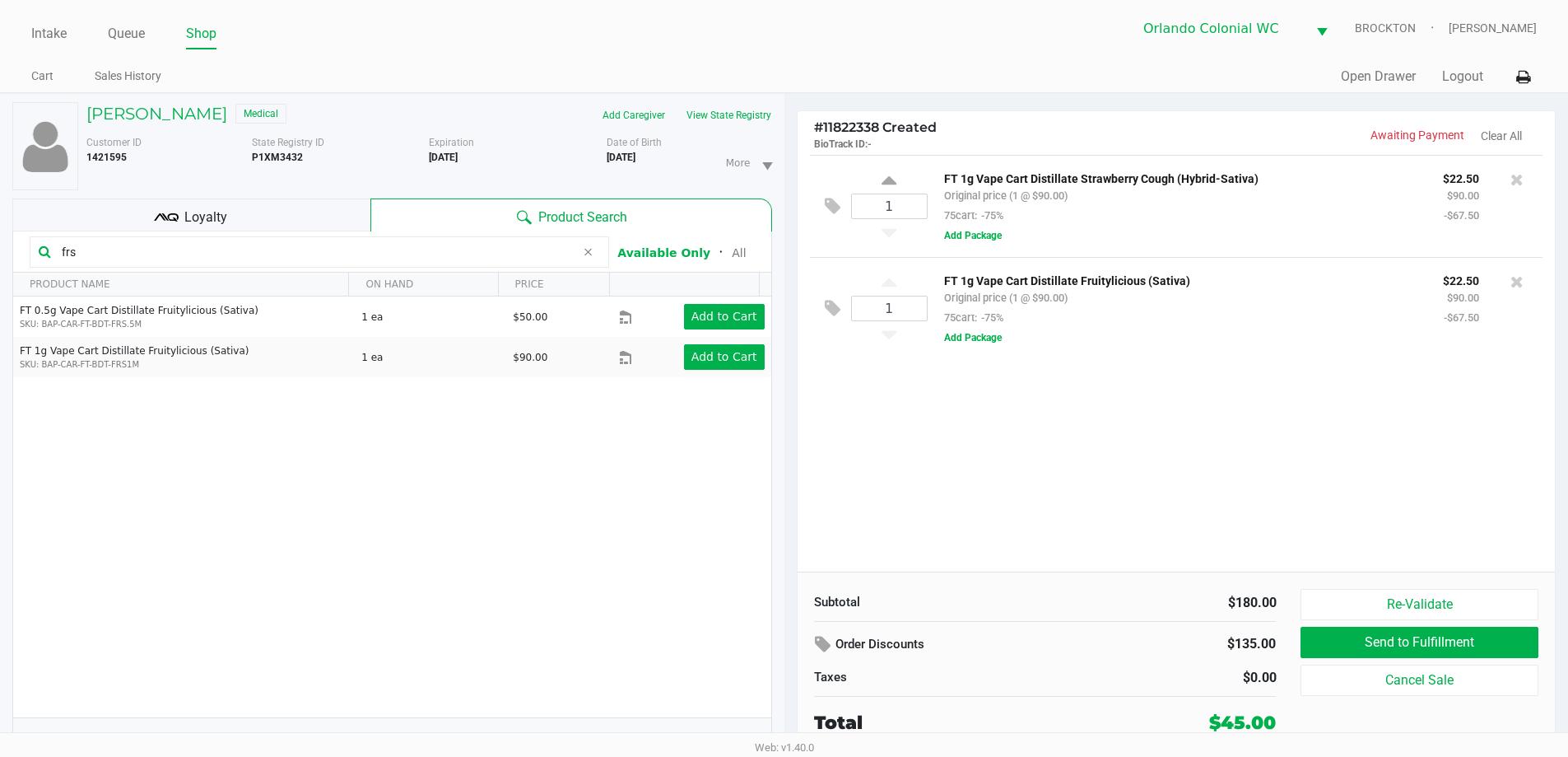
drag, startPoint x: 234, startPoint y: 262, endPoint x: 3, endPoint y: 149, distance: 257.2
click at [0, 153] on div "Gabe BEHM Medical Add Caregiver View State Registry Customer ID 1421595 State R…" at bounding box center [392, 434] width 785 height 680
type input "b"
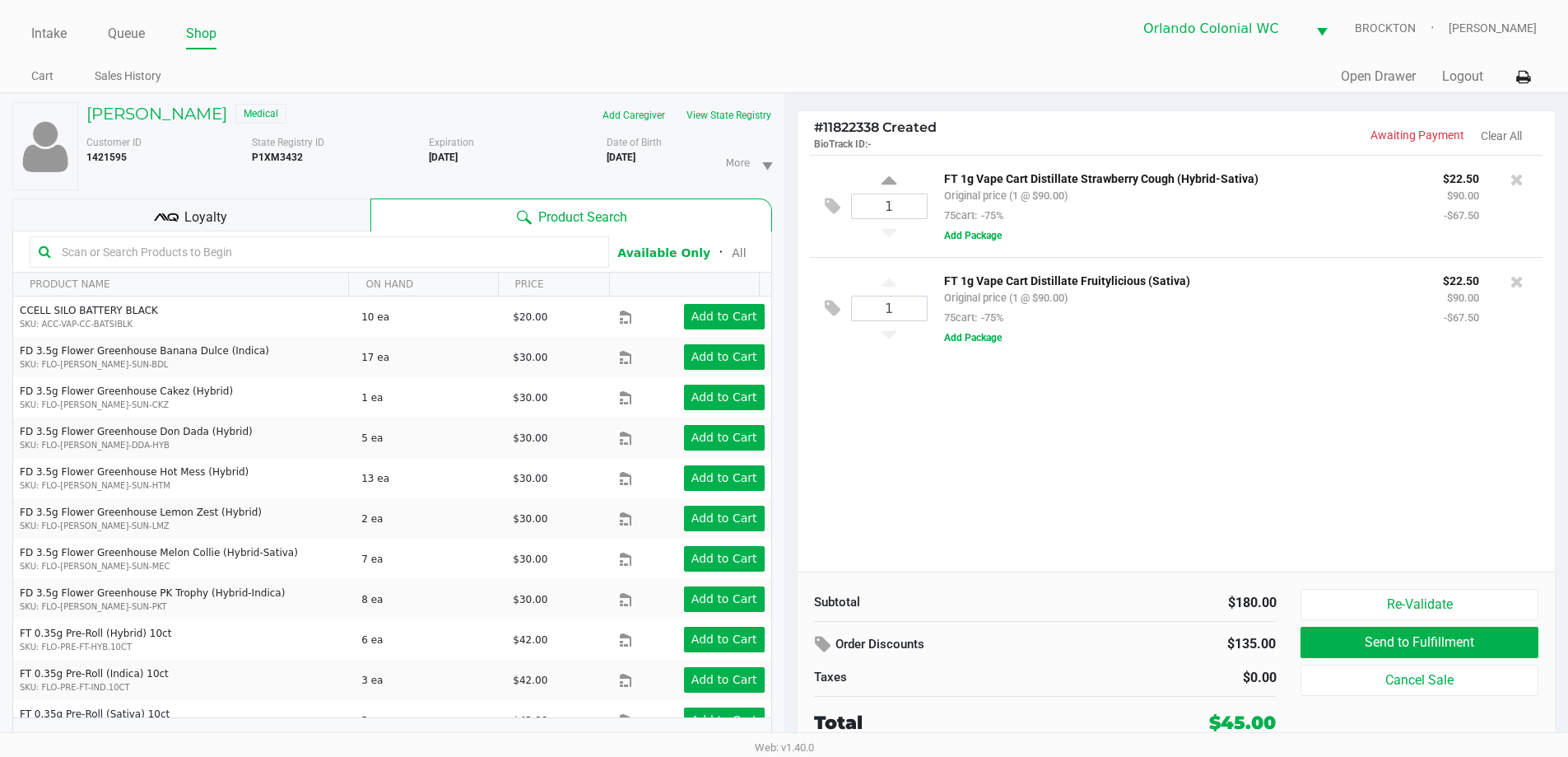
click at [370, 263] on input "text" at bounding box center [327, 252] width 545 height 25
click at [371, 263] on input "text" at bounding box center [327, 252] width 545 height 25
click at [879, 520] on div "1 FT 1g Vape Cart Distillate Strawberry Cough (Hybrid-Sativa) Original price (1…" at bounding box center [1176, 364] width 759 height 417
click at [893, 477] on div "1 FT 1g Vape Cart Distillate Strawberry Cough (Hybrid-Sativa) Original price (1…" at bounding box center [1176, 364] width 759 height 417
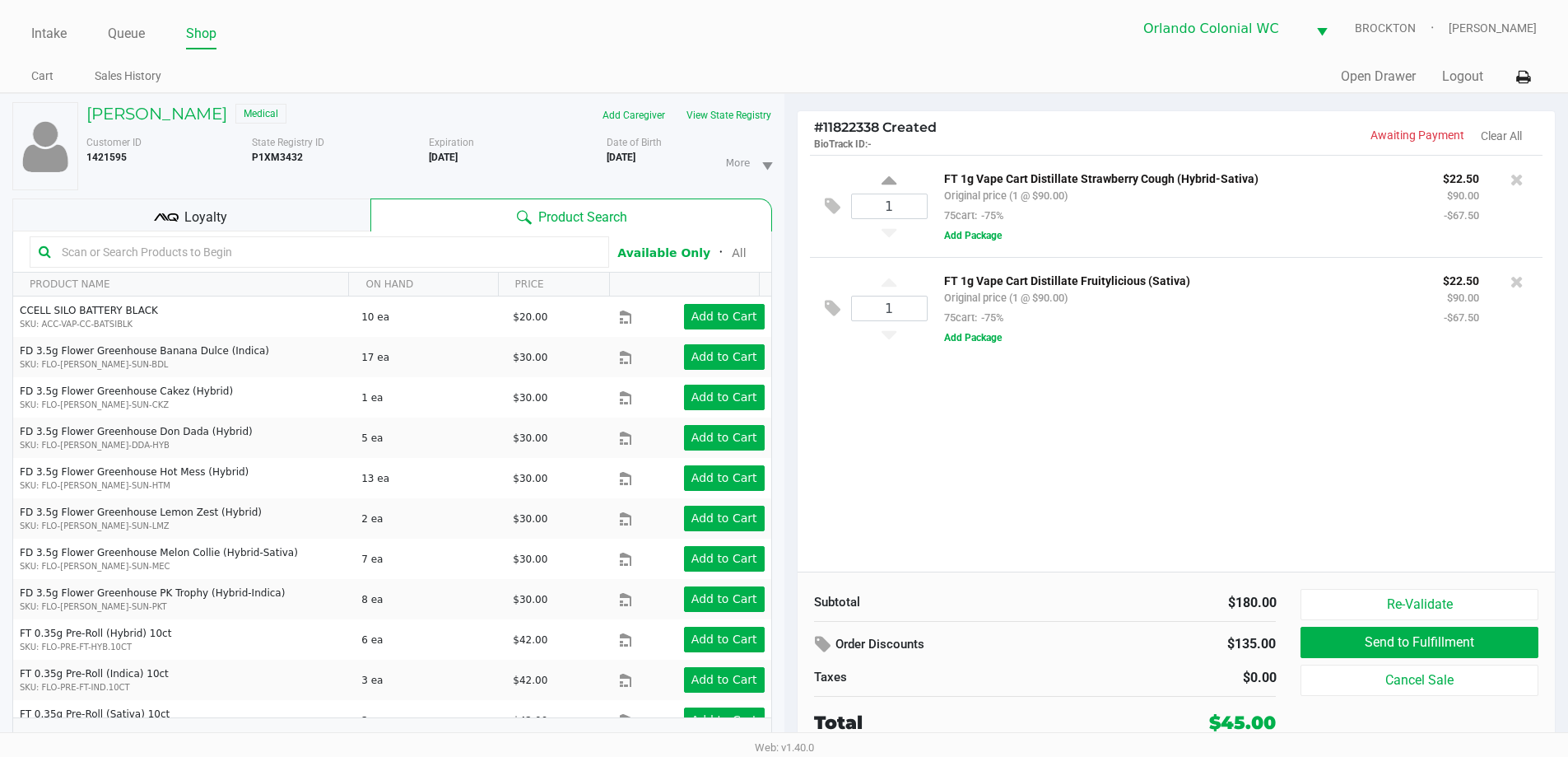
click at [1282, 411] on div "1 FT 1g Vape Cart Distillate Strawberry Cough (Hybrid-Sativa) Original price (1…" at bounding box center [1176, 364] width 759 height 417
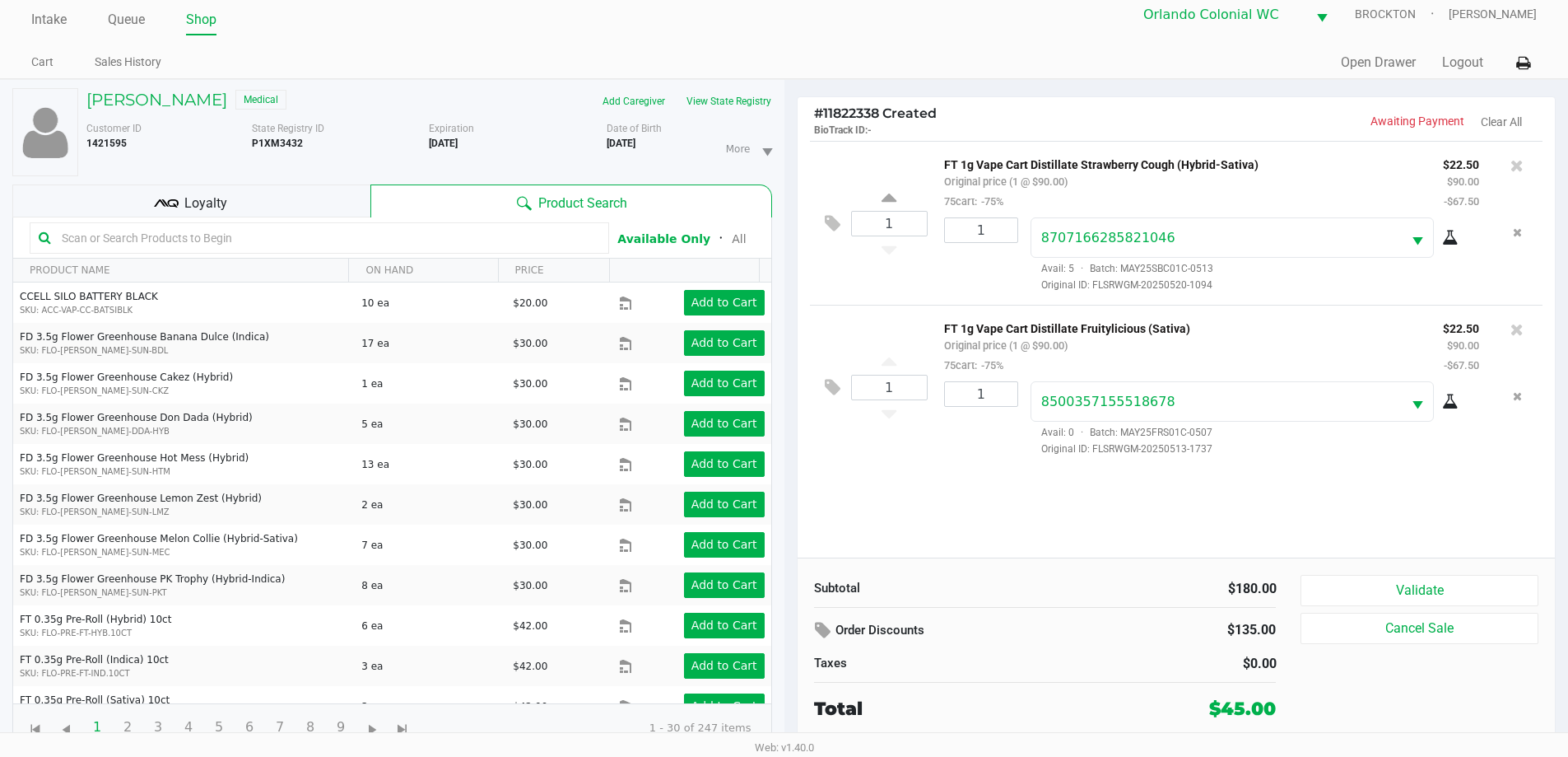
scroll to position [17, 0]
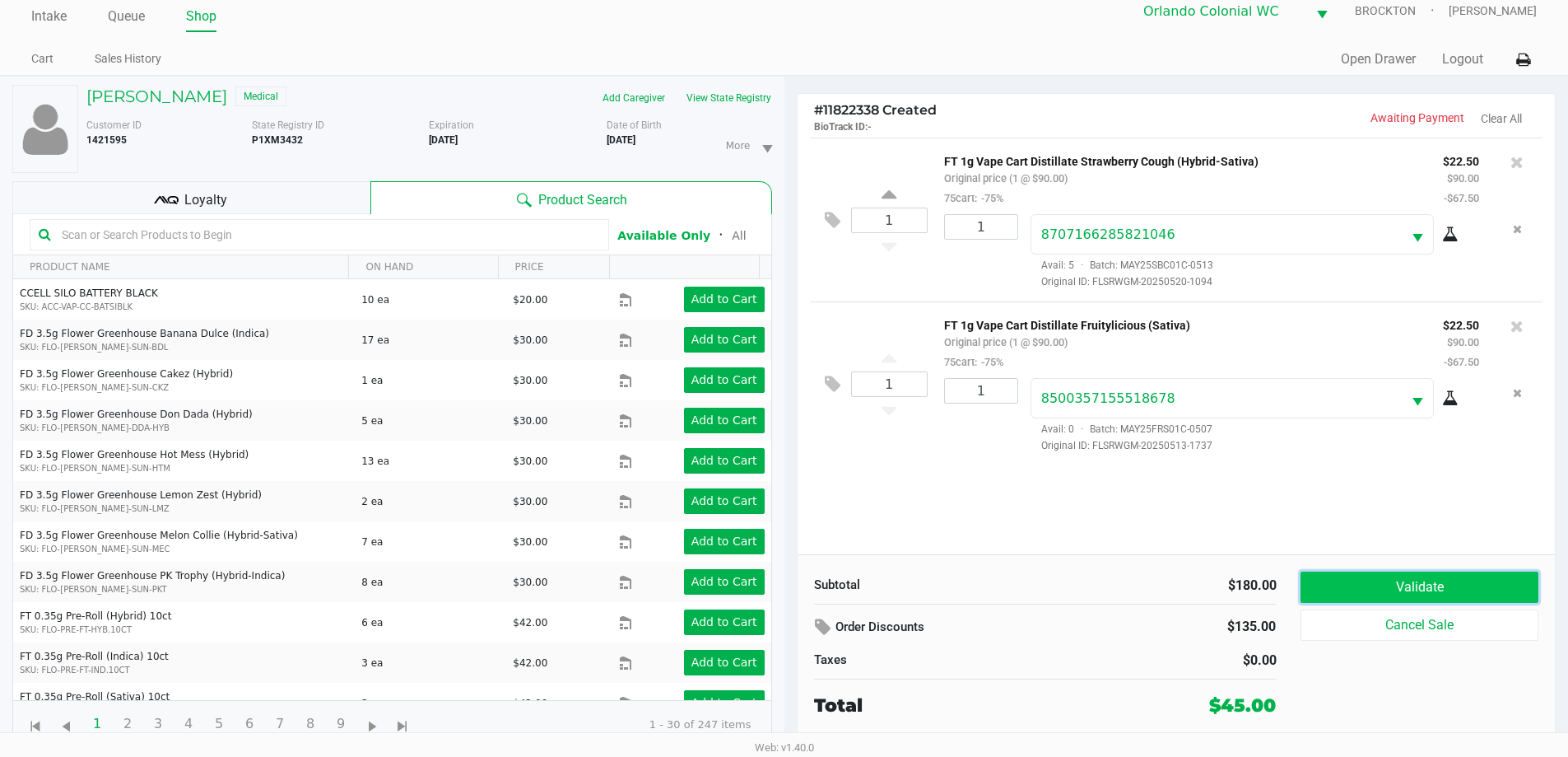
click at [1365, 582] on button "Validate" at bounding box center [1420, 587] width 237 height 31
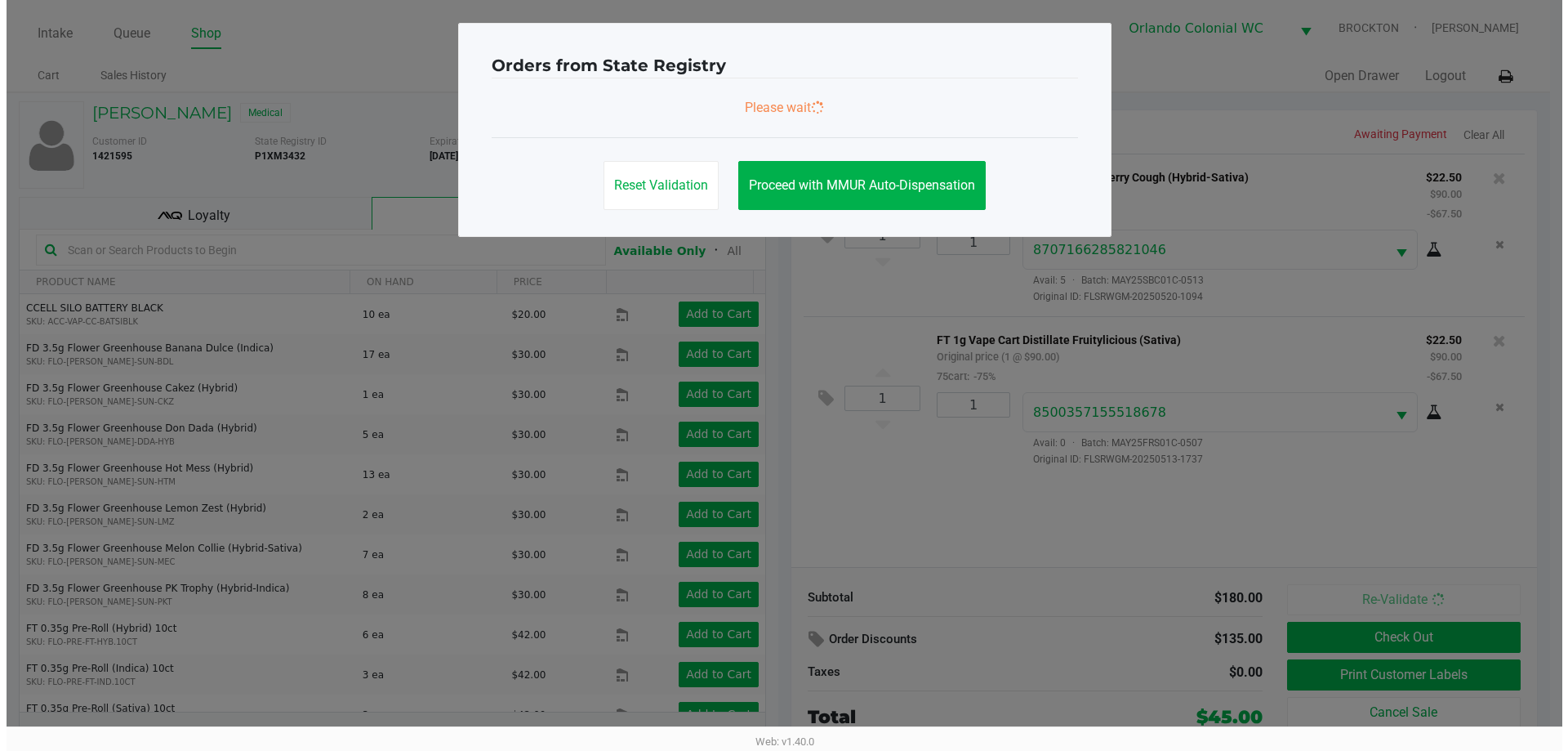
scroll to position [0, 0]
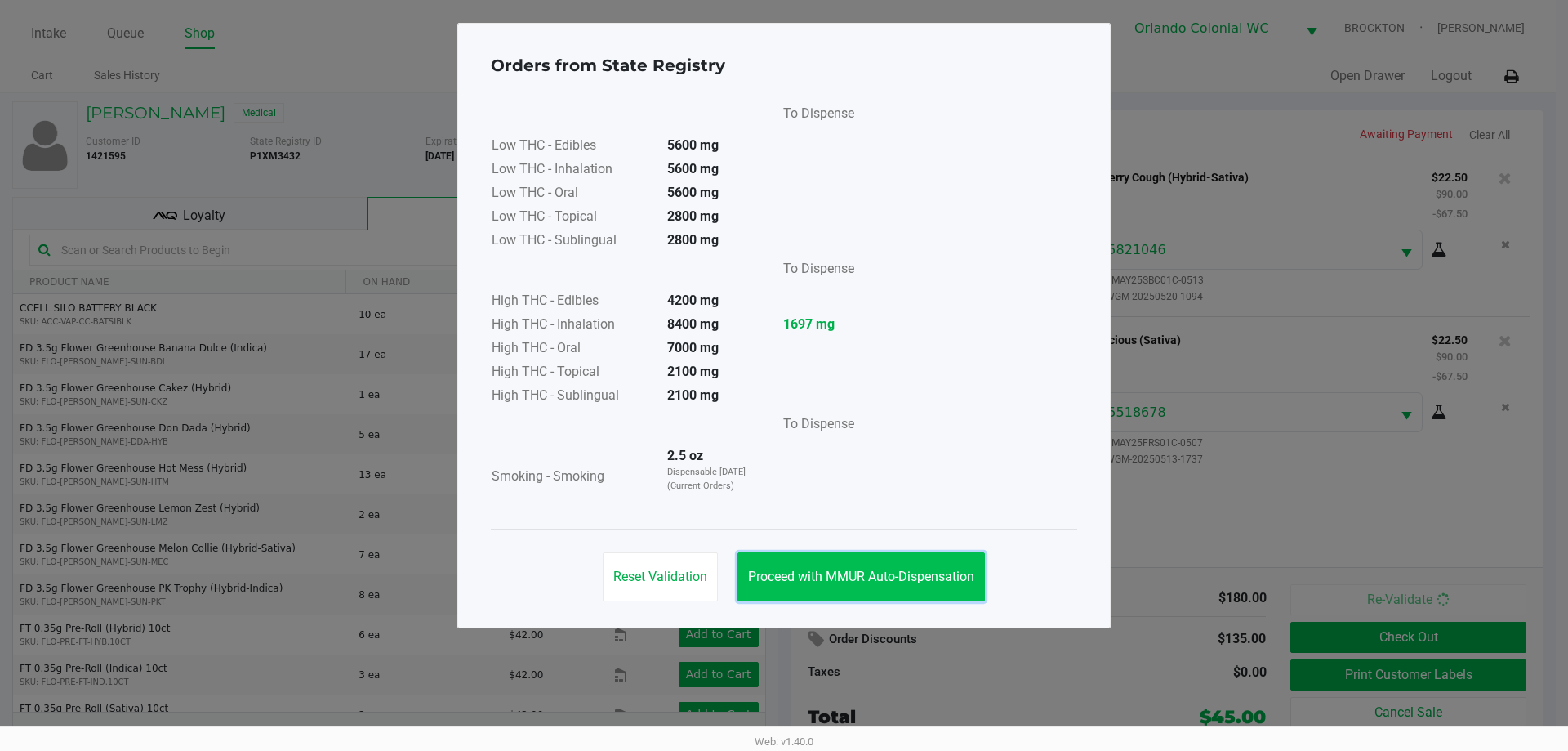
drag, startPoint x: 916, startPoint y: 577, endPoint x: 948, endPoint y: 575, distance: 32.1
click at [916, 576] on span "Proceed with MMUR Auto-Dispensation" at bounding box center [861, 576] width 226 height 15
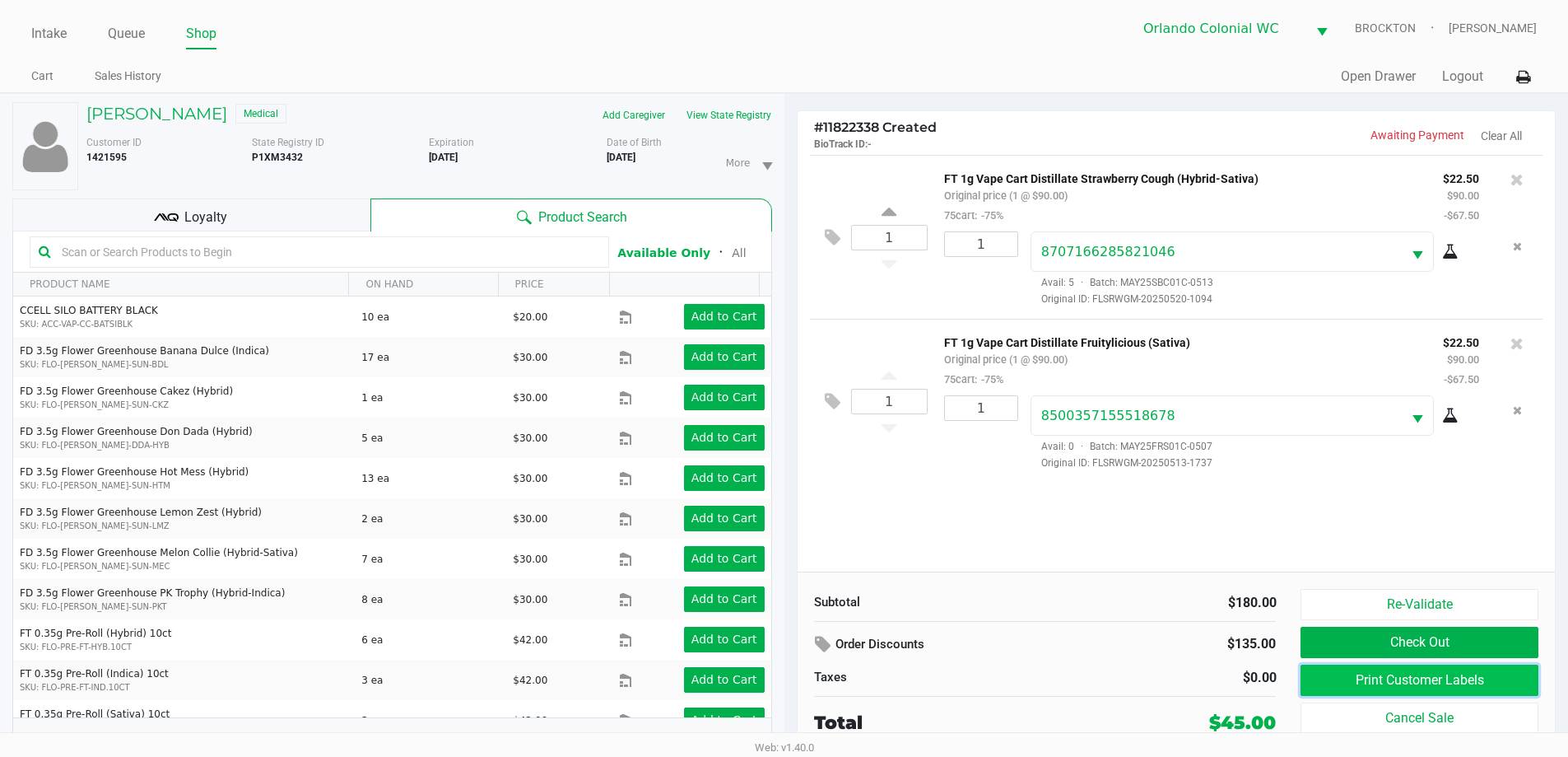
click at [1483, 685] on button "Print Customer Labels" at bounding box center [1420, 680] width 237 height 31
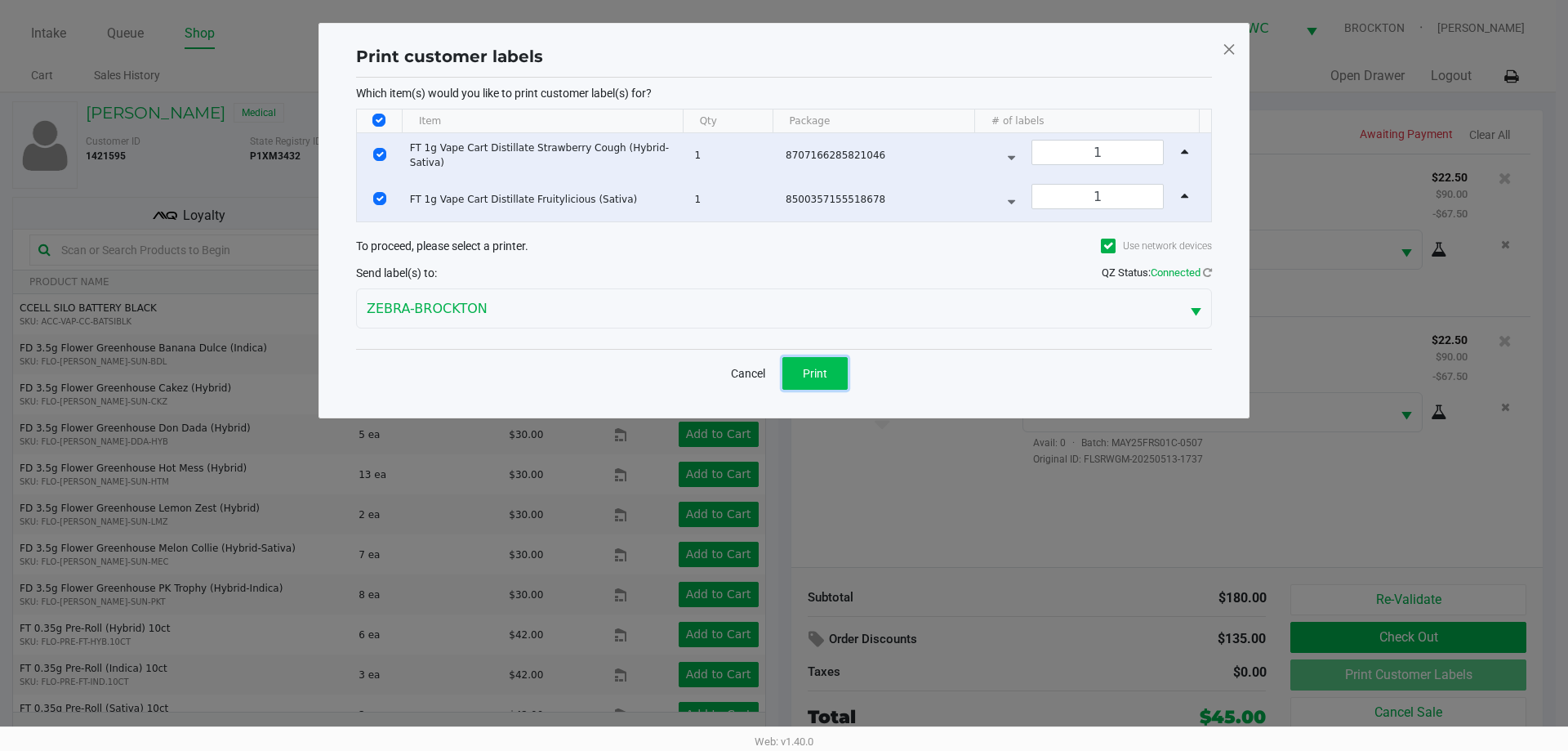
click at [834, 372] on button "Print" at bounding box center [816, 373] width 66 height 33
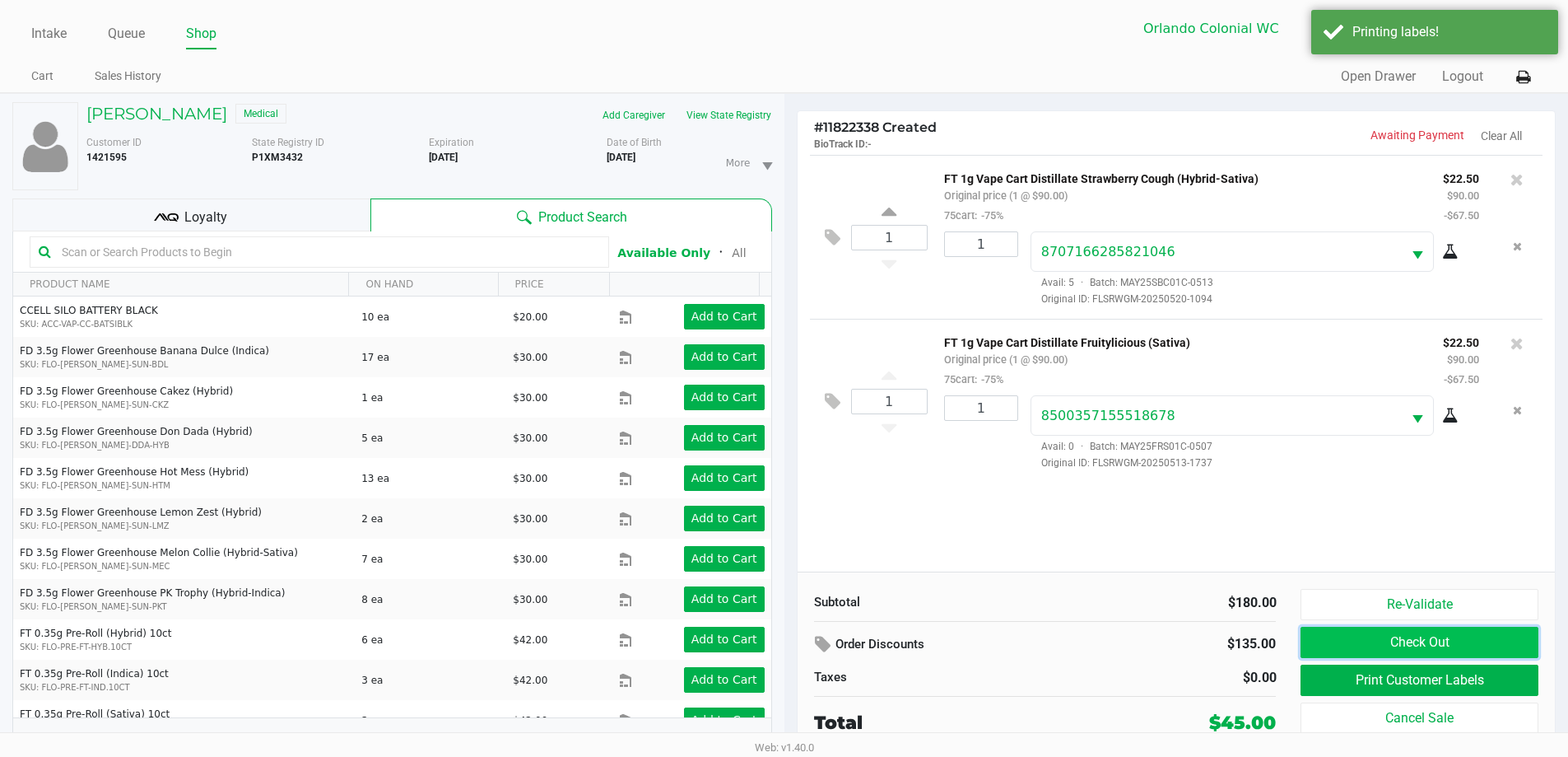
click at [1471, 641] on button "Check Out" at bounding box center [1420, 642] width 237 height 31
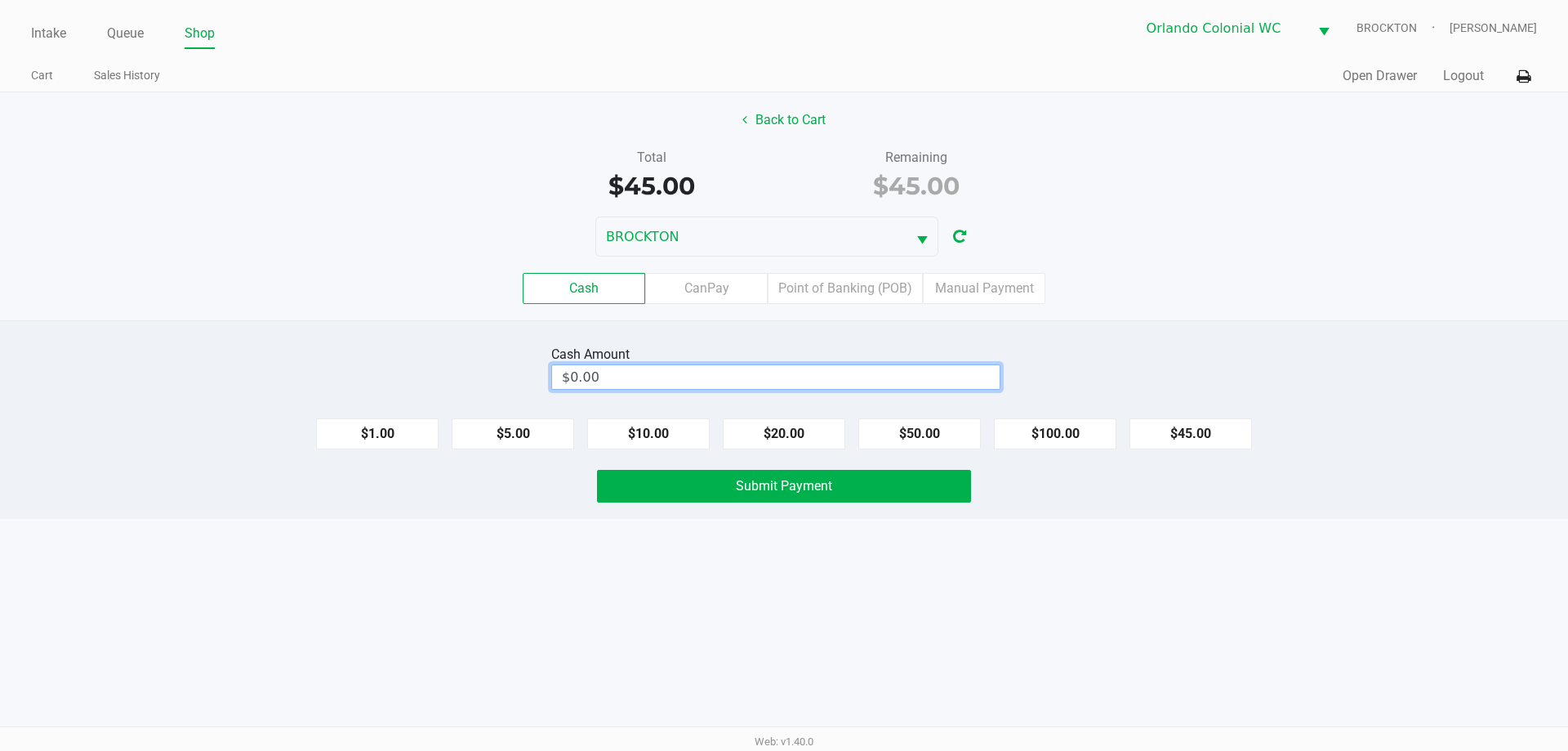
click at [685, 373] on input "$0.00" at bounding box center [776, 377] width 447 height 24
click at [713, 494] on button "Submit Payment" at bounding box center [784, 486] width 374 height 33
type input "$50.00"
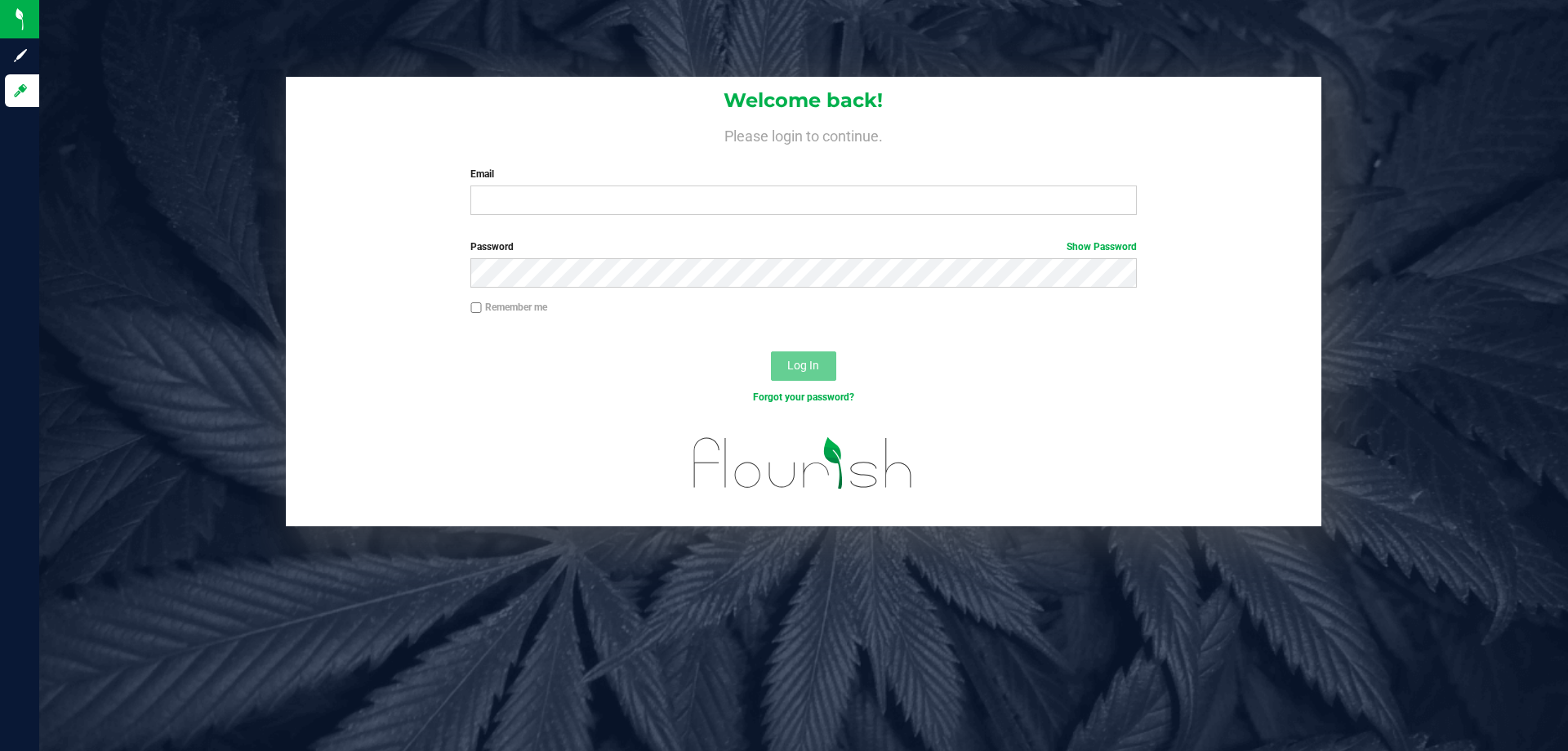
click at [615, 185] on div "Email Required Please format your email correctly." at bounding box center [803, 190] width 690 height 48
click at [618, 198] on input "Email" at bounding box center [804, 200] width 666 height 29
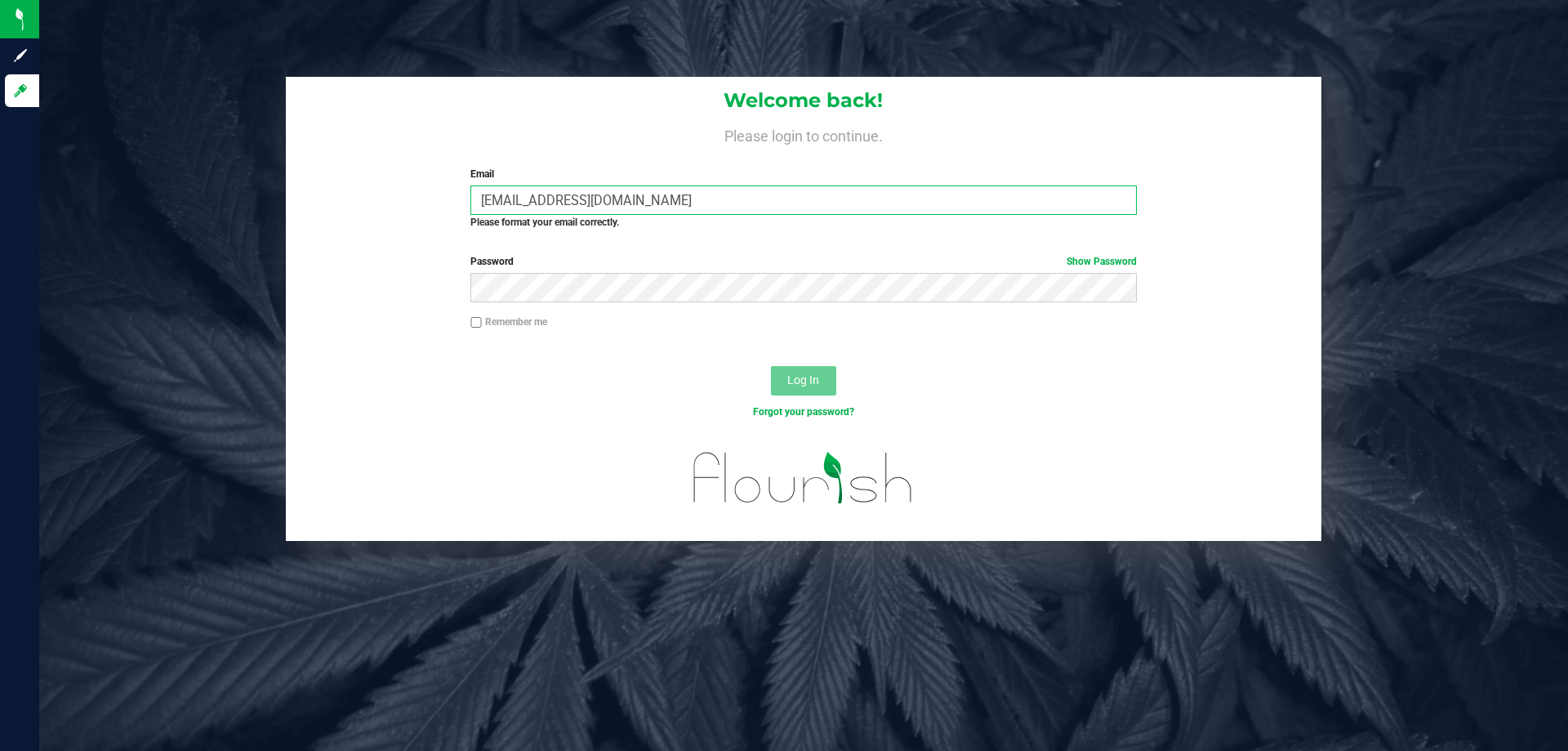
type input "relewis@liveparallel.com"
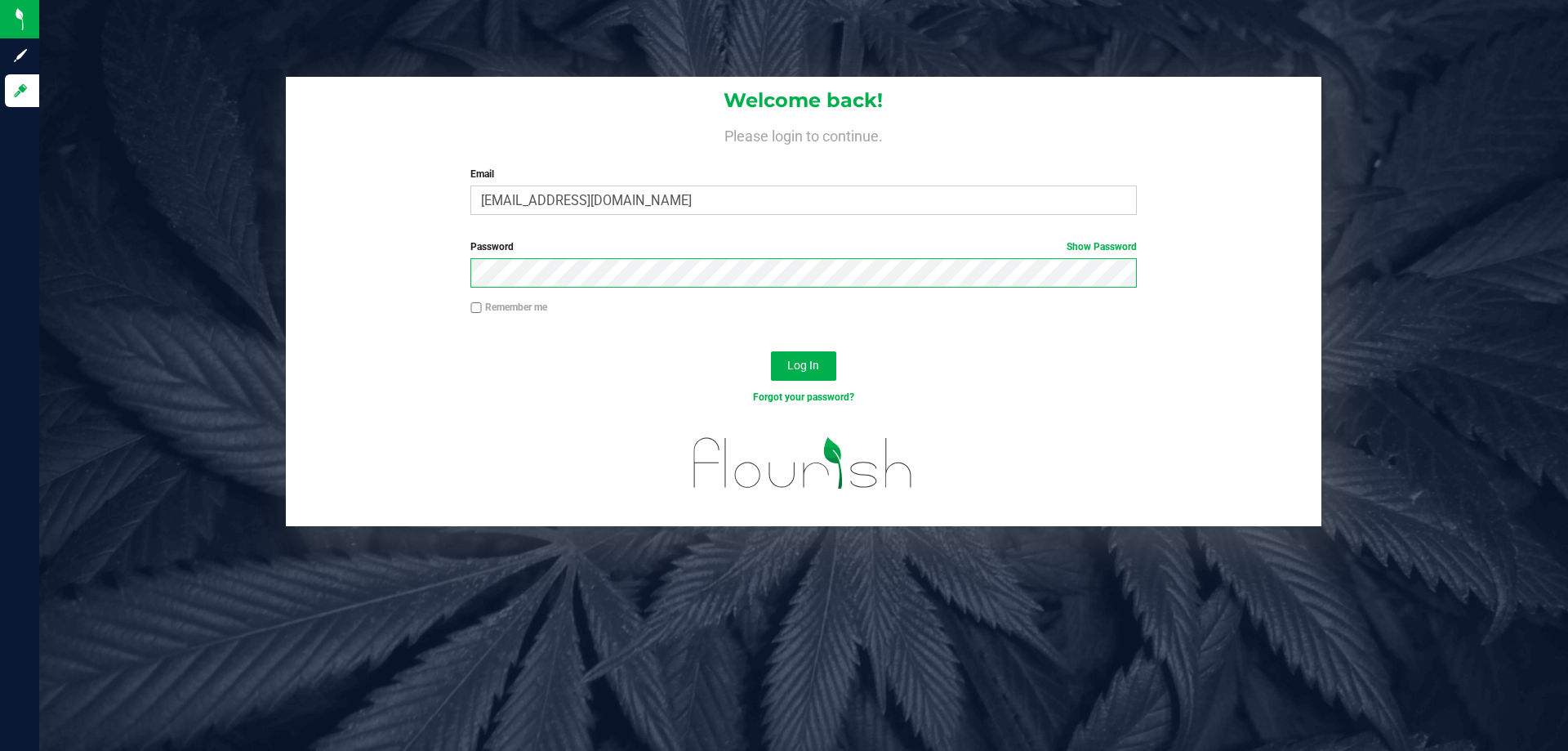
click at [771, 352] on button "Log In" at bounding box center [804, 366] width 66 height 29
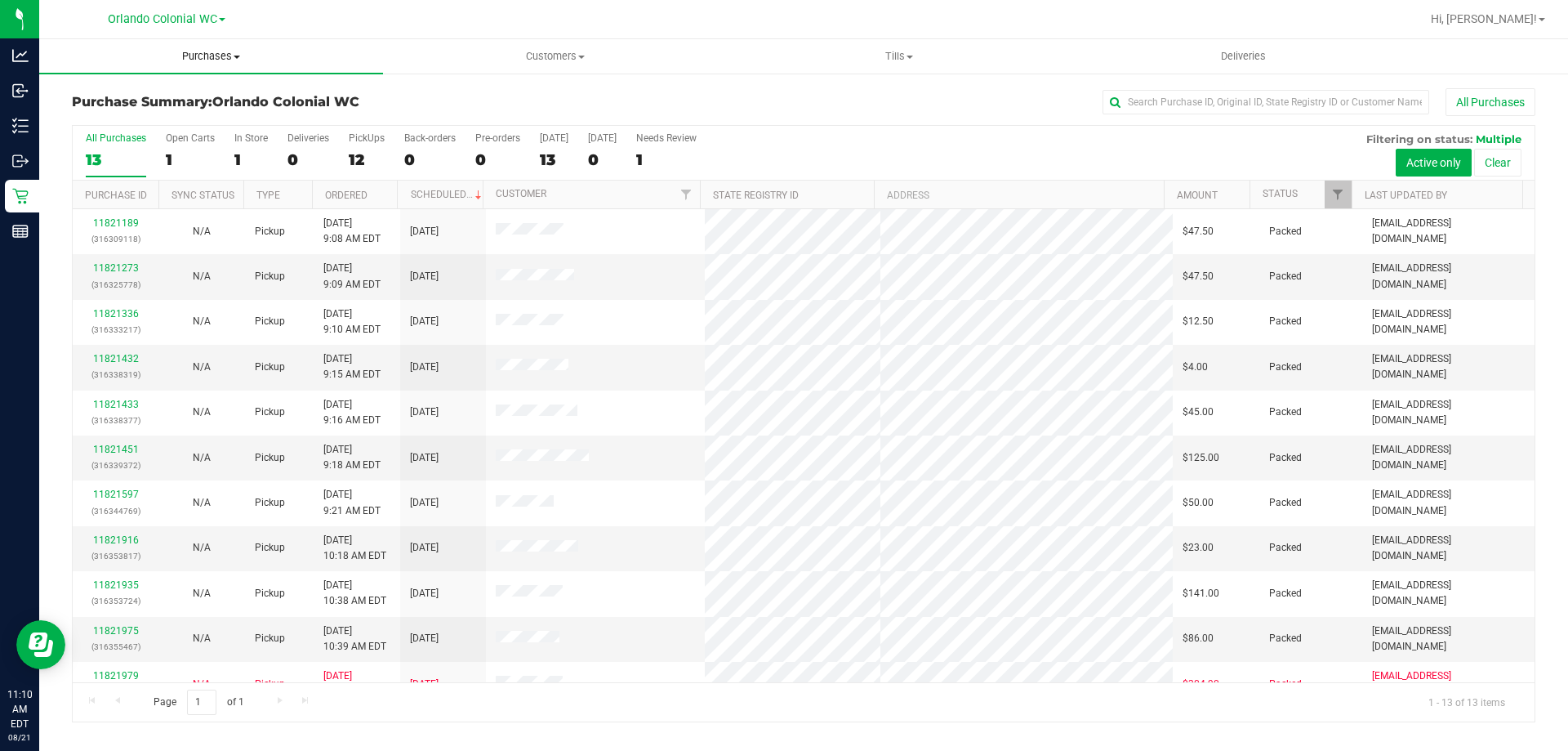
click at [205, 61] on span "Purchases" at bounding box center [211, 56] width 344 height 14
click at [183, 112] on li "Fulfillment" at bounding box center [211, 118] width 344 height 19
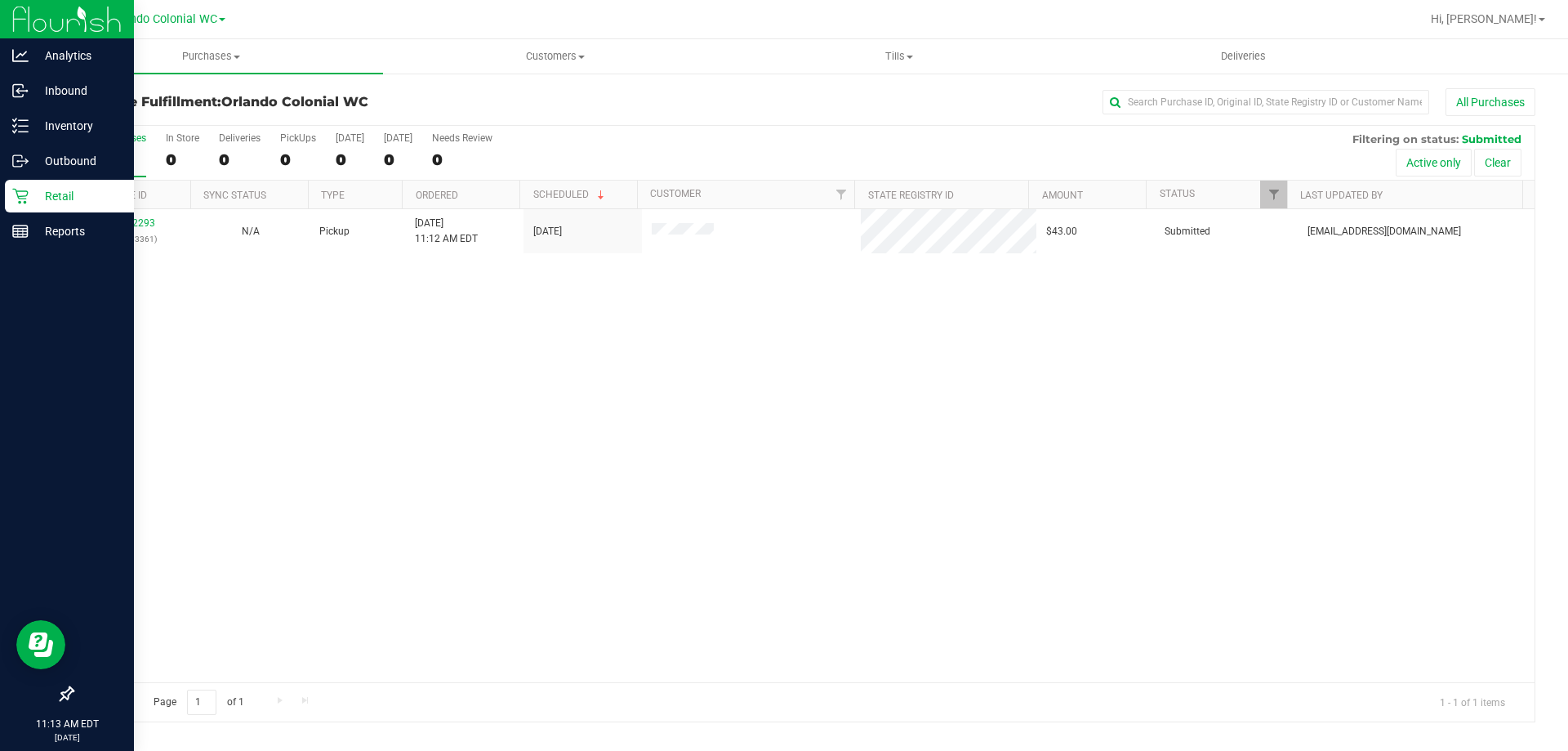
click at [66, 190] on p "Retail" at bounding box center [77, 195] width 98 height 19
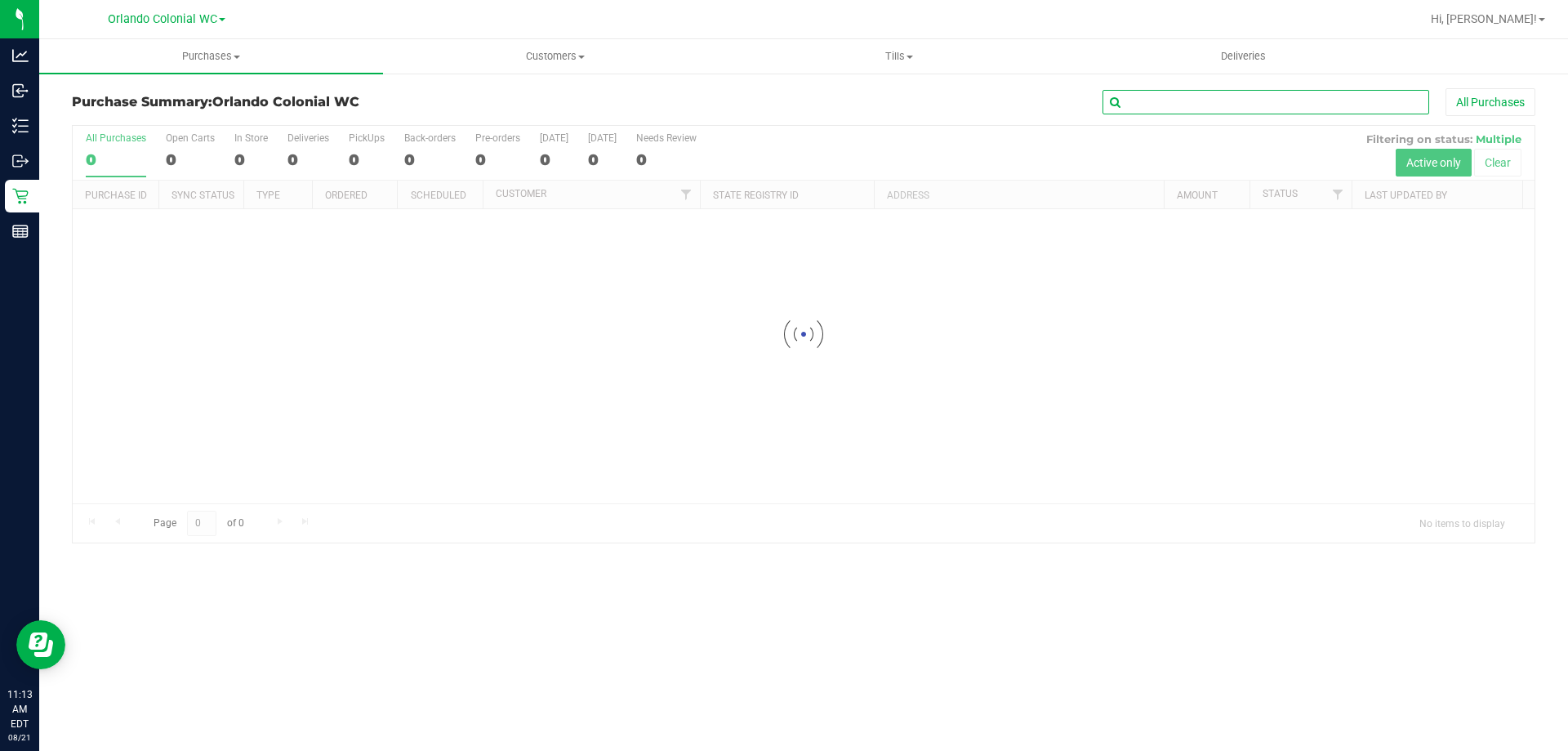
click at [1180, 107] on input "text" at bounding box center [1265, 102] width 327 height 24
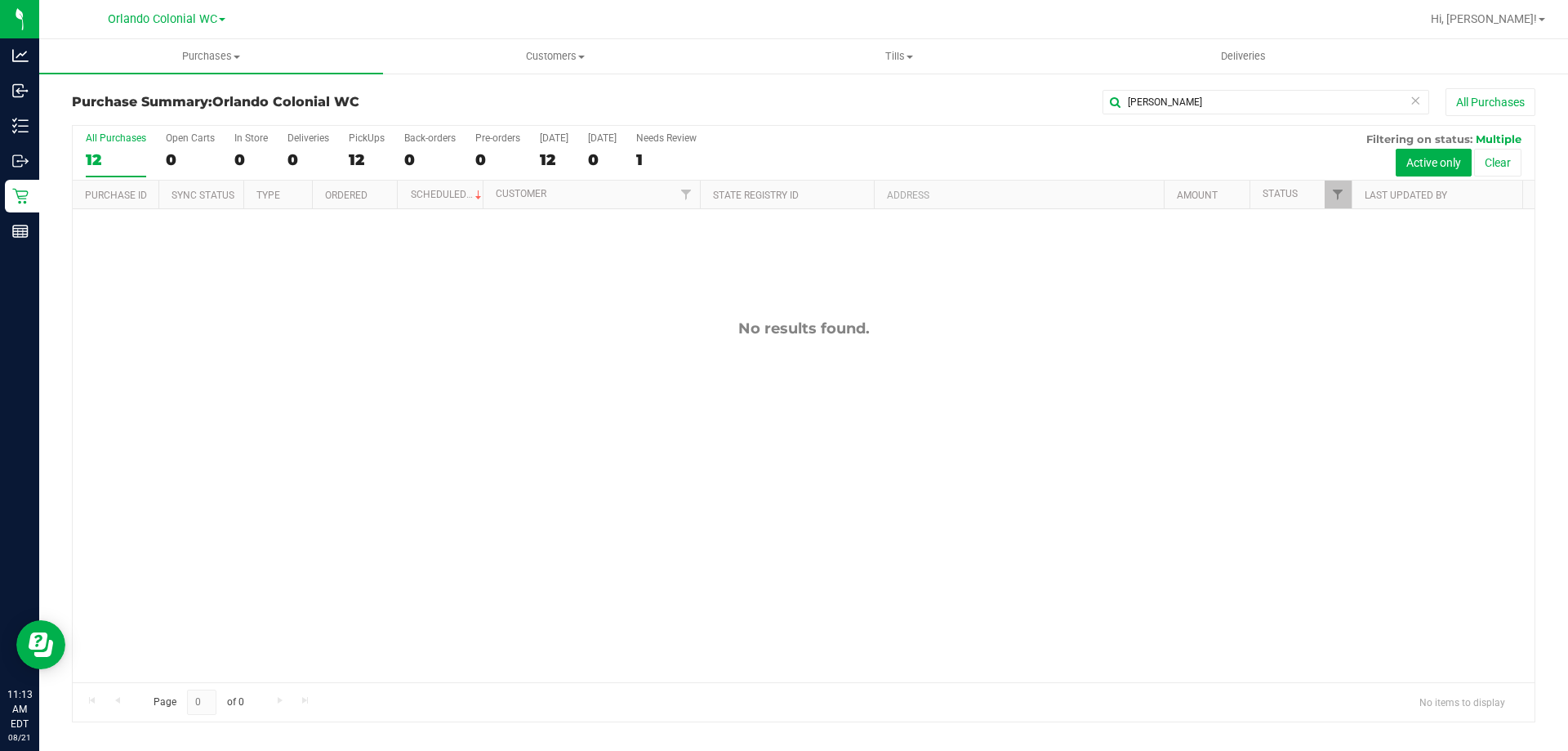
click at [1498, 160] on button "Clear" at bounding box center [1497, 162] width 47 height 28
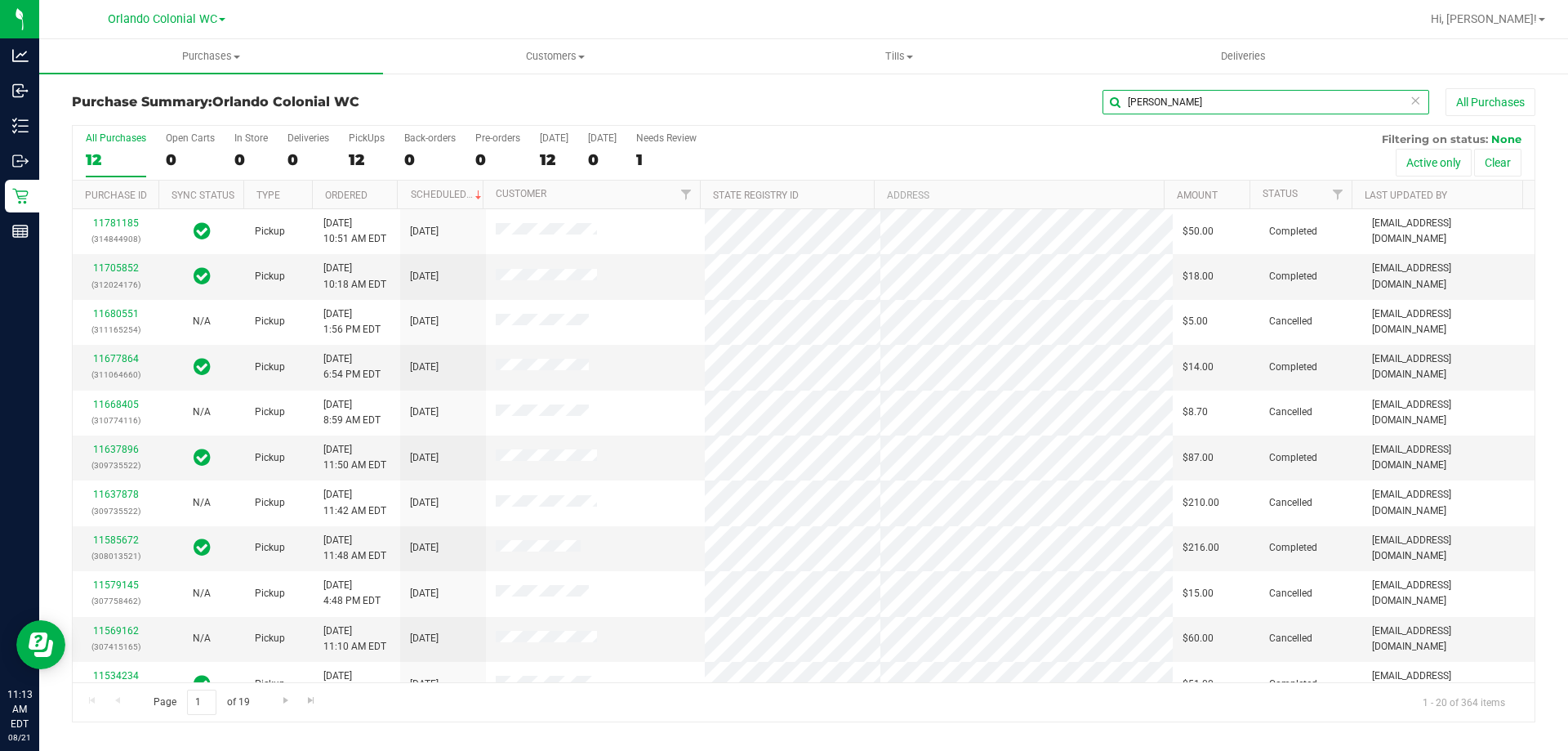
click at [1221, 113] on input "douglas" at bounding box center [1265, 102] width 327 height 24
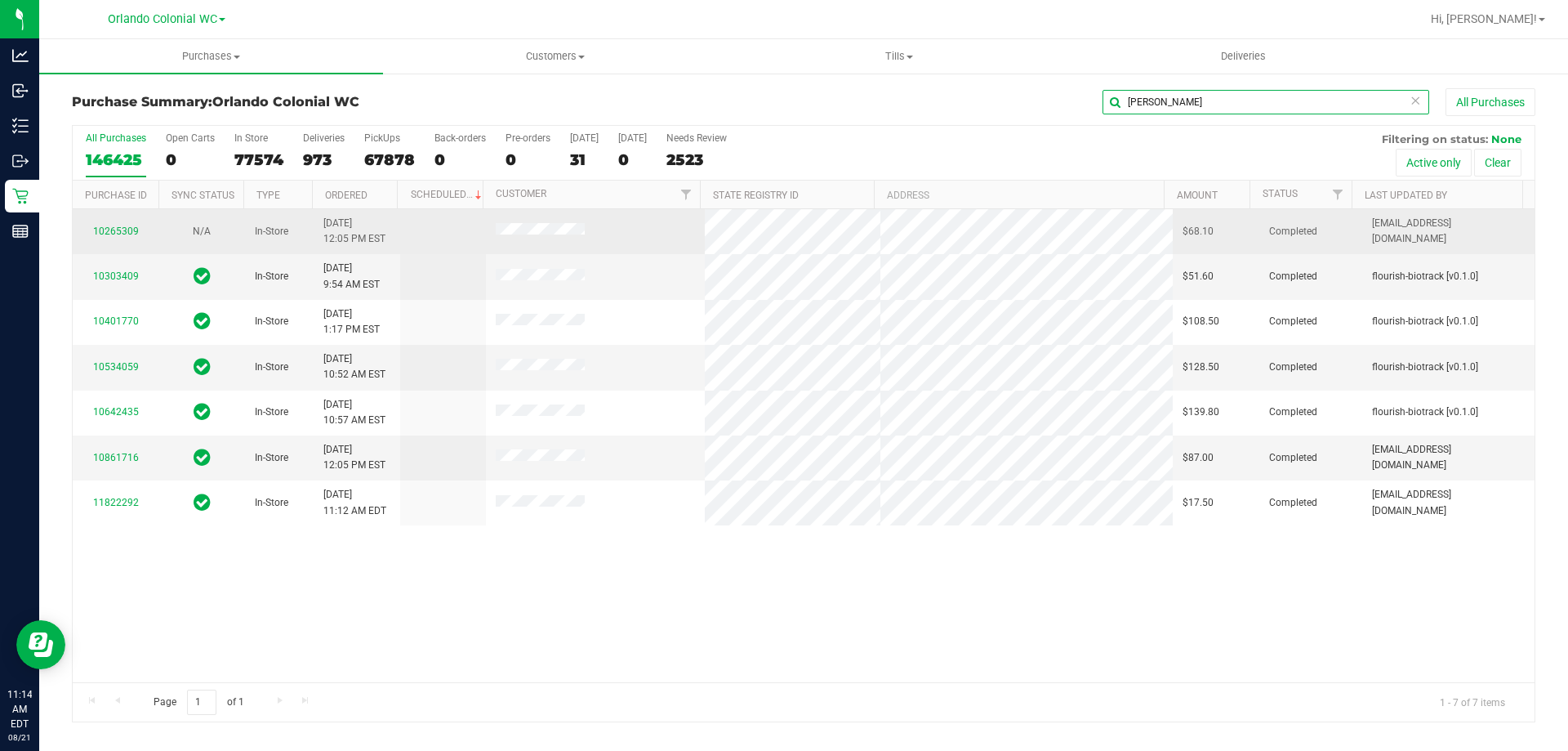
type input "douglas parmele"
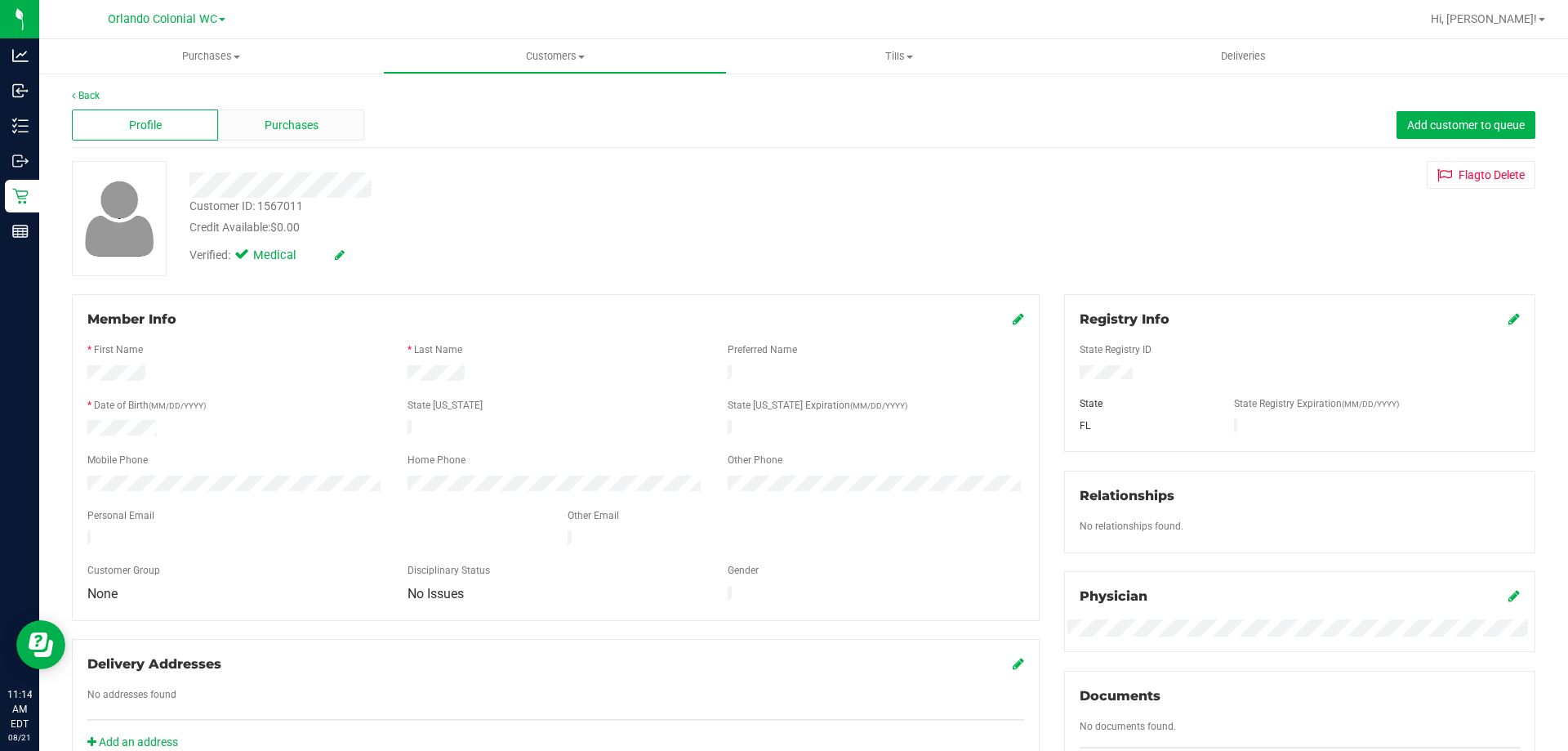
click at [280, 110] on div "Purchases" at bounding box center [291, 124] width 146 height 31
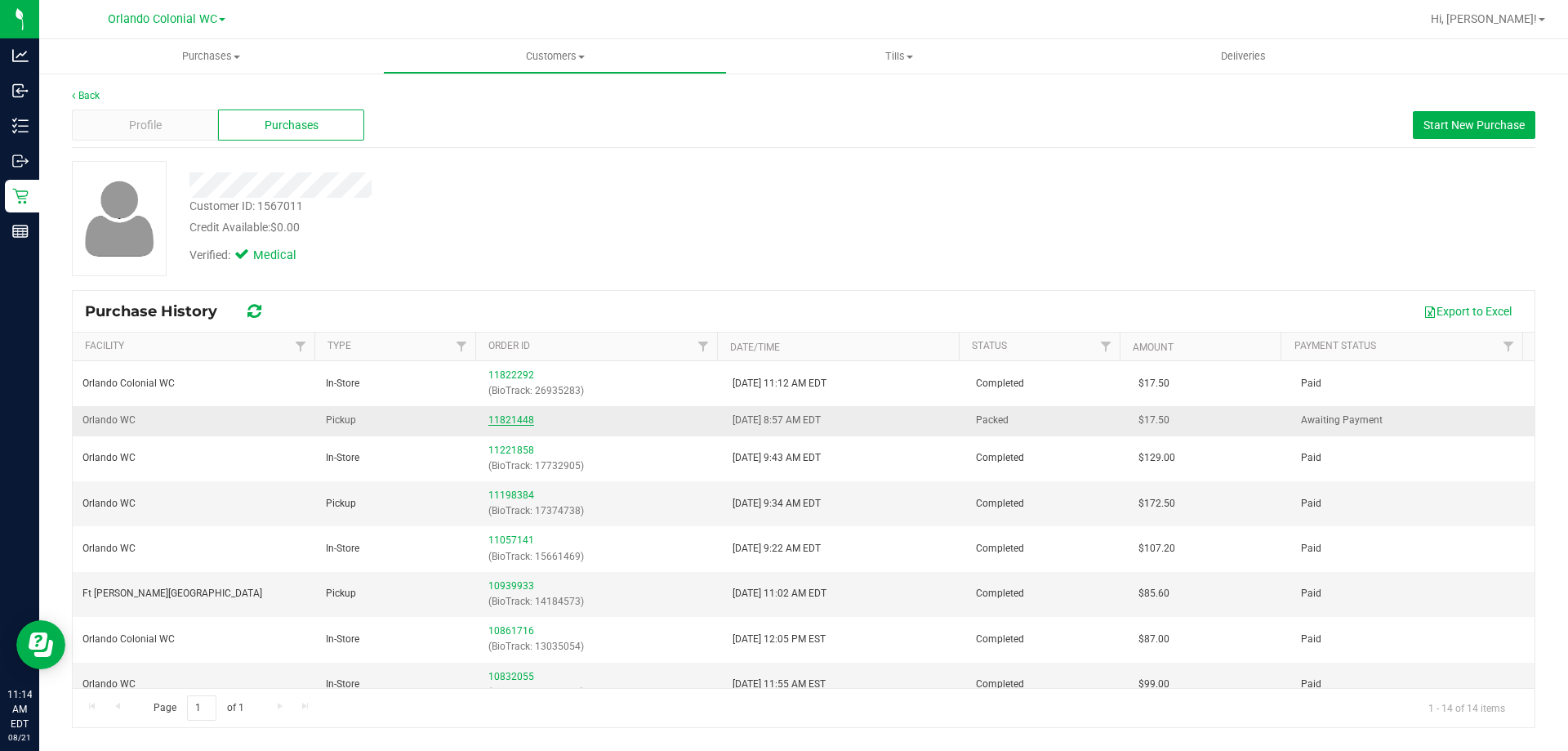
click at [512, 421] on link "11821448" at bounding box center [511, 420] width 45 height 12
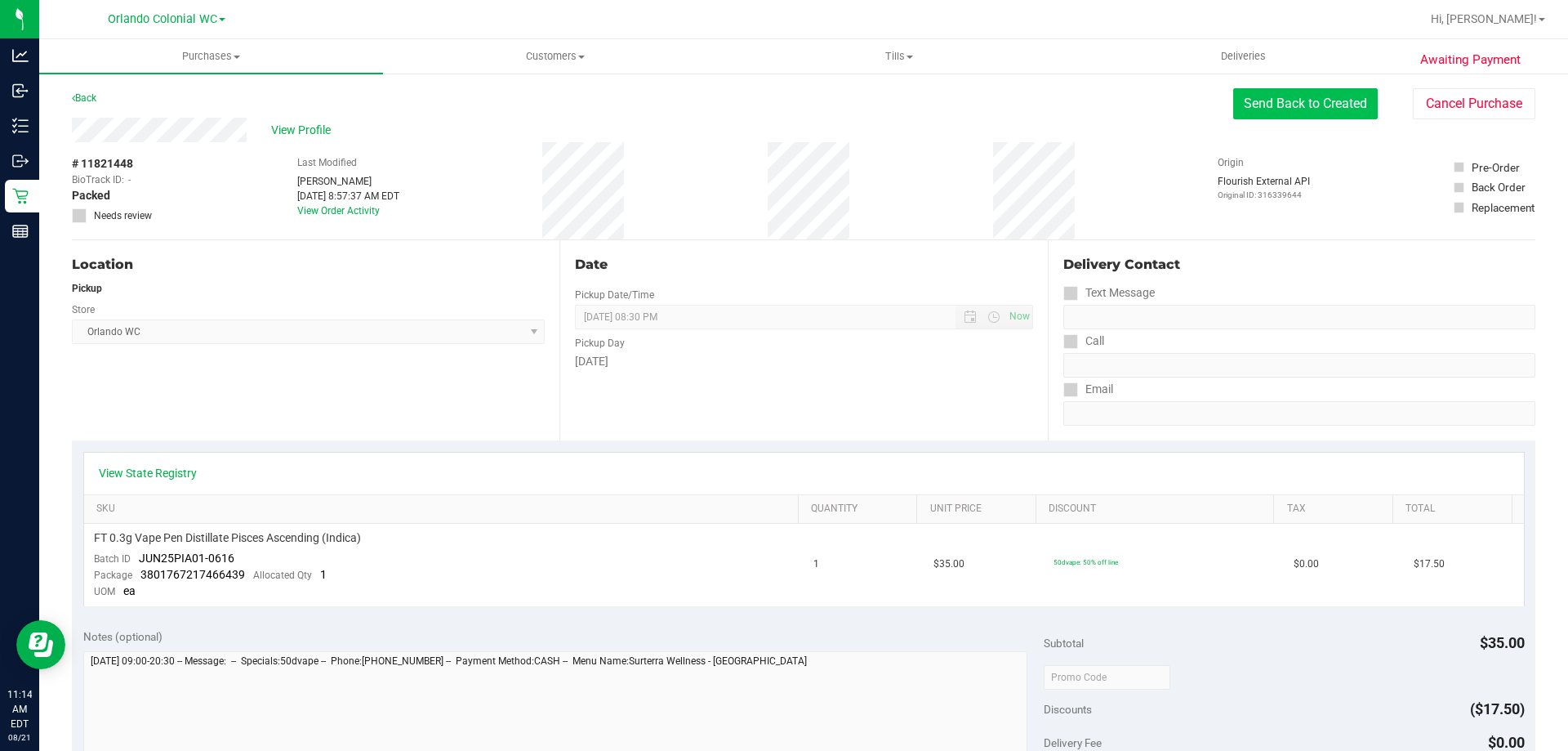
click at [1312, 102] on button "Send Back to Created" at bounding box center [1306, 103] width 145 height 31
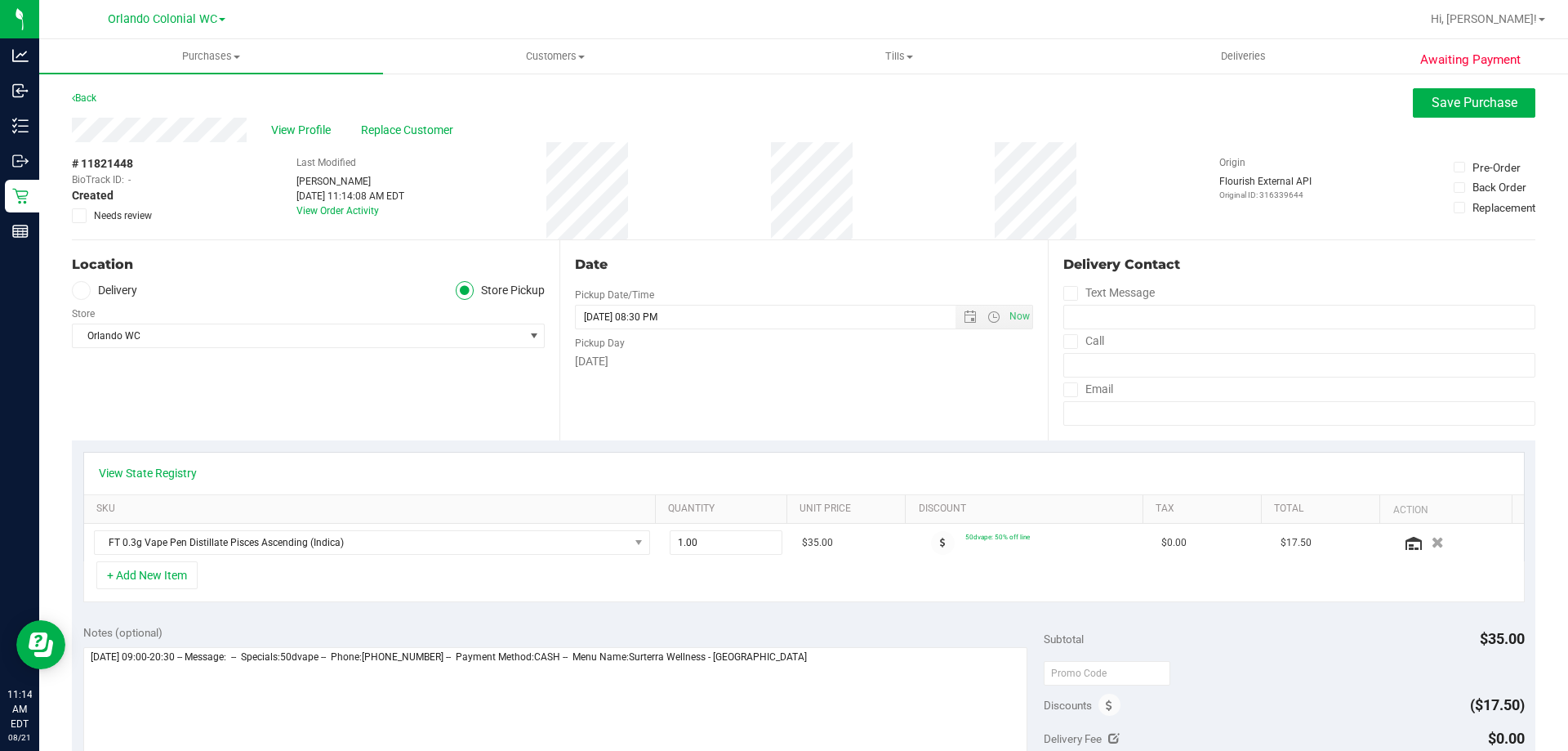
click at [107, 214] on span "Needs review" at bounding box center [123, 215] width 58 height 14
click at [0, 0] on input "Needs review" at bounding box center [0, 0] width 0 height 0
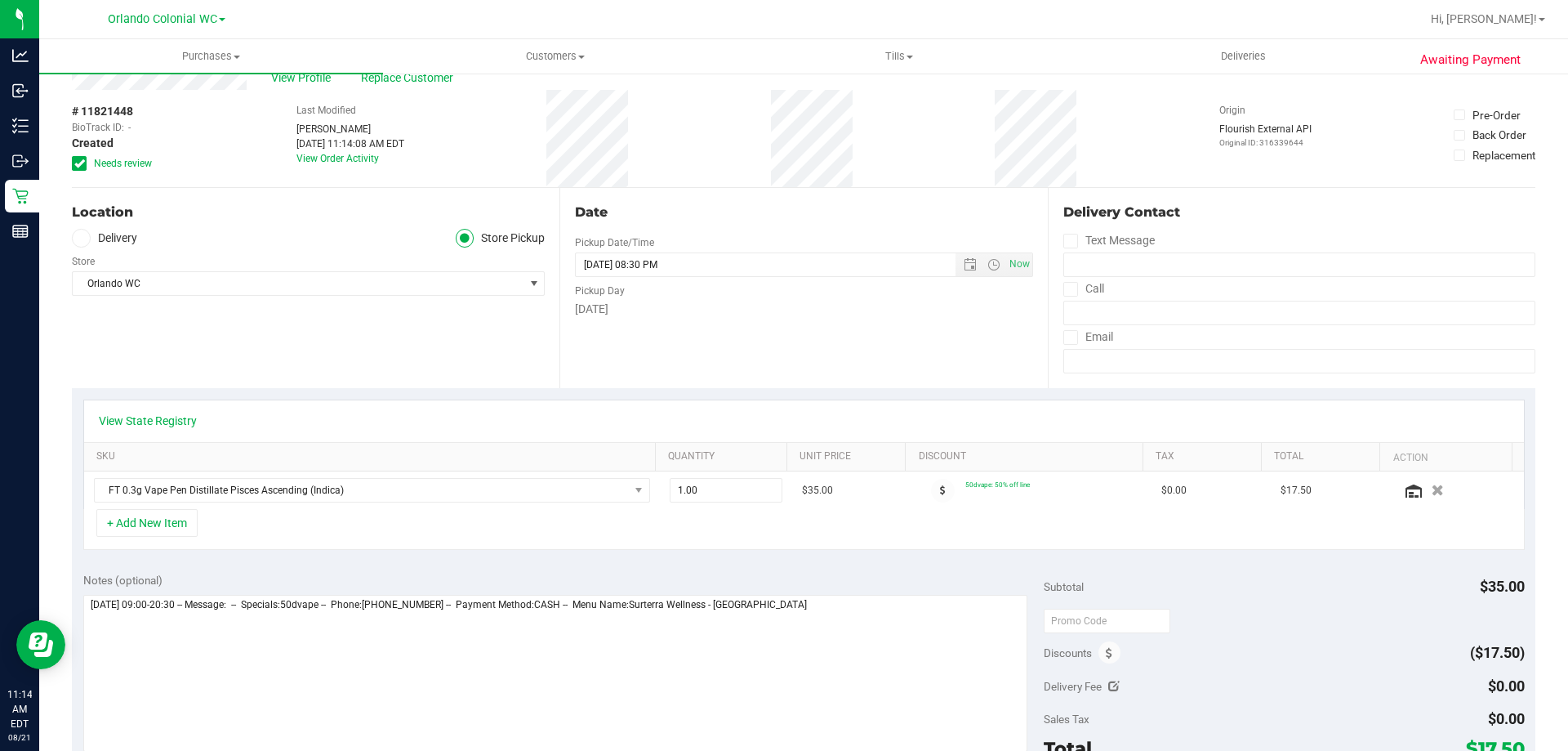
scroll to position [82, 0]
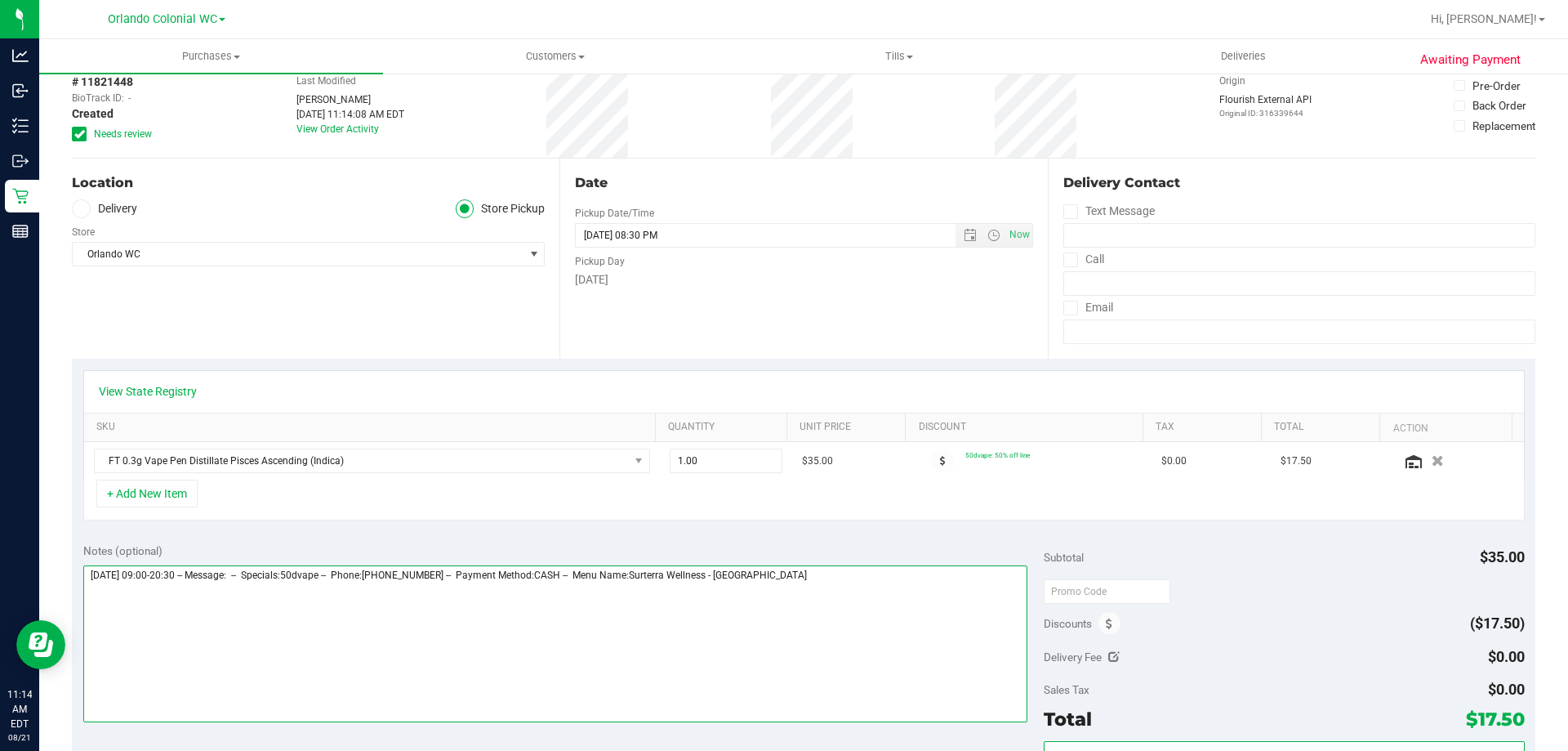
click at [919, 605] on textarea at bounding box center [556, 643] width 945 height 157
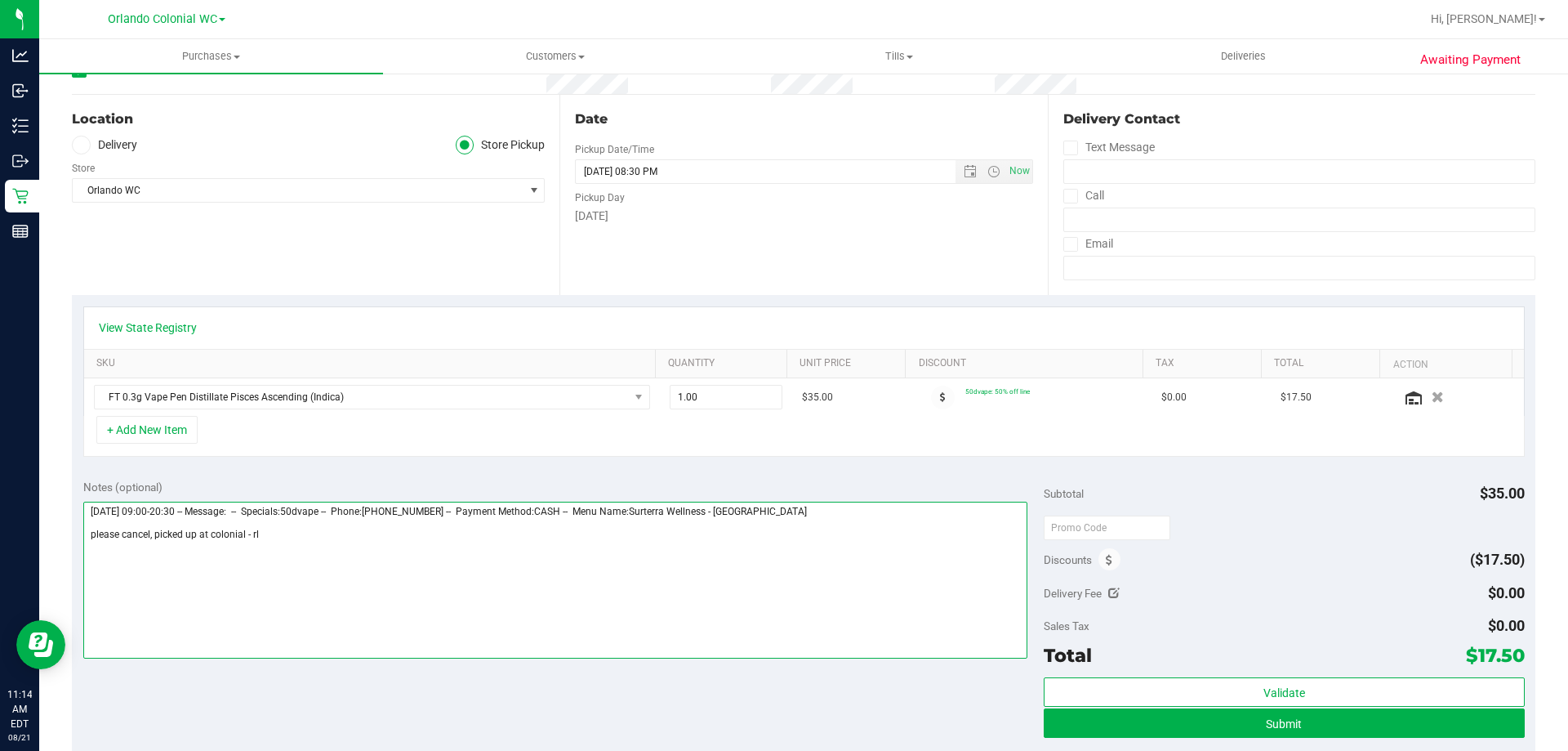
scroll to position [245, 0]
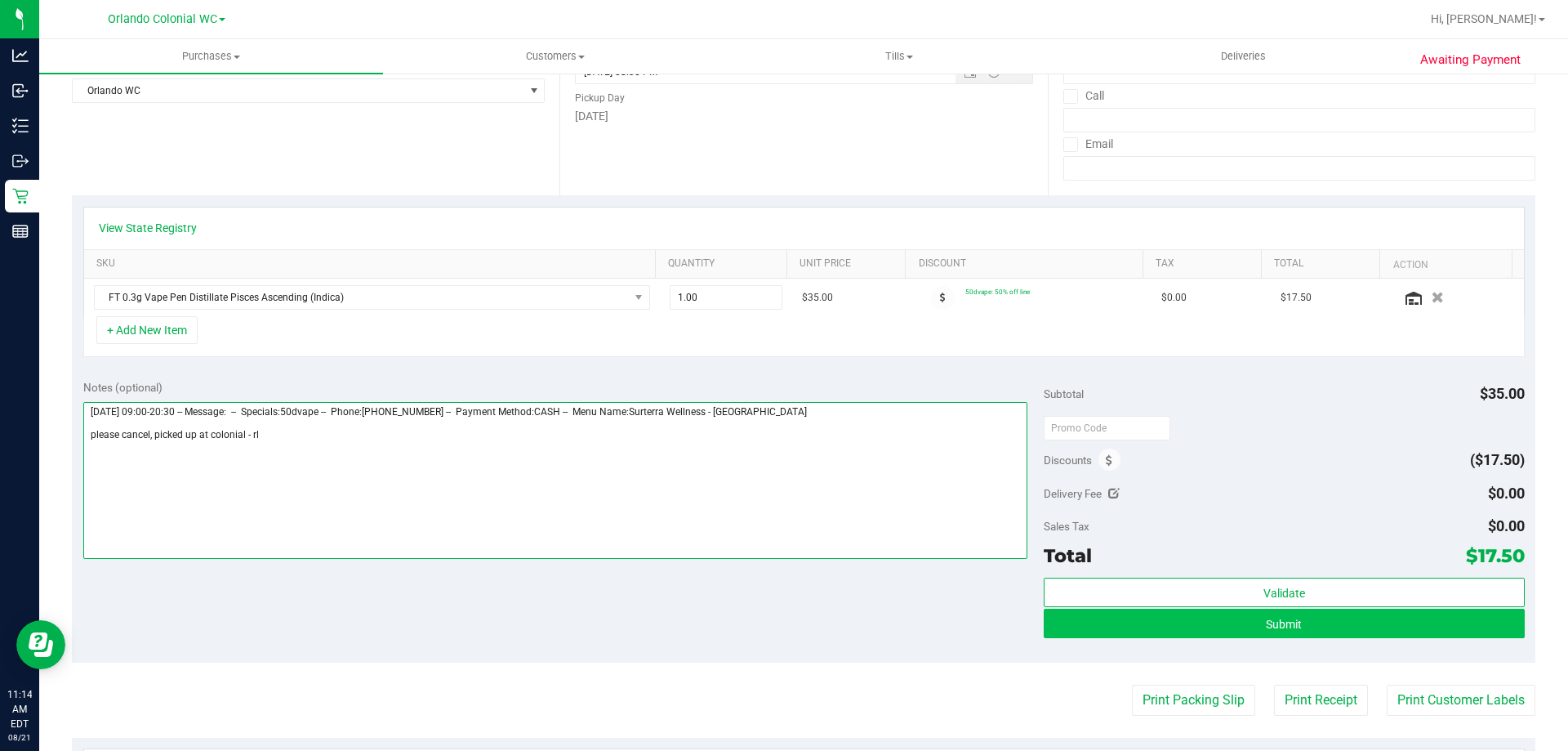
type textarea "Thursday 08/21/2025 09:00-20:30 -- Message: -- Specials:50dvape -- Phone:407205…"
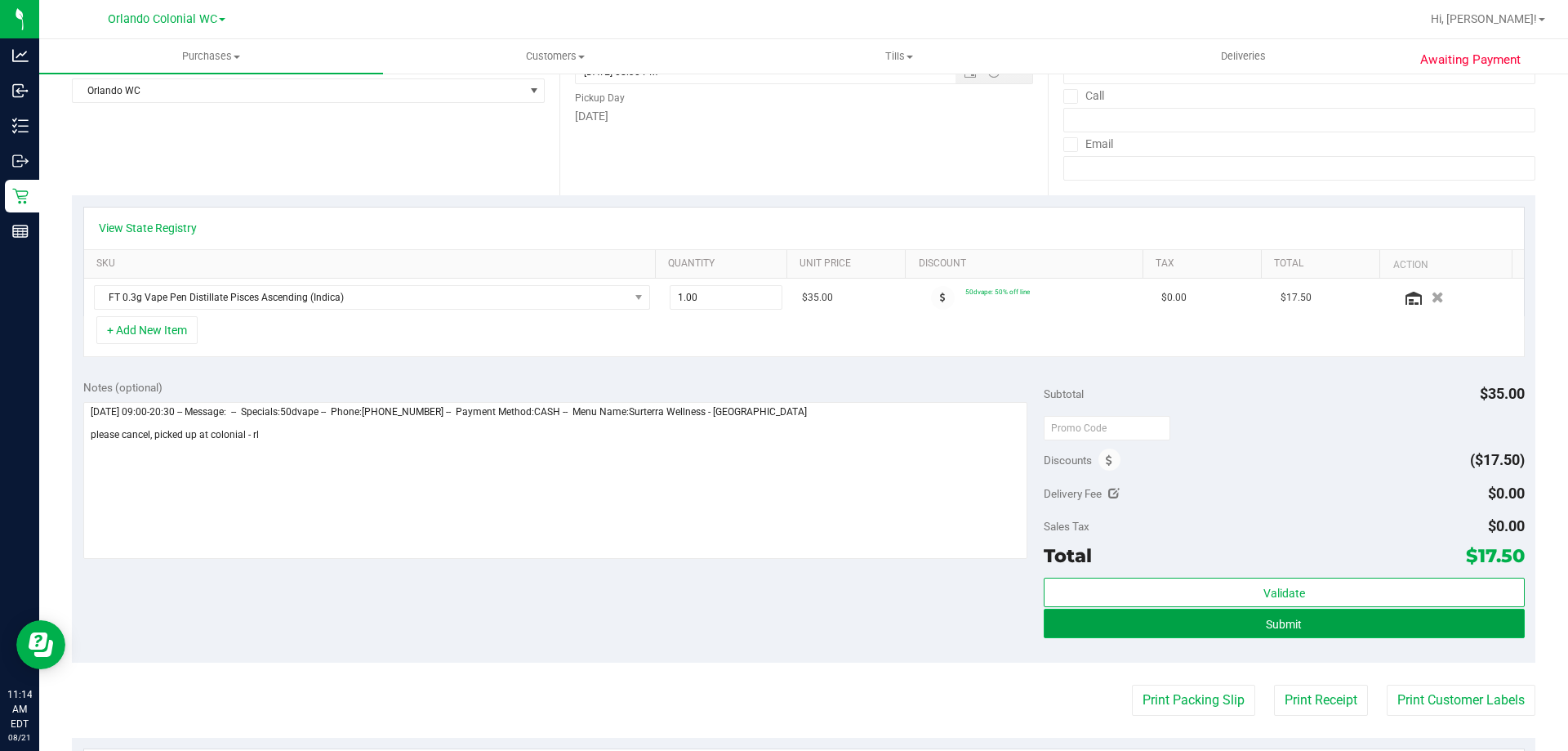
click at [1337, 628] on button "Submit" at bounding box center [1283, 623] width 480 height 29
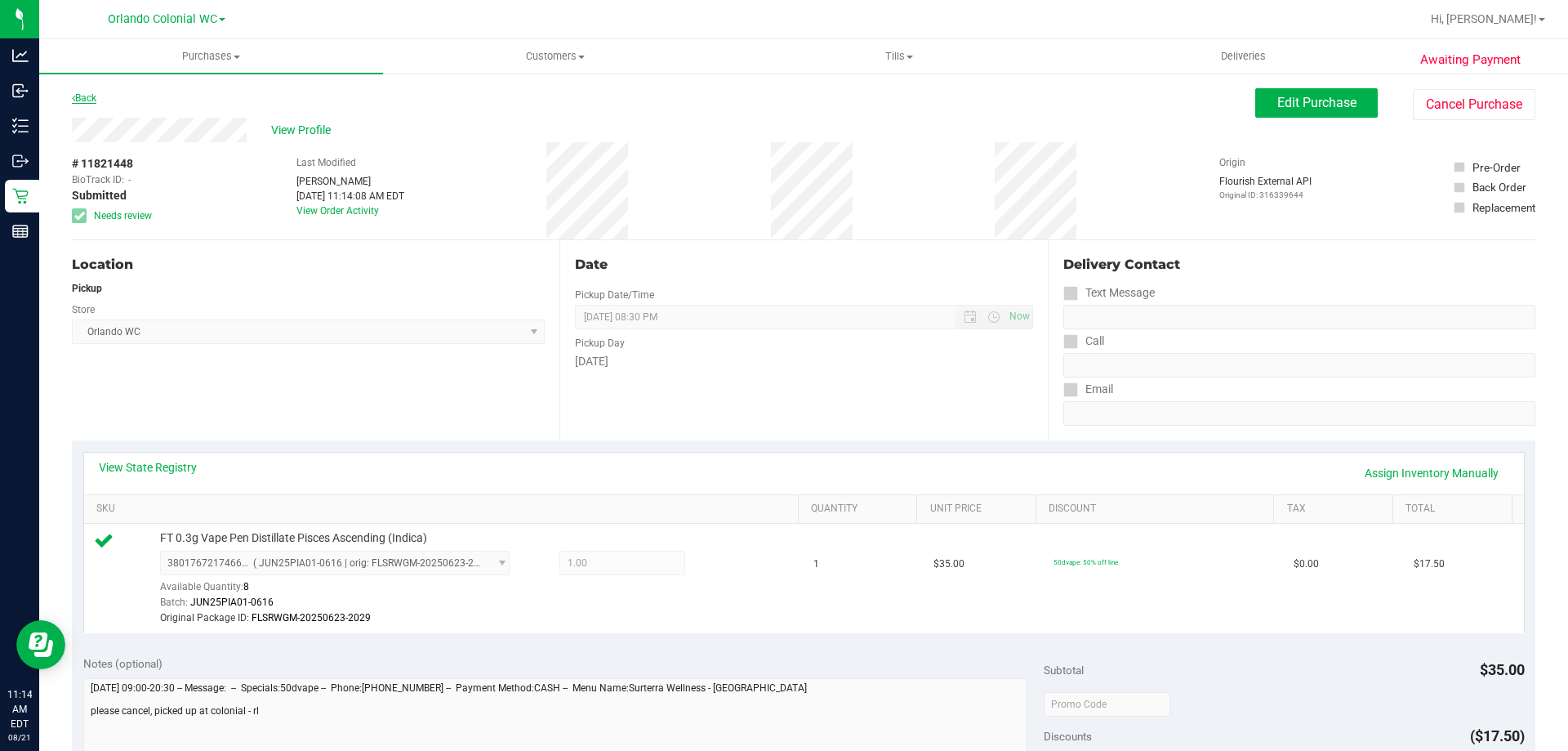
click at [97, 95] on link "Back" at bounding box center [83, 98] width 24 height 12
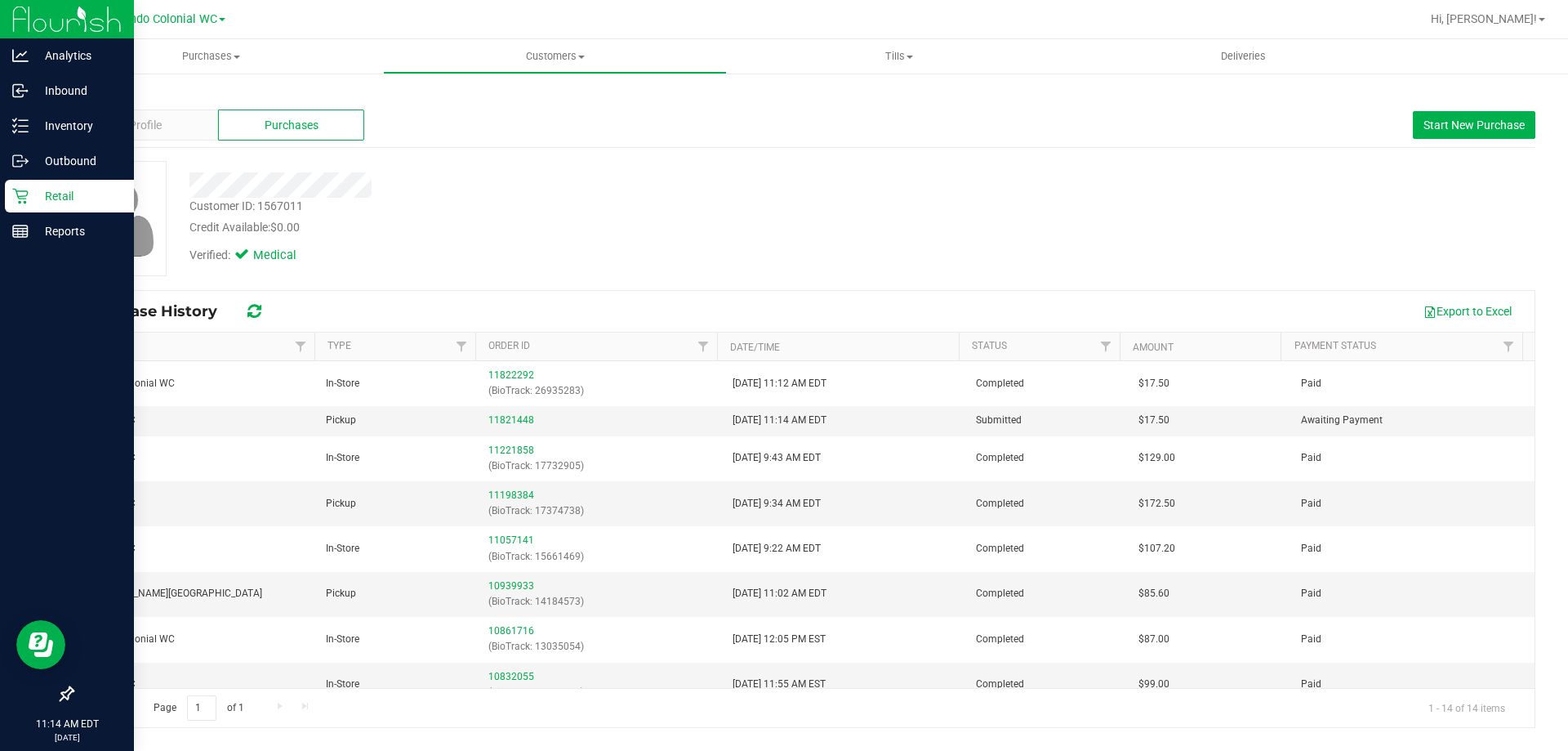
click at [18, 183] on div "Retail" at bounding box center [69, 196] width 129 height 33
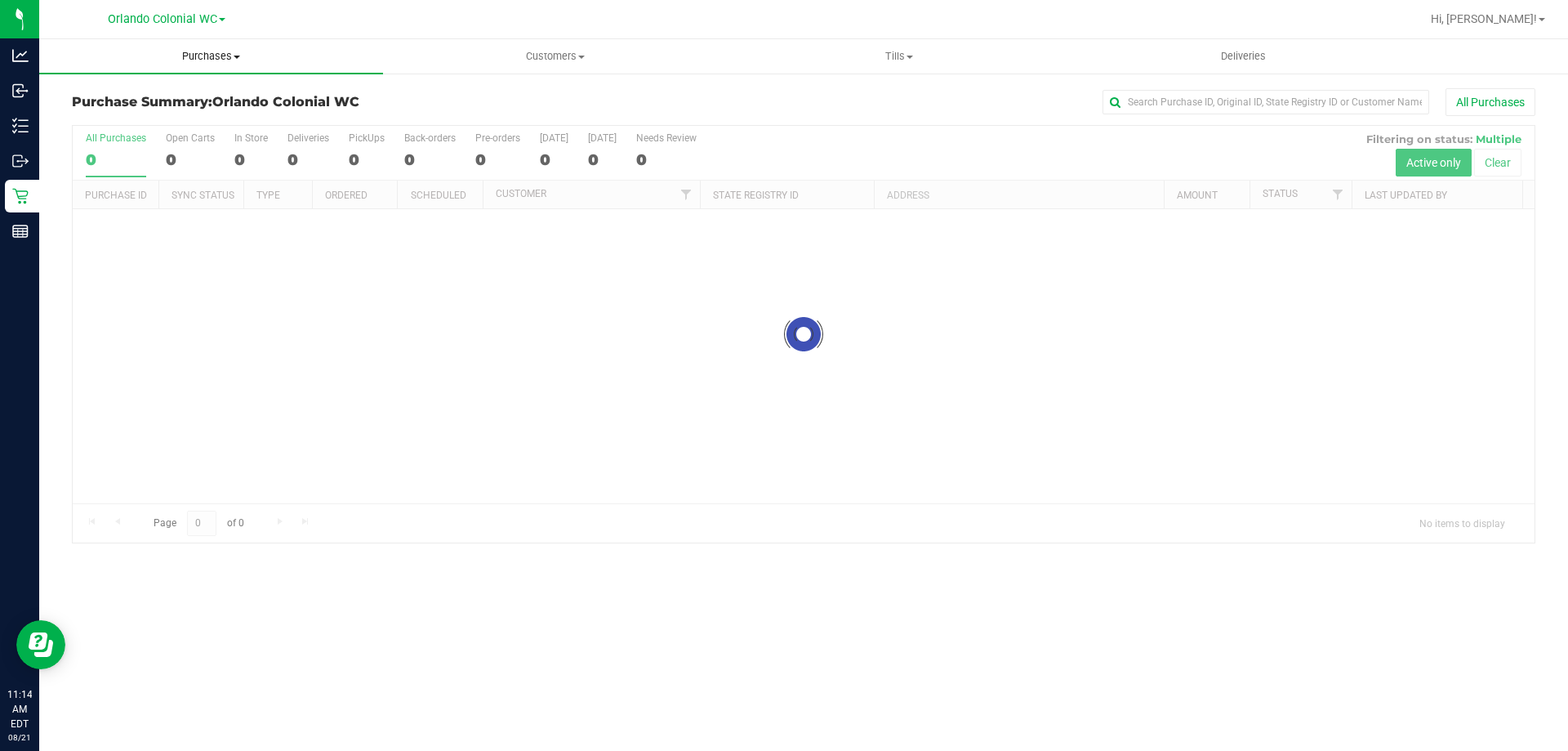
click at [209, 58] on span "Purchases" at bounding box center [211, 56] width 344 height 14
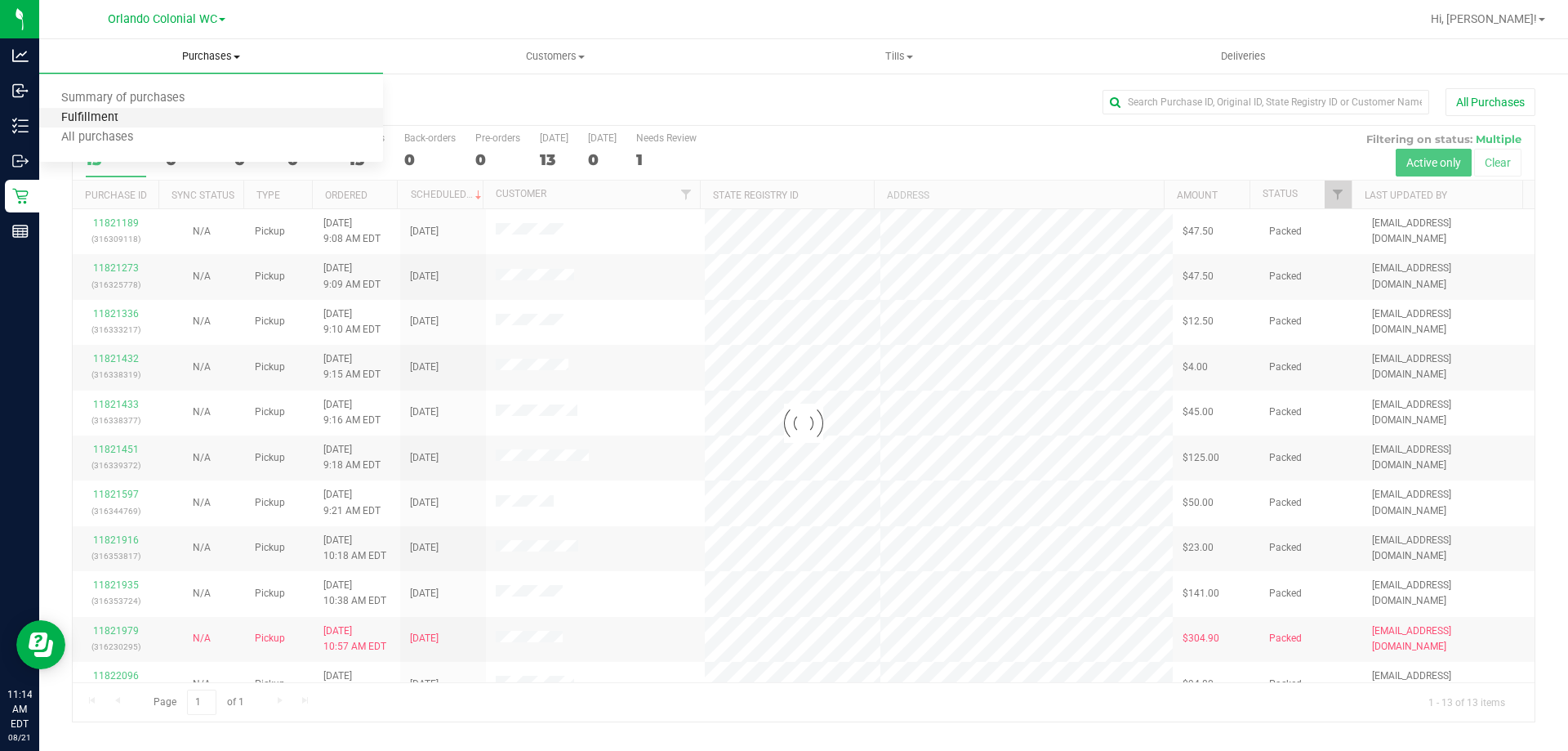
click at [126, 120] on span "Fulfillment" at bounding box center [90, 118] width 101 height 14
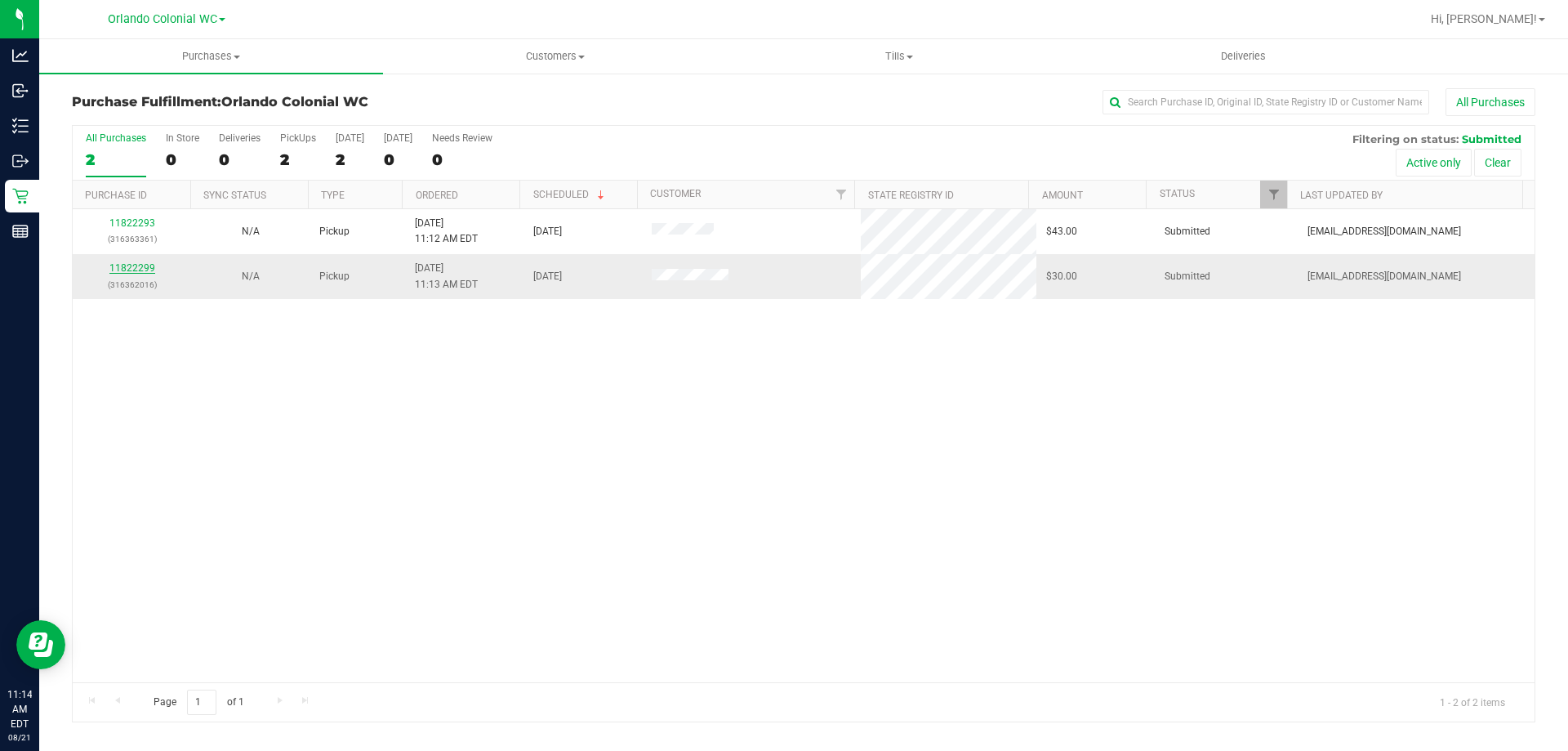
click at [145, 269] on link "11822299" at bounding box center [132, 268] width 45 height 12
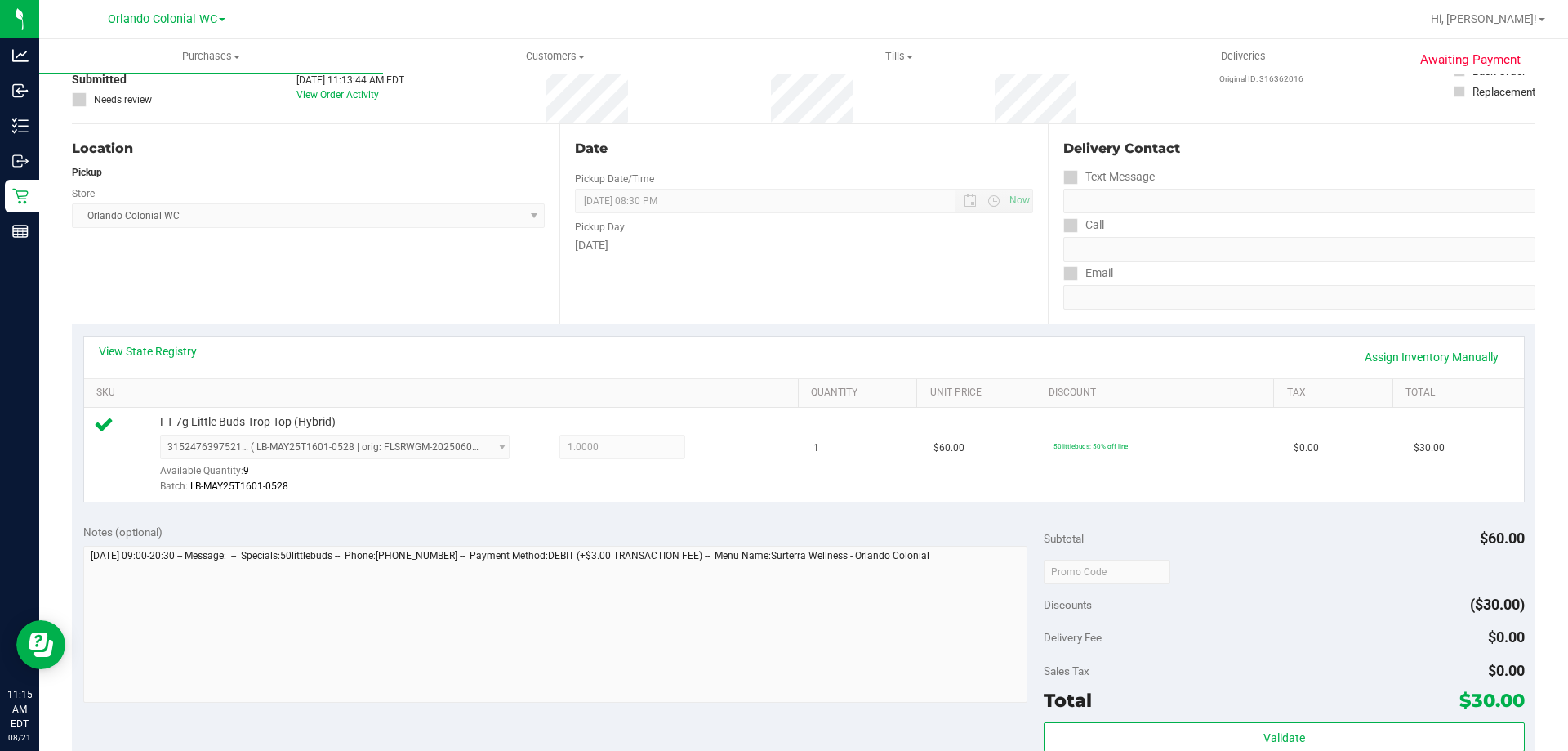
scroll to position [245, 0]
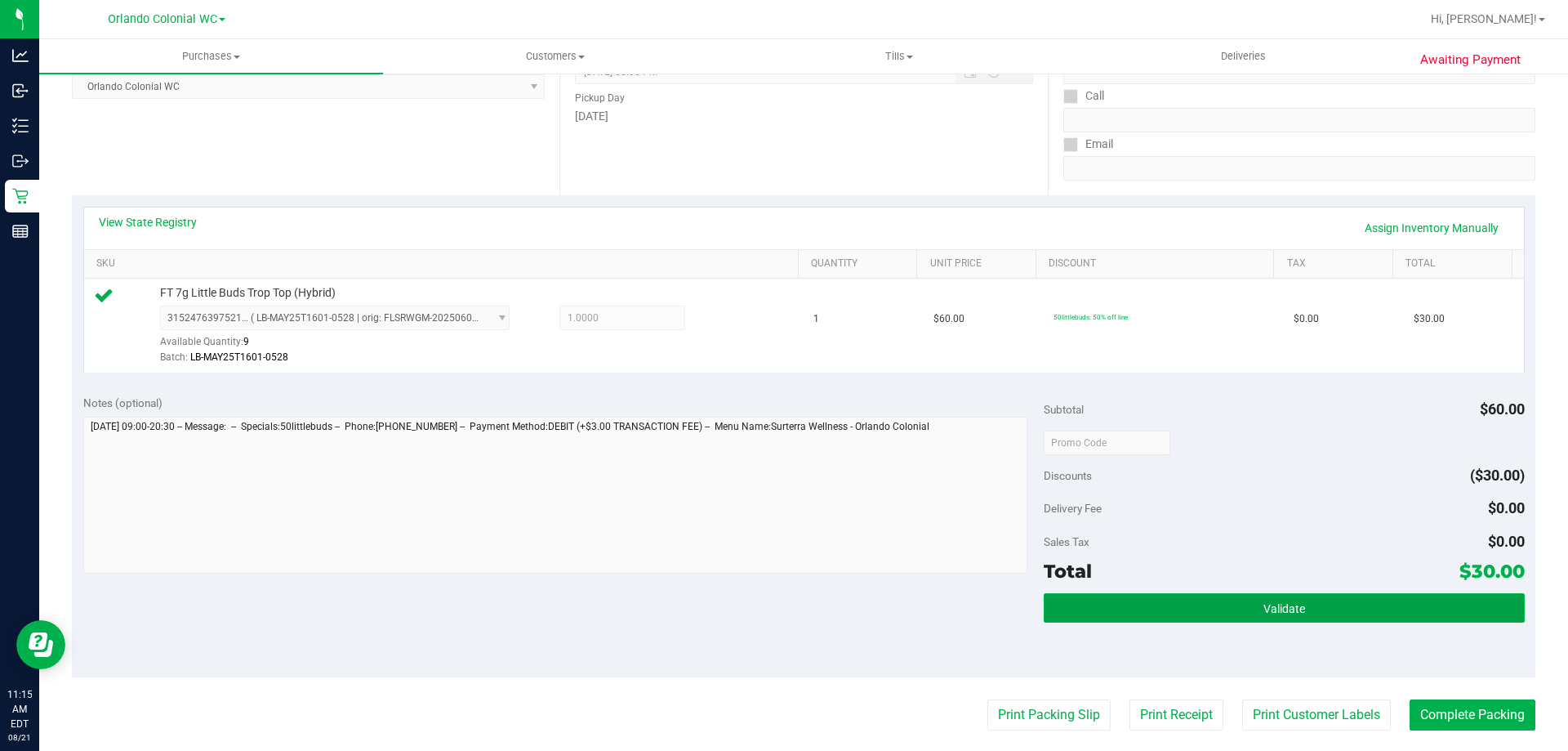
click at [1179, 600] on button "Validate" at bounding box center [1283, 607] width 480 height 29
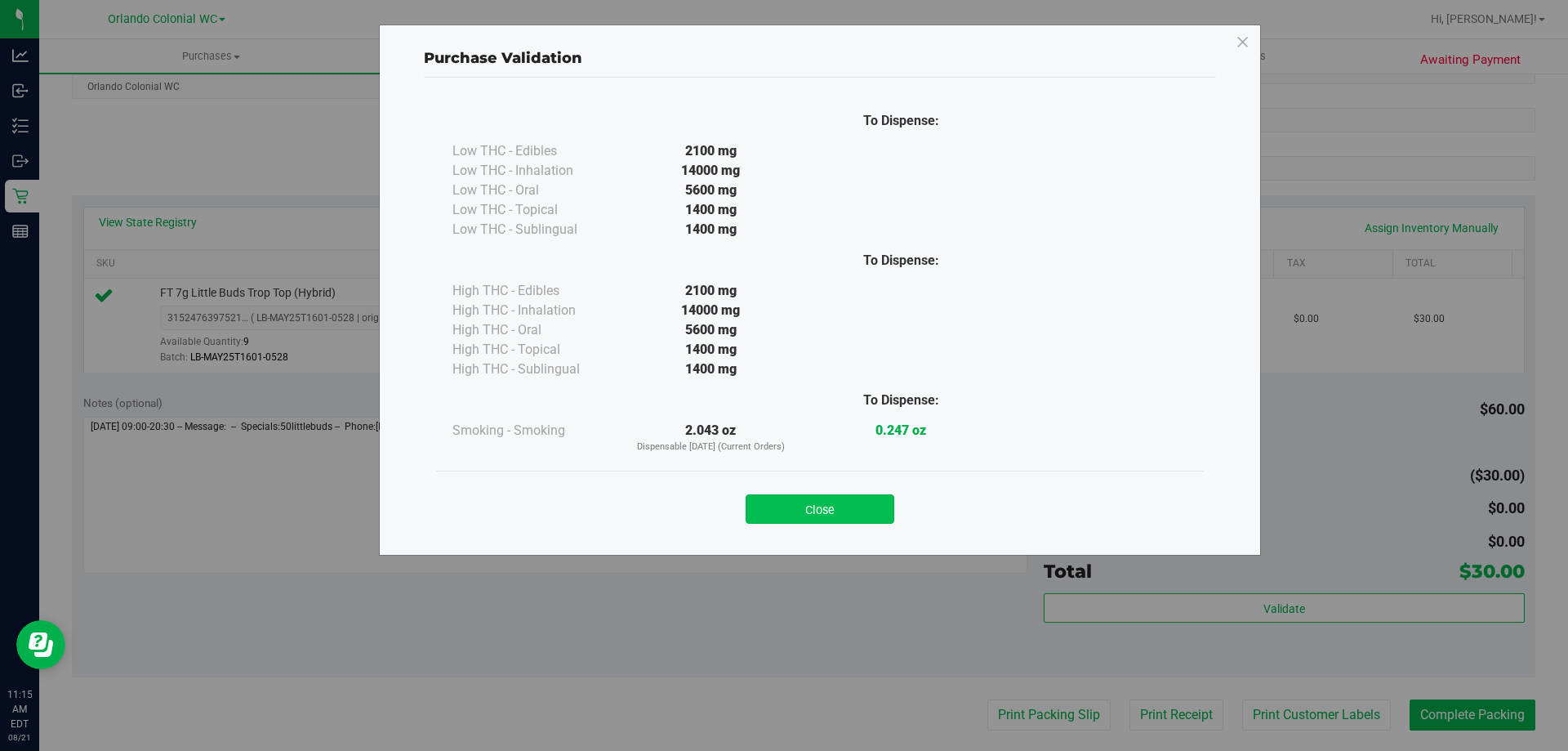
click at [868, 506] on button "Close" at bounding box center [820, 509] width 149 height 29
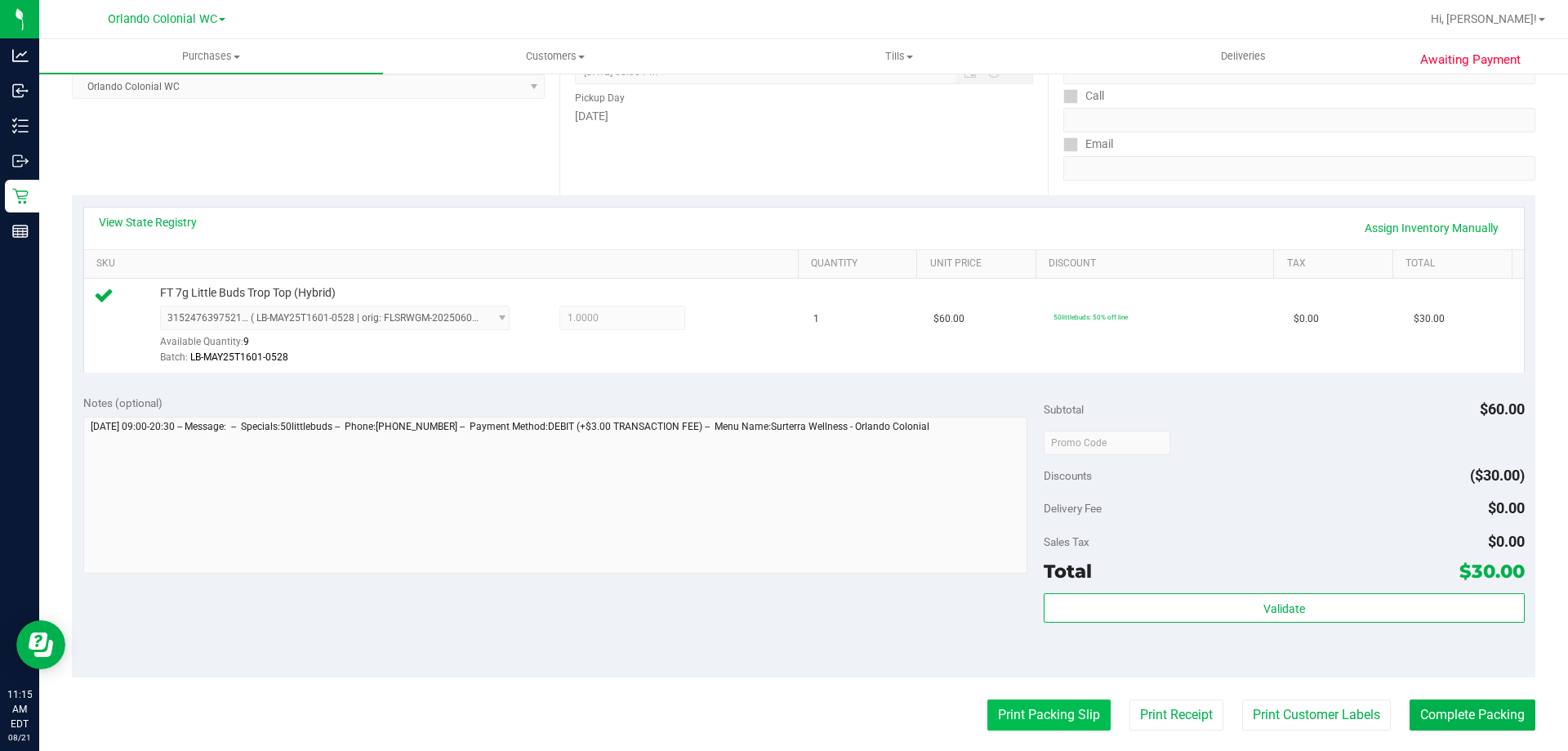
click at [1048, 728] on button "Print Packing Slip" at bounding box center [1048, 715] width 124 height 31
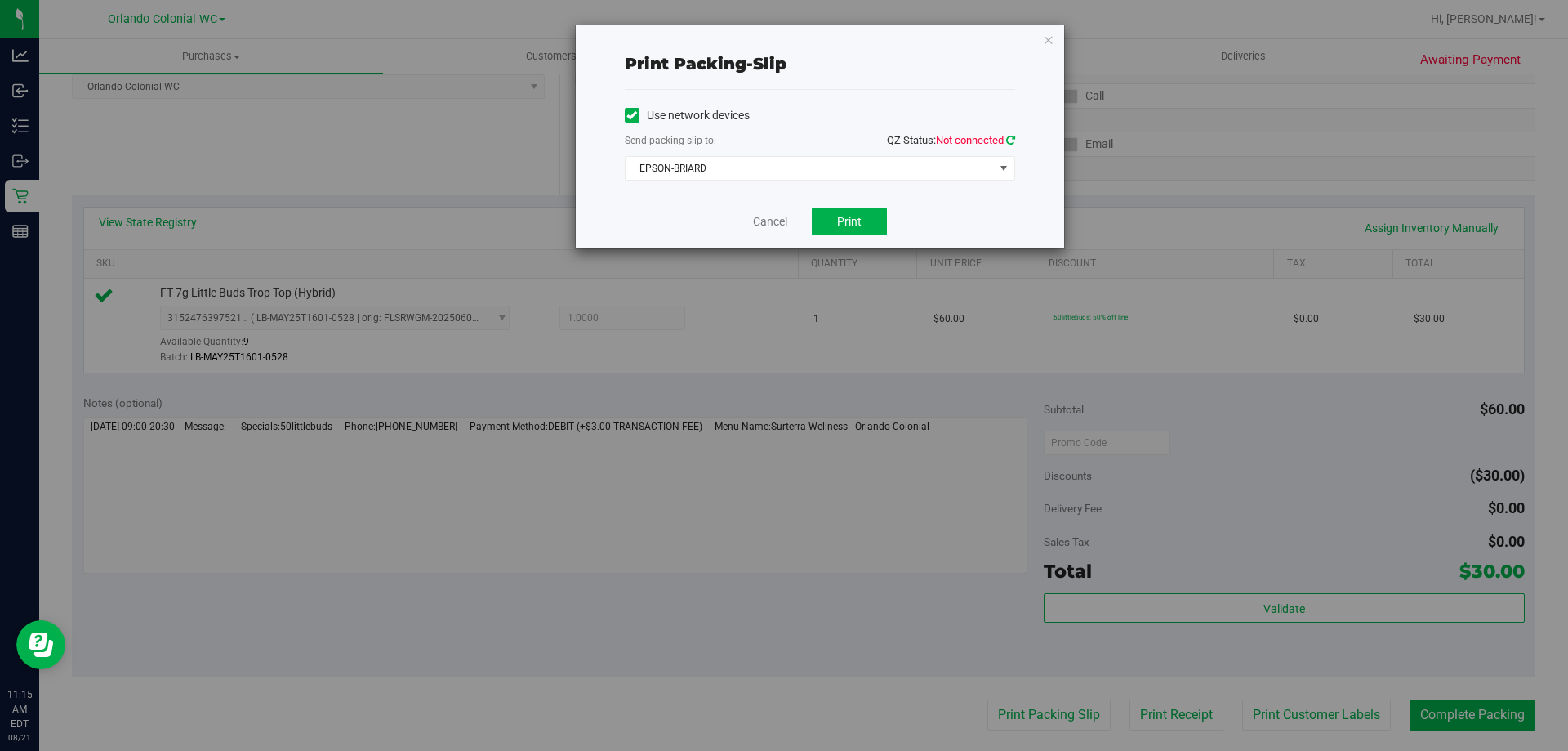
click at [1012, 144] on icon at bounding box center [1011, 140] width 9 height 11
drag, startPoint x: 781, startPoint y: 166, endPoint x: 752, endPoint y: 181, distance: 32.6
click at [780, 166] on span "EPSON-BRIARD" at bounding box center [810, 168] width 368 height 23
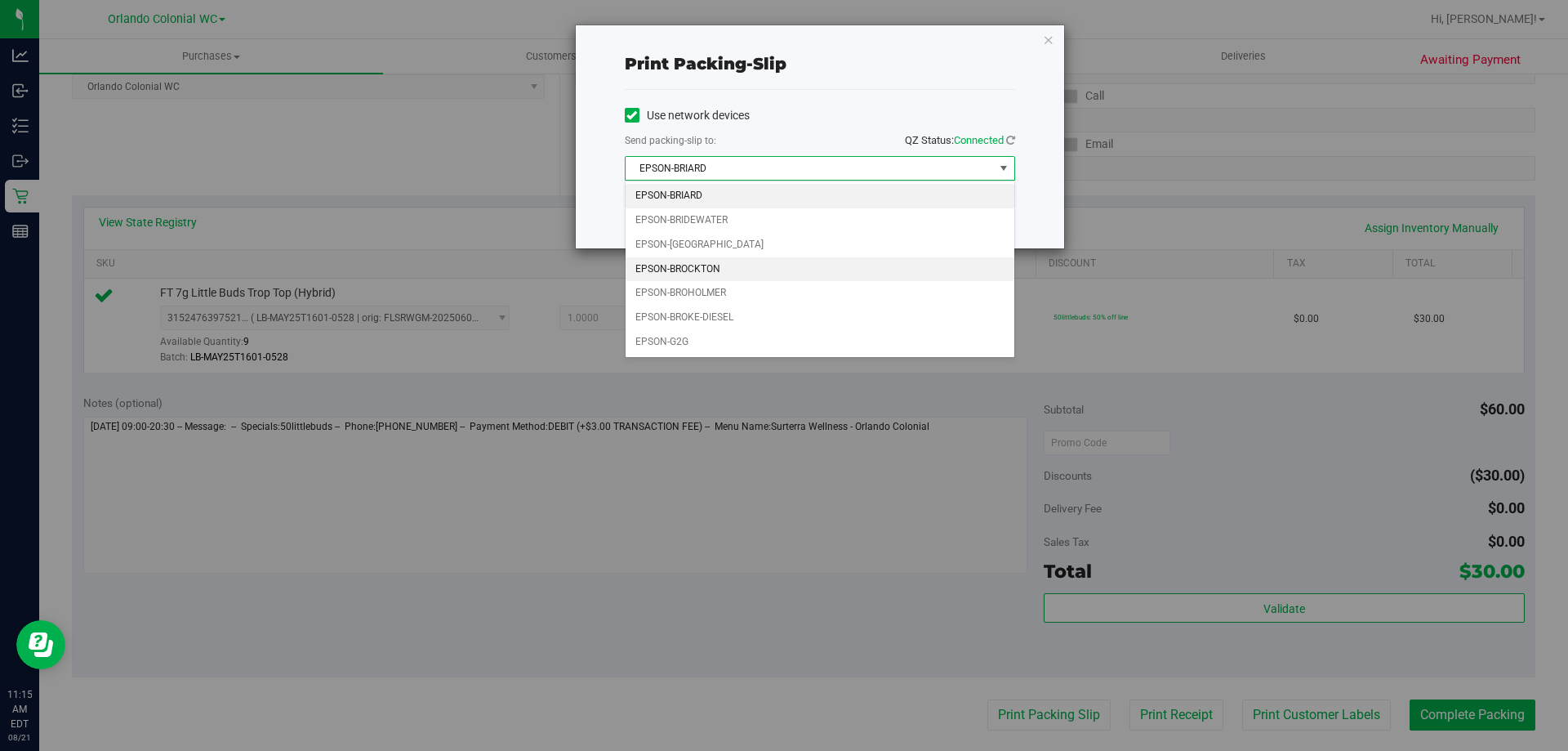
click at [737, 267] on li "EPSON-BROCKTON" at bounding box center [820, 269] width 388 height 24
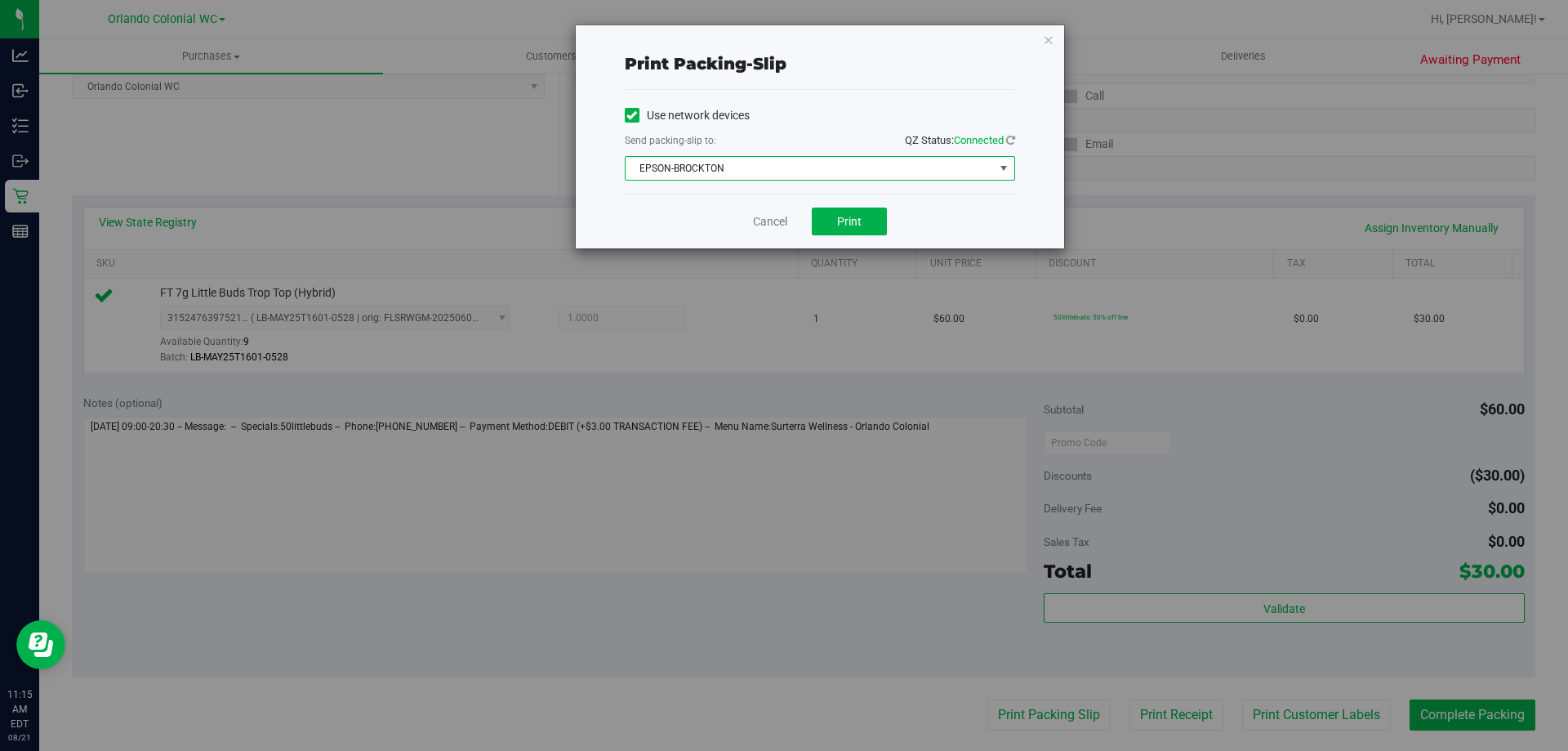
click at [893, 214] on div "Cancel Print" at bounding box center [820, 220] width 390 height 55
click at [871, 216] on button "Print" at bounding box center [849, 221] width 75 height 28
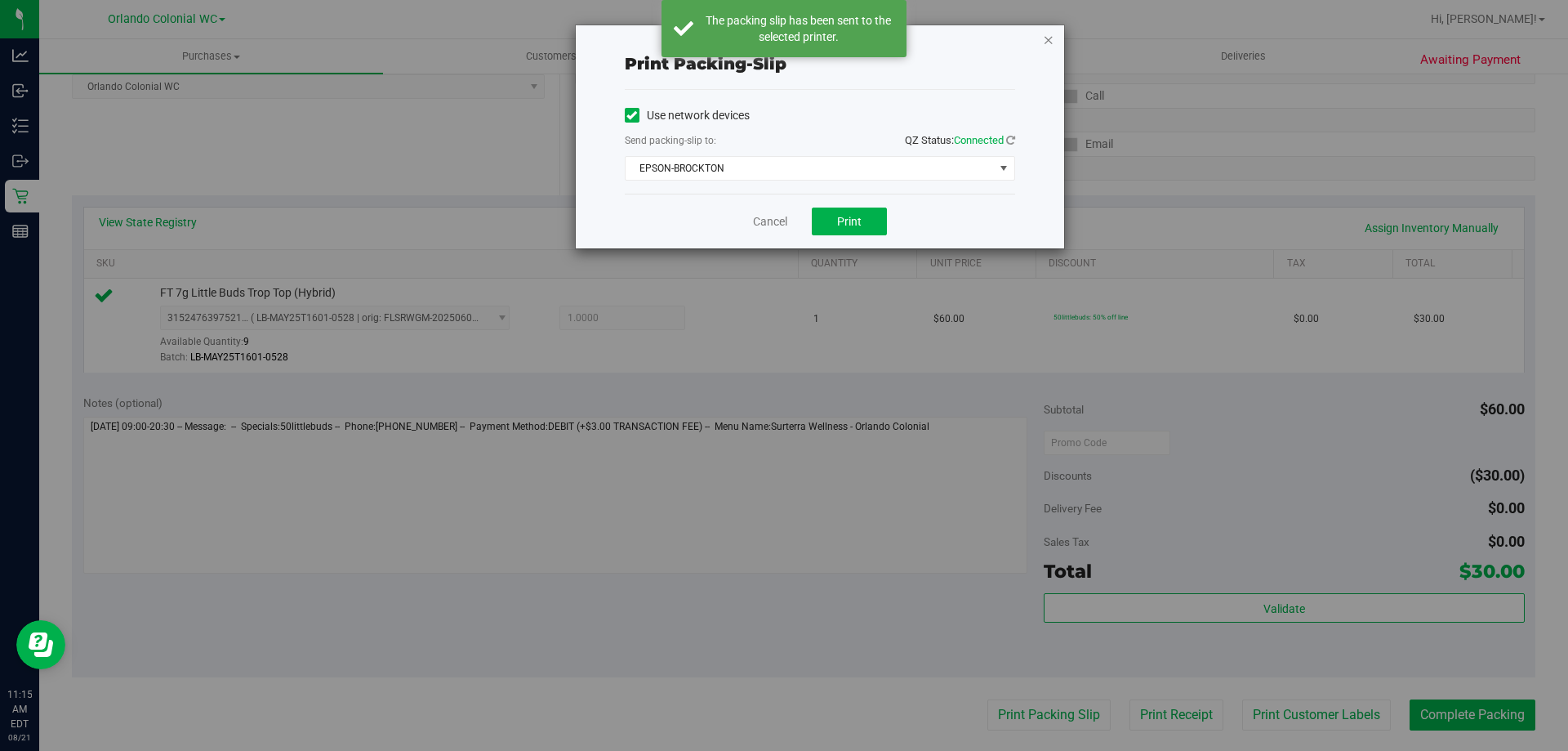
click at [1045, 41] on icon "button" at bounding box center [1048, 39] width 12 height 19
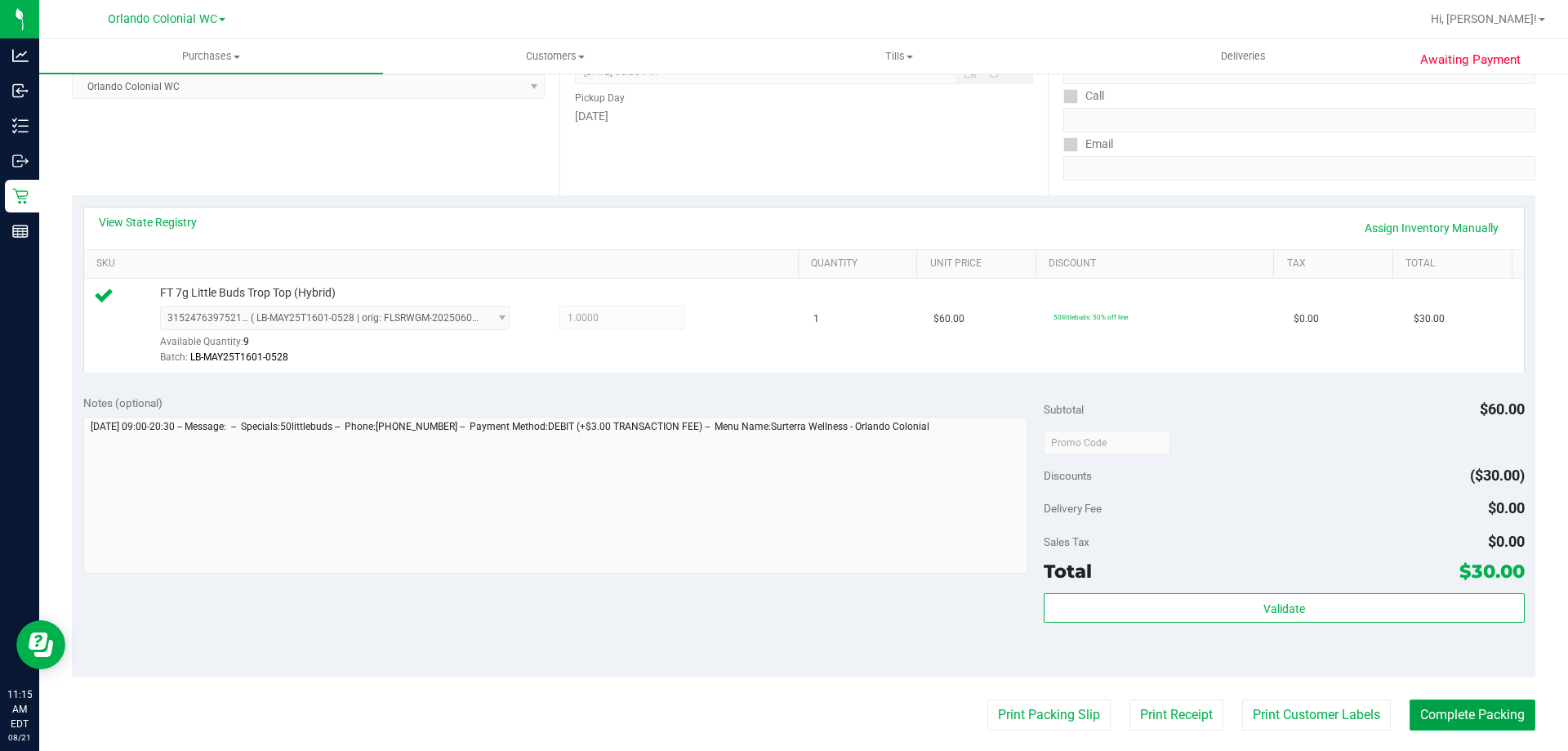
click at [1465, 705] on button "Complete Packing" at bounding box center [1473, 715] width 126 height 31
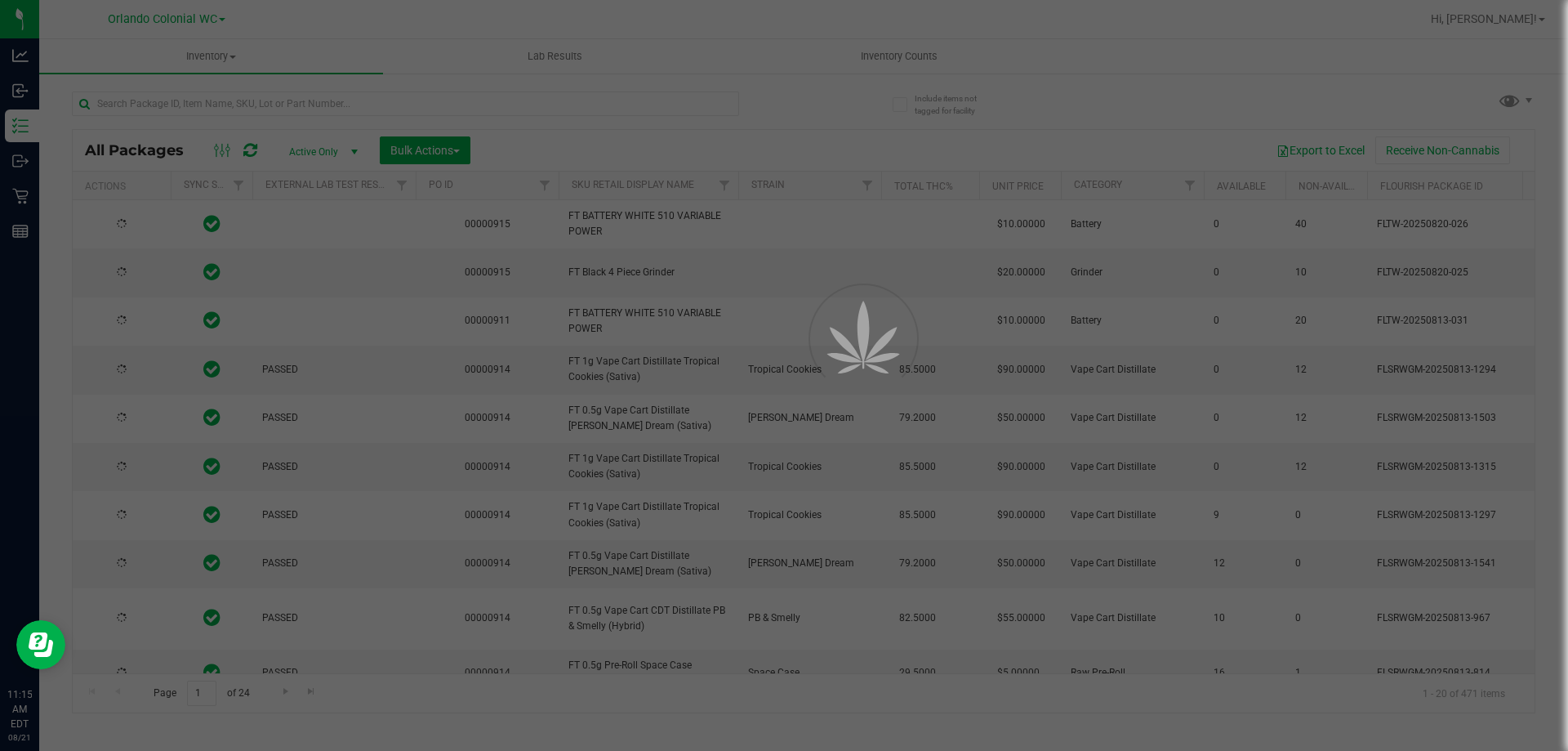
type input "[DATE]"
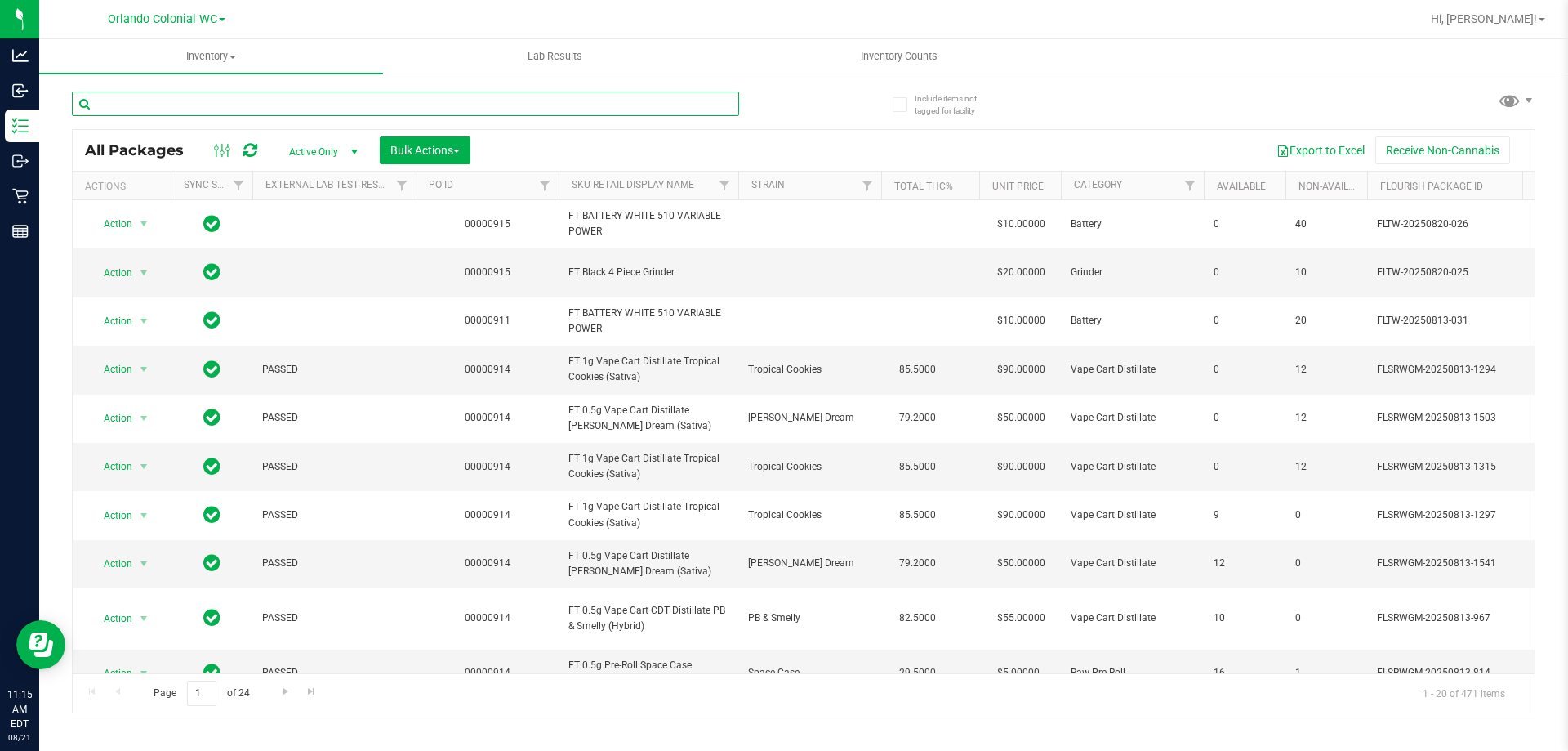
click at [343, 104] on input "text" at bounding box center [405, 103] width 668 height 24
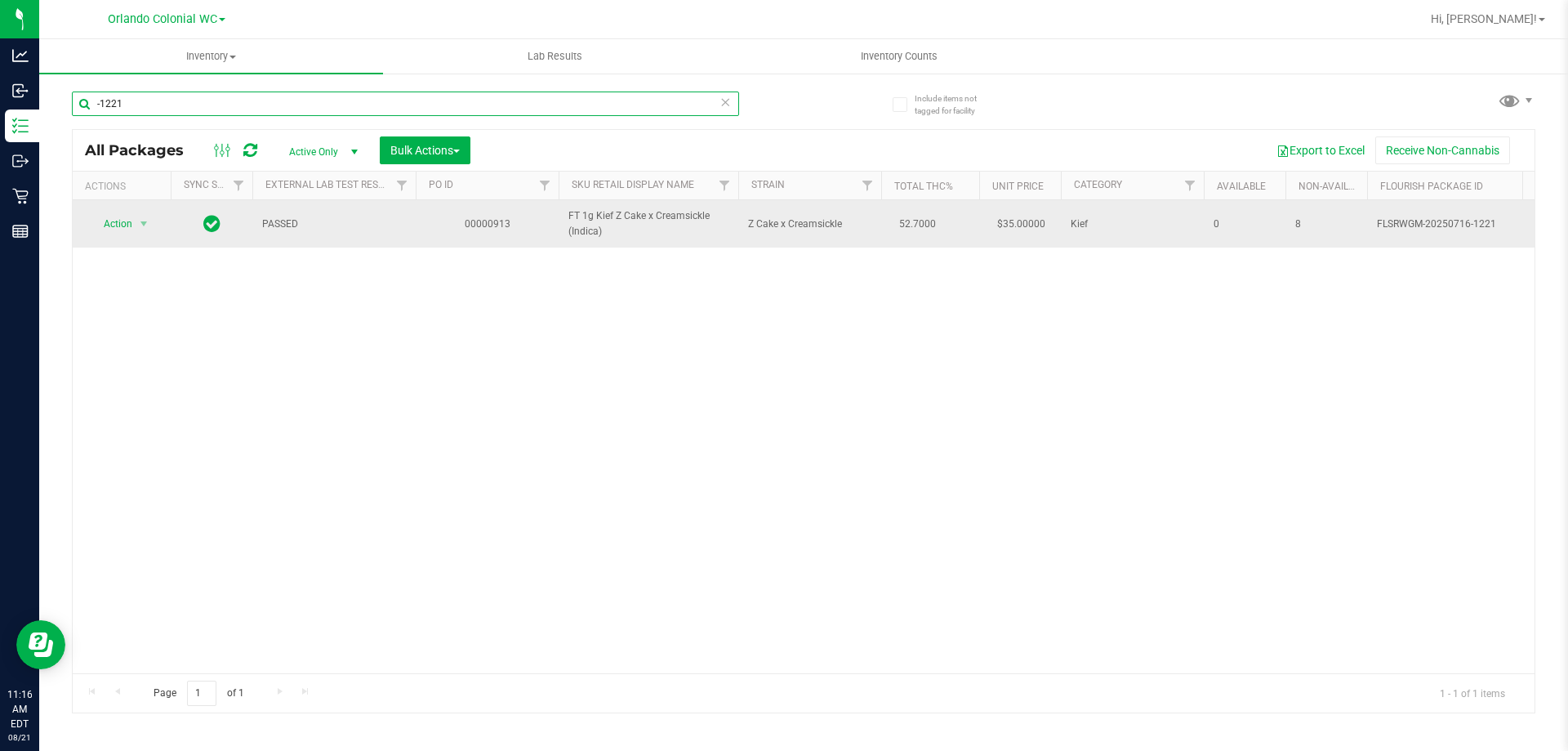
type input "-1221"
click at [121, 226] on span "Action" at bounding box center [111, 224] width 44 height 23
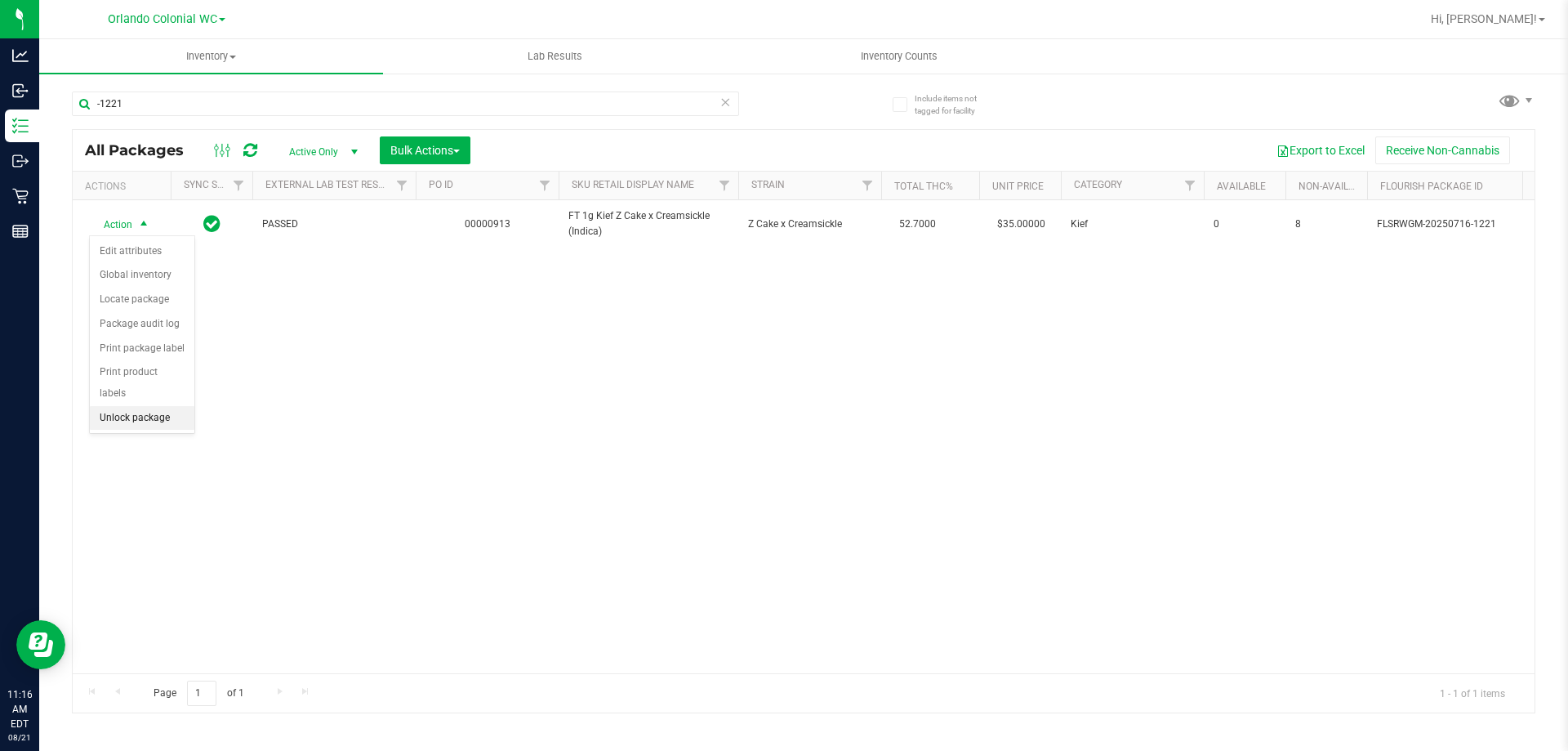
click at [182, 406] on li "Unlock package" at bounding box center [142, 418] width 104 height 24
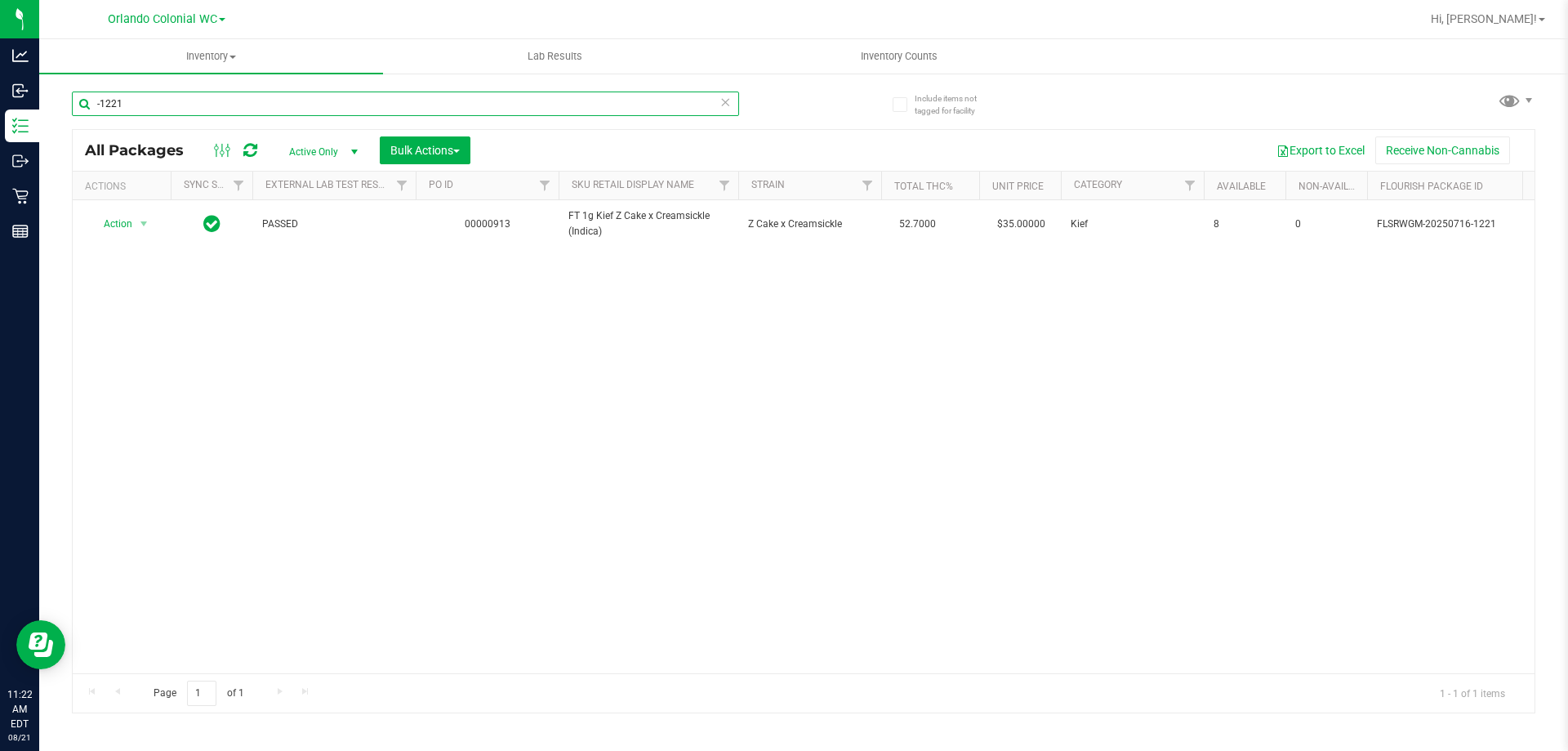
click at [173, 100] on input "-1221" at bounding box center [405, 103] width 668 height 24
type input "-"
type input "f"
type input "w"
